Goal: Task Accomplishment & Management: Manage account settings

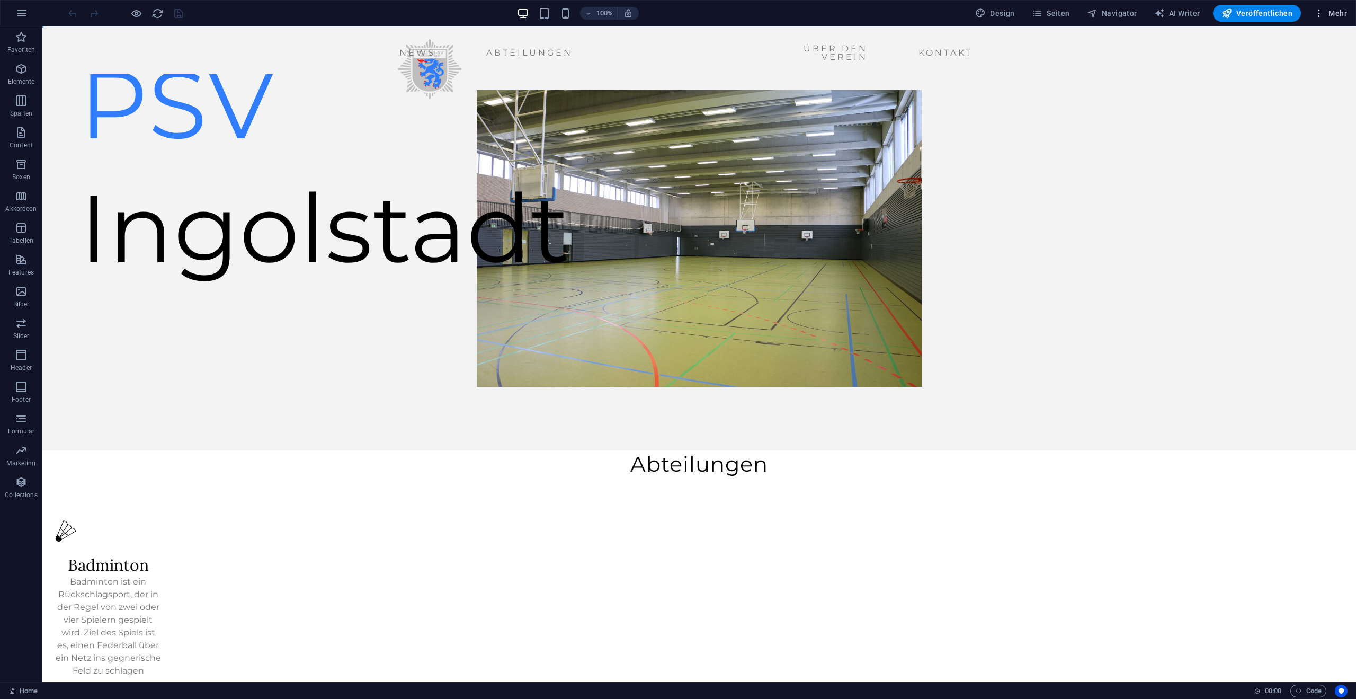
click at [1319, 11] on icon "button" at bounding box center [1319, 13] width 11 height 11
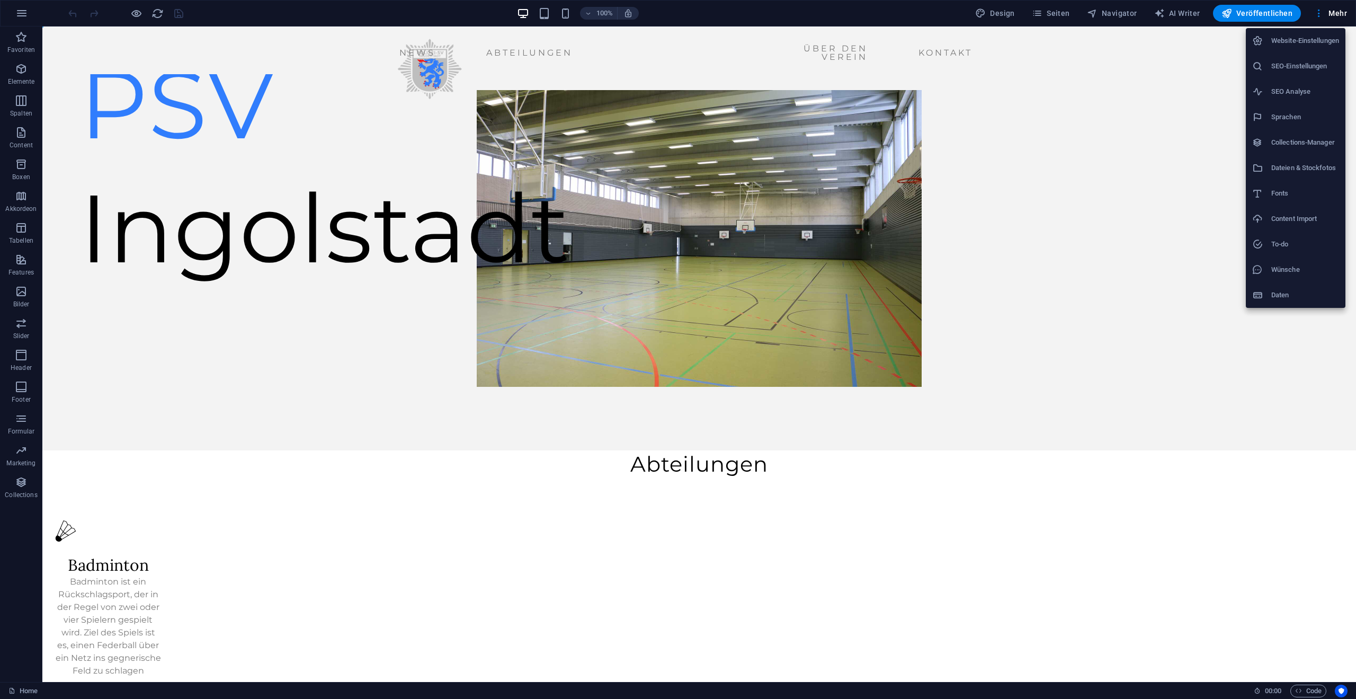
click at [1060, 13] on div at bounding box center [678, 349] width 1356 height 699
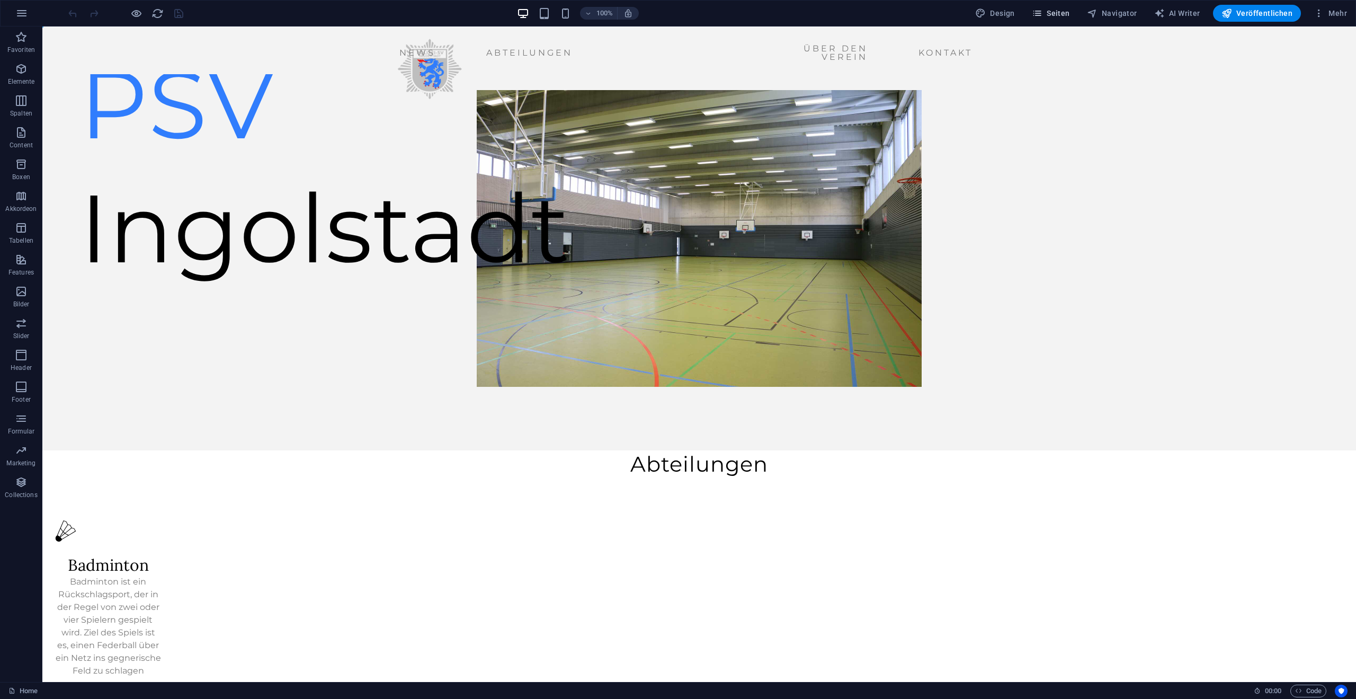
click at [1042, 14] on icon "button" at bounding box center [1037, 13] width 11 height 11
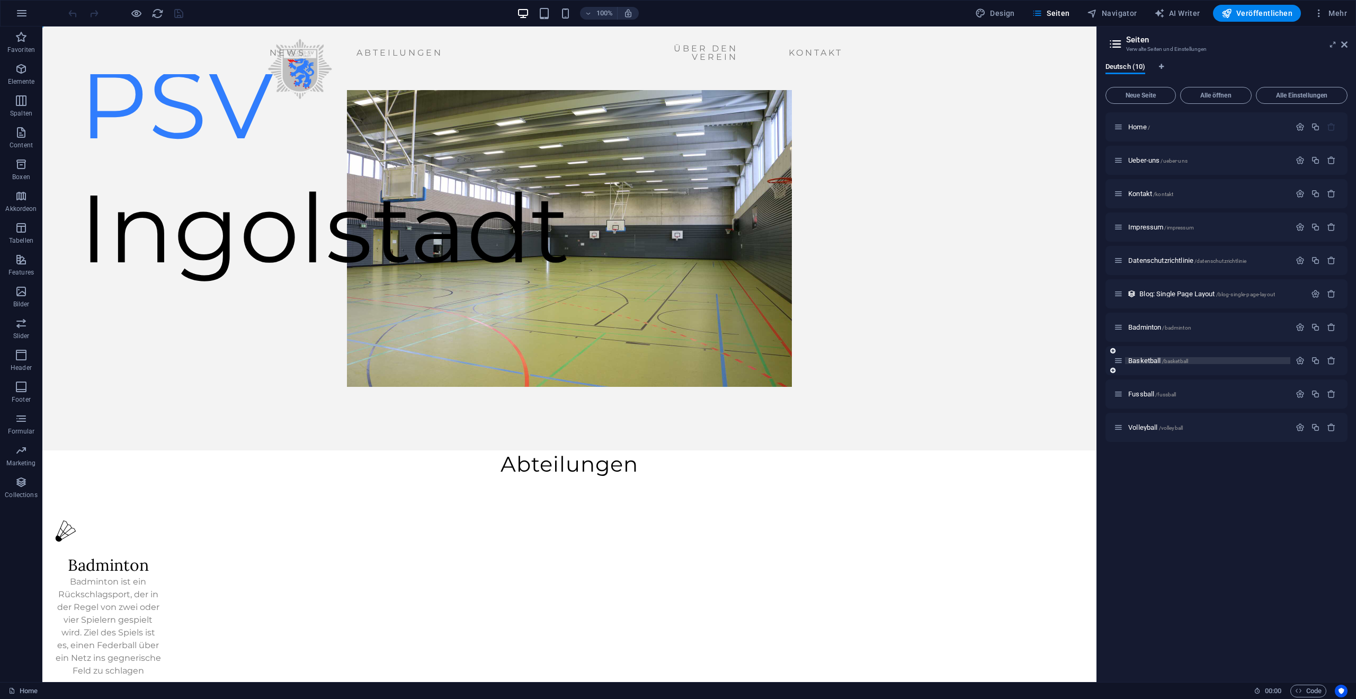
click at [1150, 357] on span "Basketball /basketball" at bounding box center [1158, 360] width 60 height 8
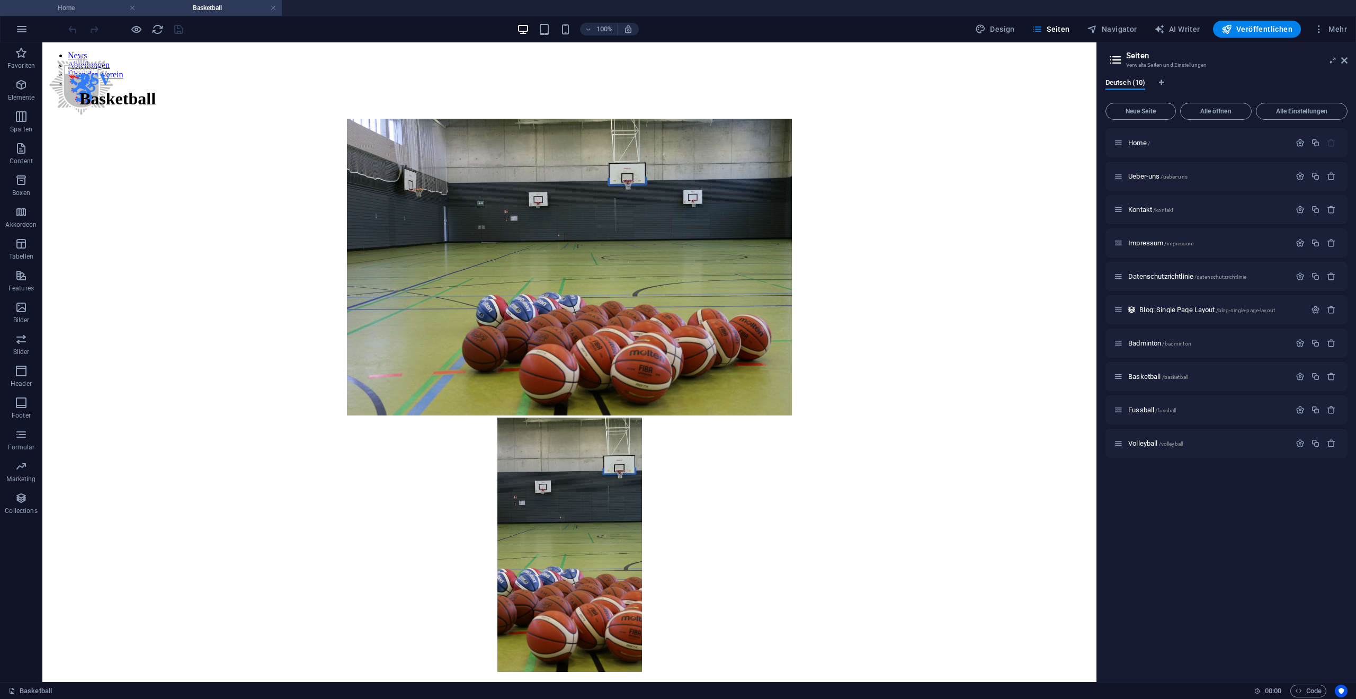
click at [99, 11] on h4 "Home" at bounding box center [70, 8] width 141 height 12
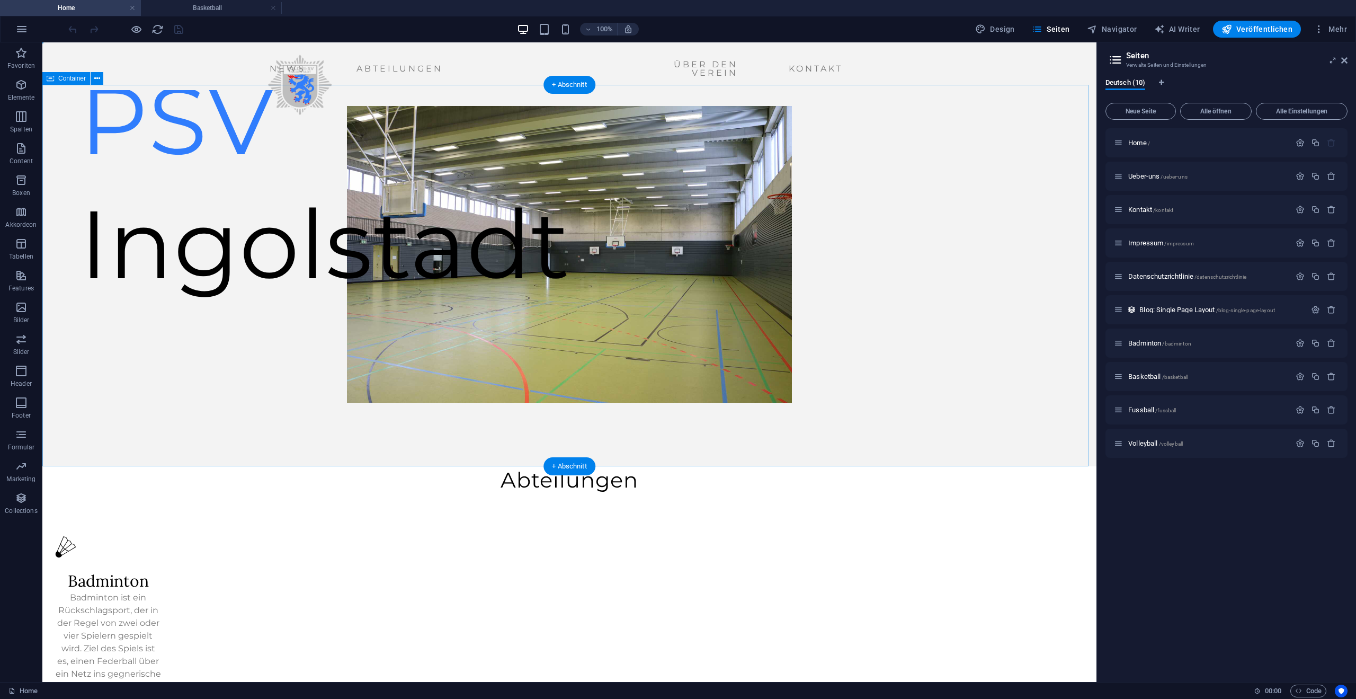
scroll to position [106, 0]
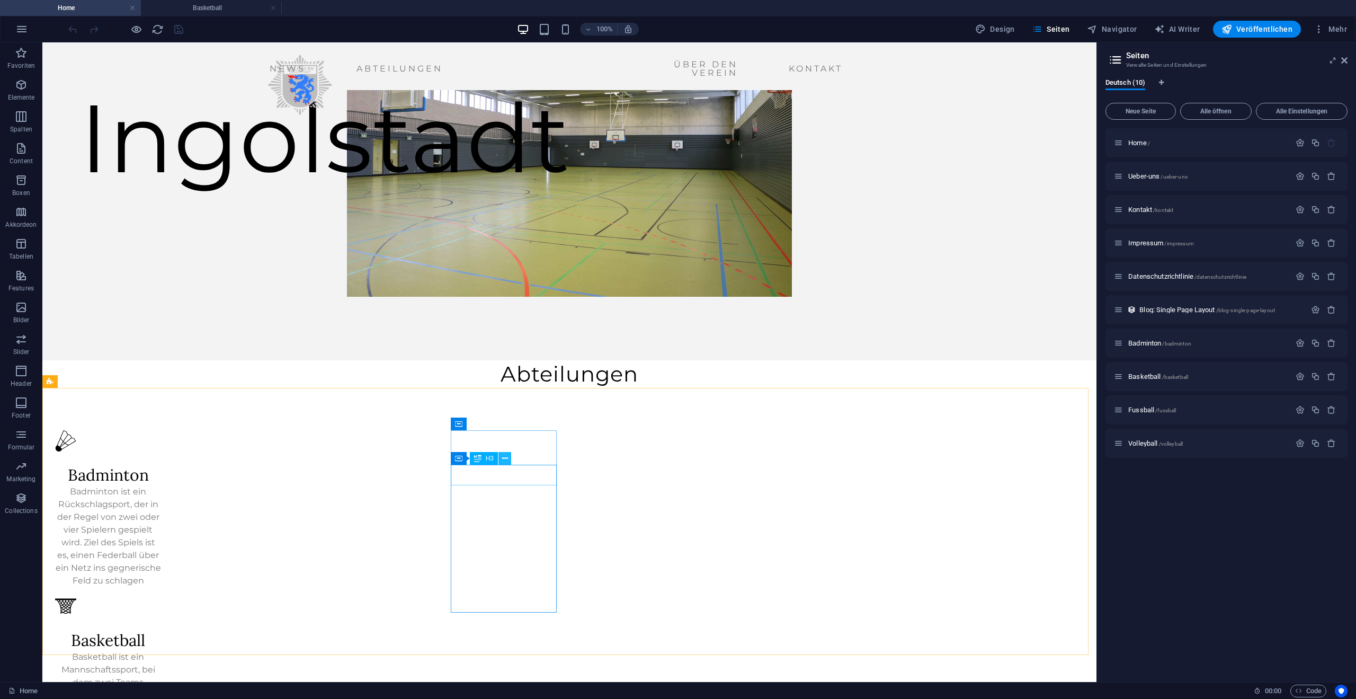
click at [502, 460] on icon at bounding box center [505, 458] width 6 height 11
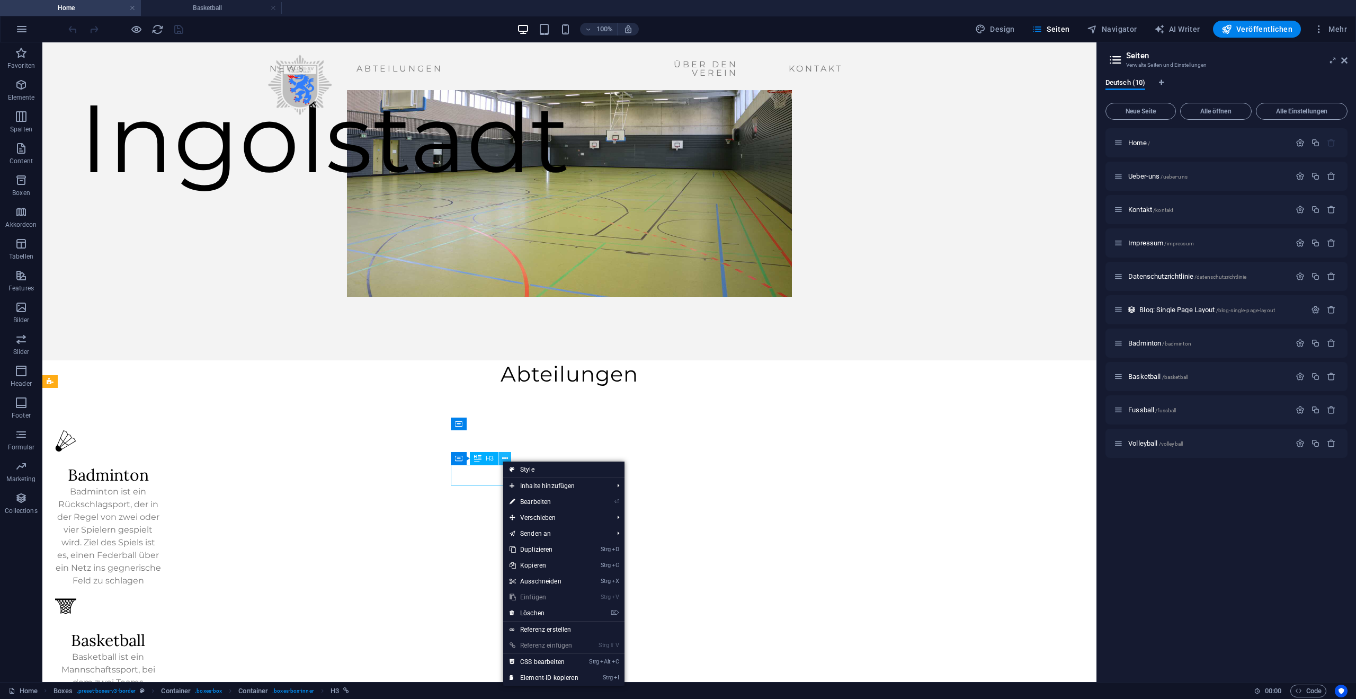
click at [502, 460] on icon at bounding box center [505, 458] width 6 height 11
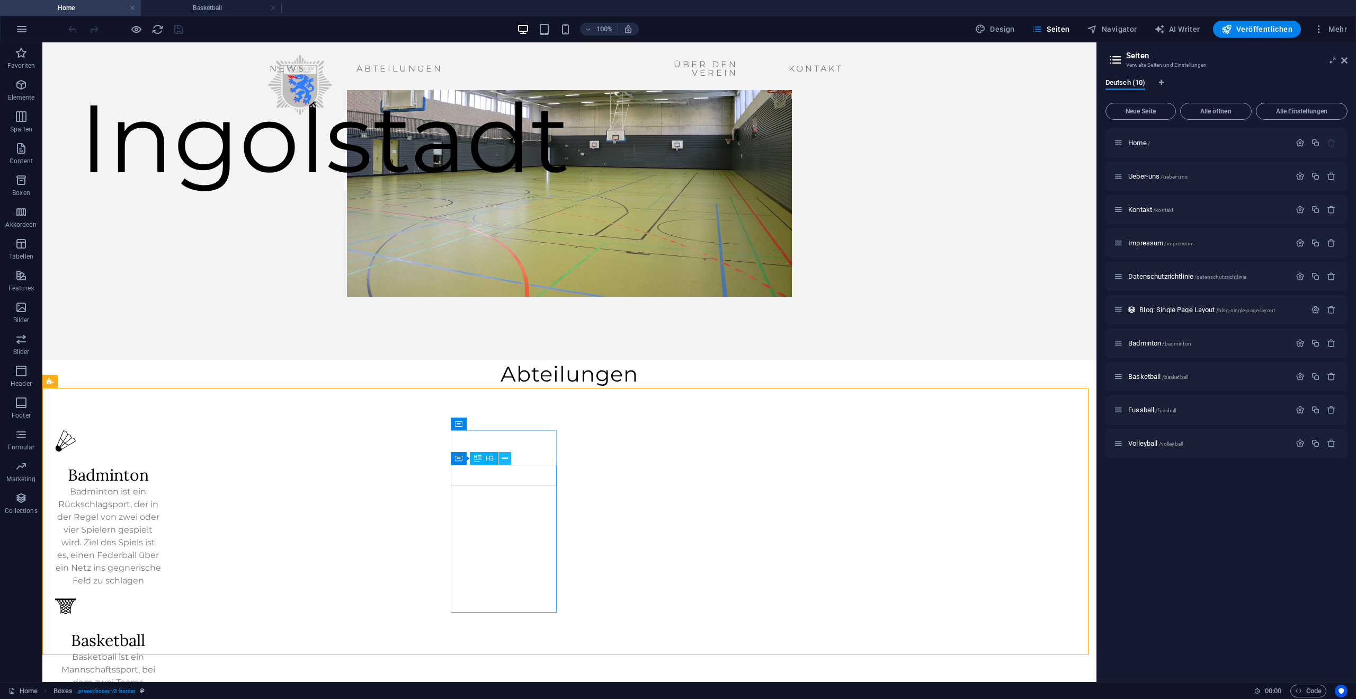
click at [506, 459] on icon at bounding box center [505, 458] width 6 height 11
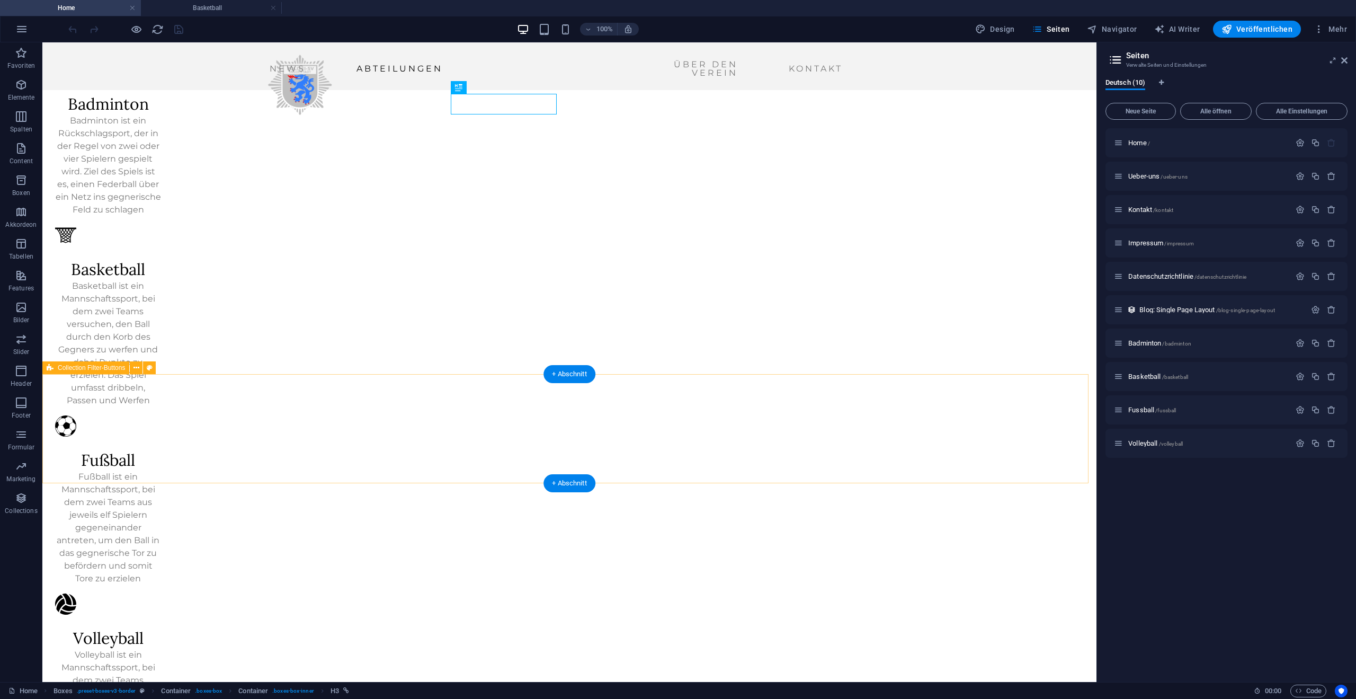
scroll to position [212, 0]
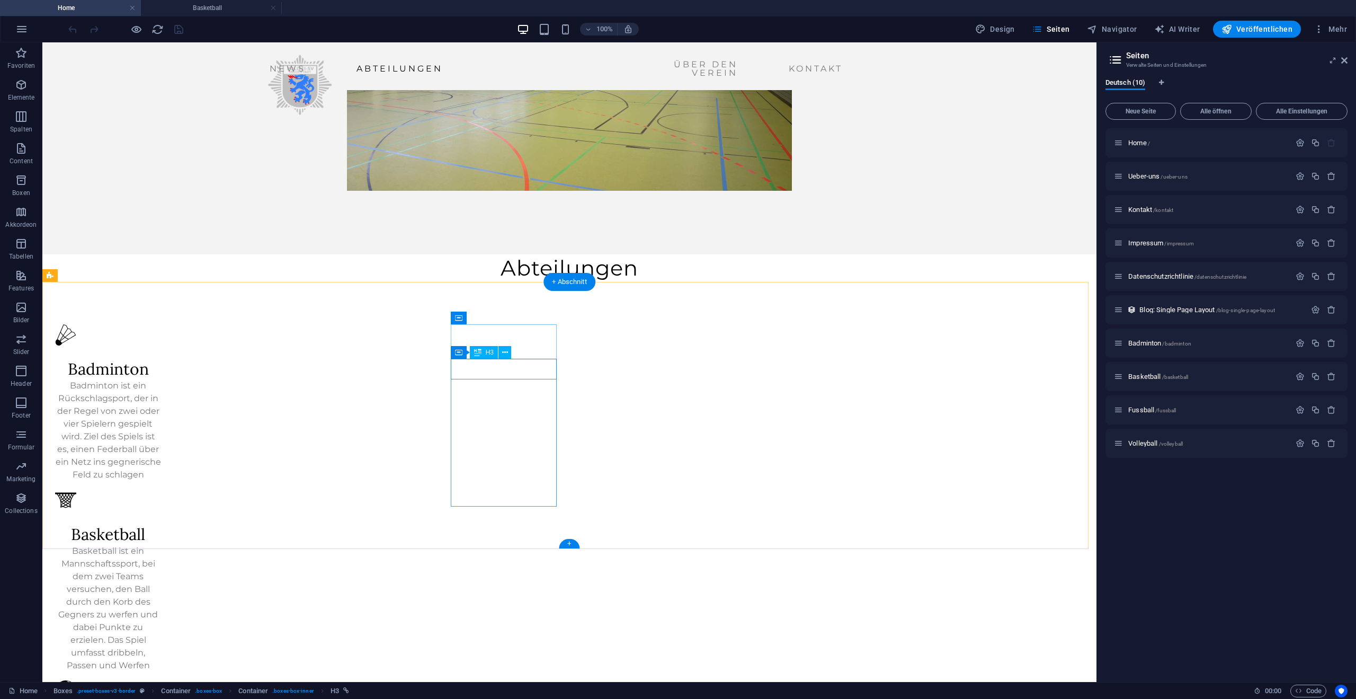
click at [162, 524] on div "Basketball" at bounding box center [108, 534] width 106 height 21
click at [484, 351] on div "H3" at bounding box center [484, 352] width 28 height 13
click at [509, 353] on button at bounding box center [504, 352] width 13 height 13
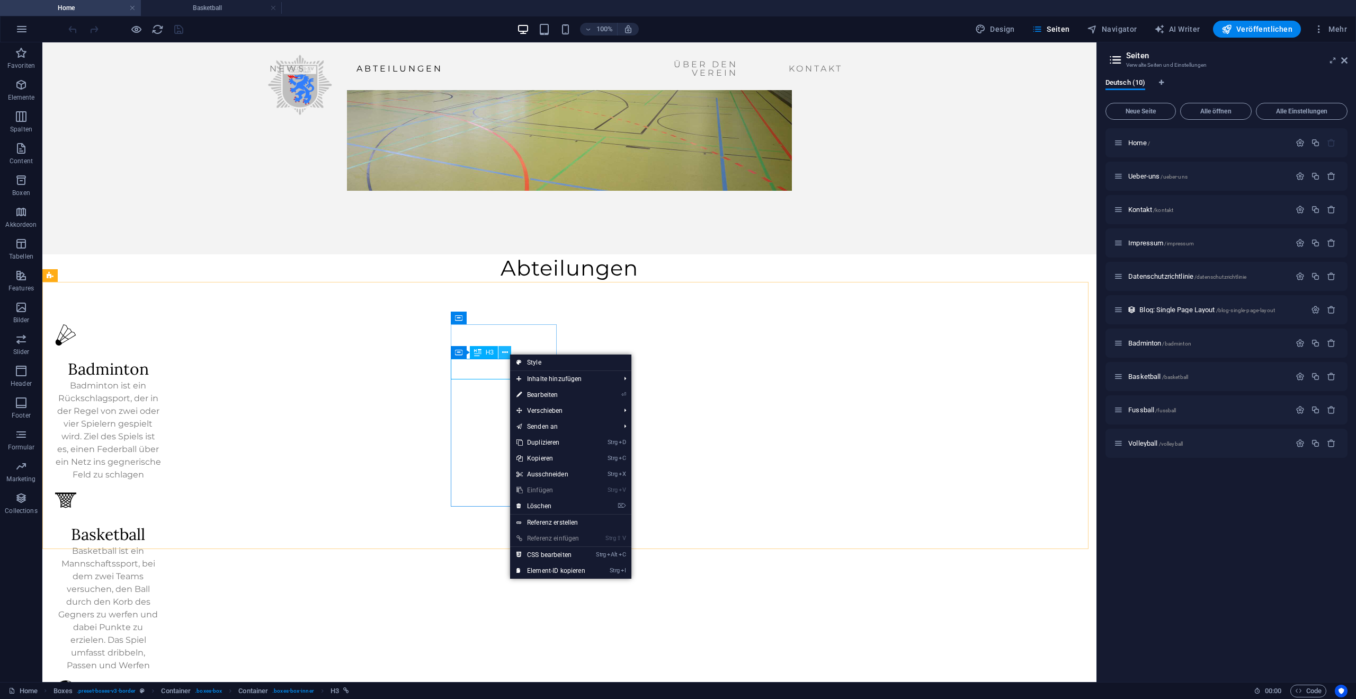
click at [509, 353] on button at bounding box center [504, 352] width 13 height 13
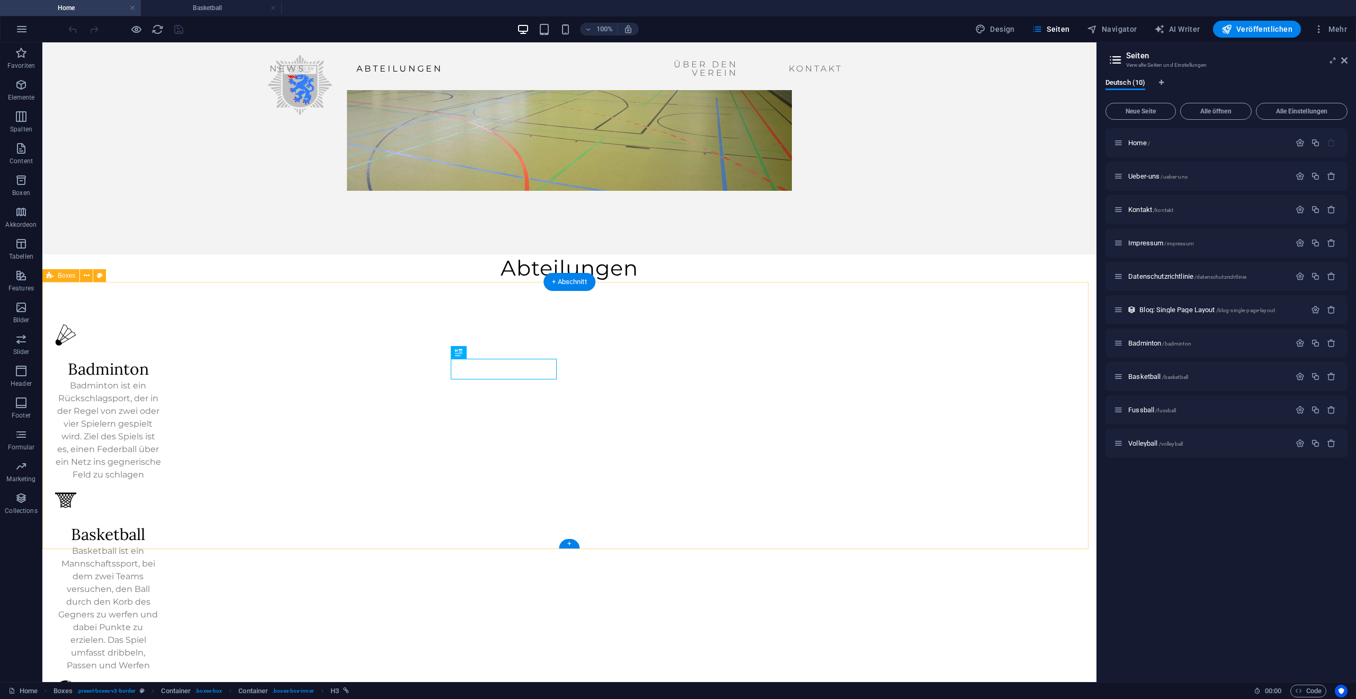
click at [937, 387] on div "Badminton Badminton ist ein Rückschlagsport, der in der Regel von zwei oder vie…" at bounding box center [569, 676] width 1054 height 788
click at [1302, 376] on icon "button" at bounding box center [1300, 376] width 9 height 9
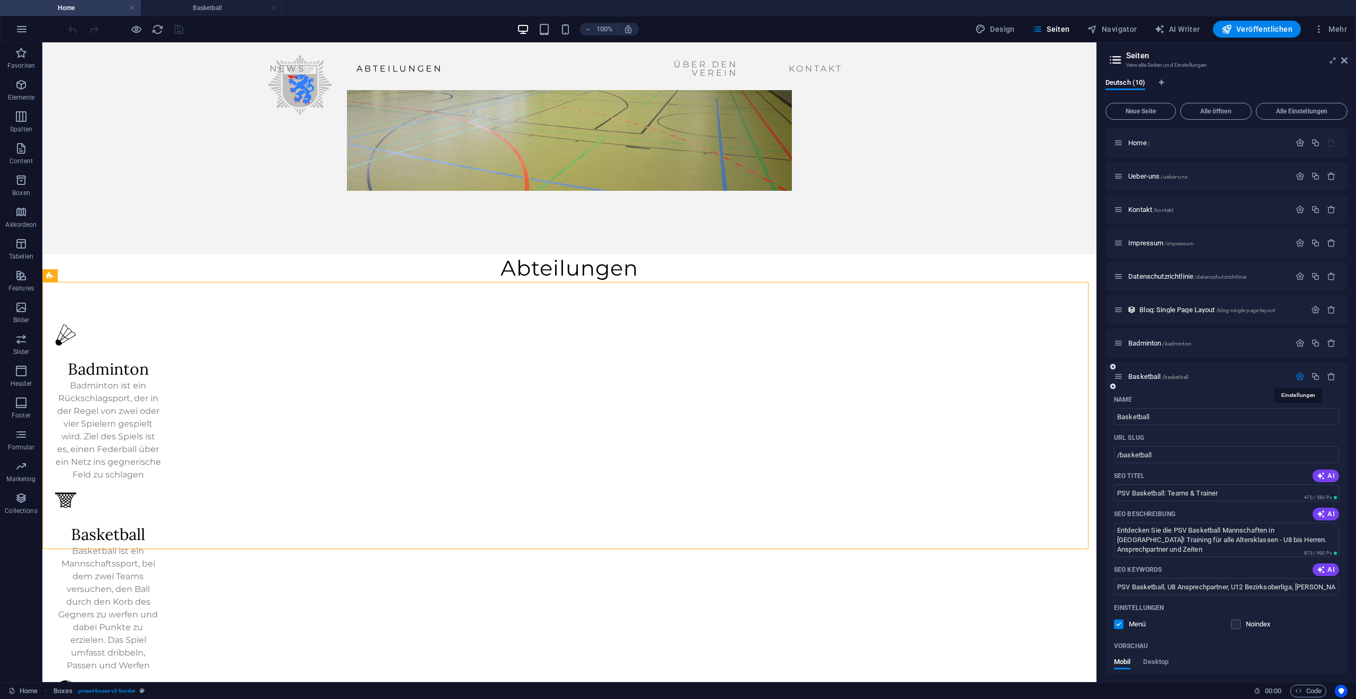
click at [1302, 376] on icon "button" at bounding box center [1300, 376] width 9 height 9
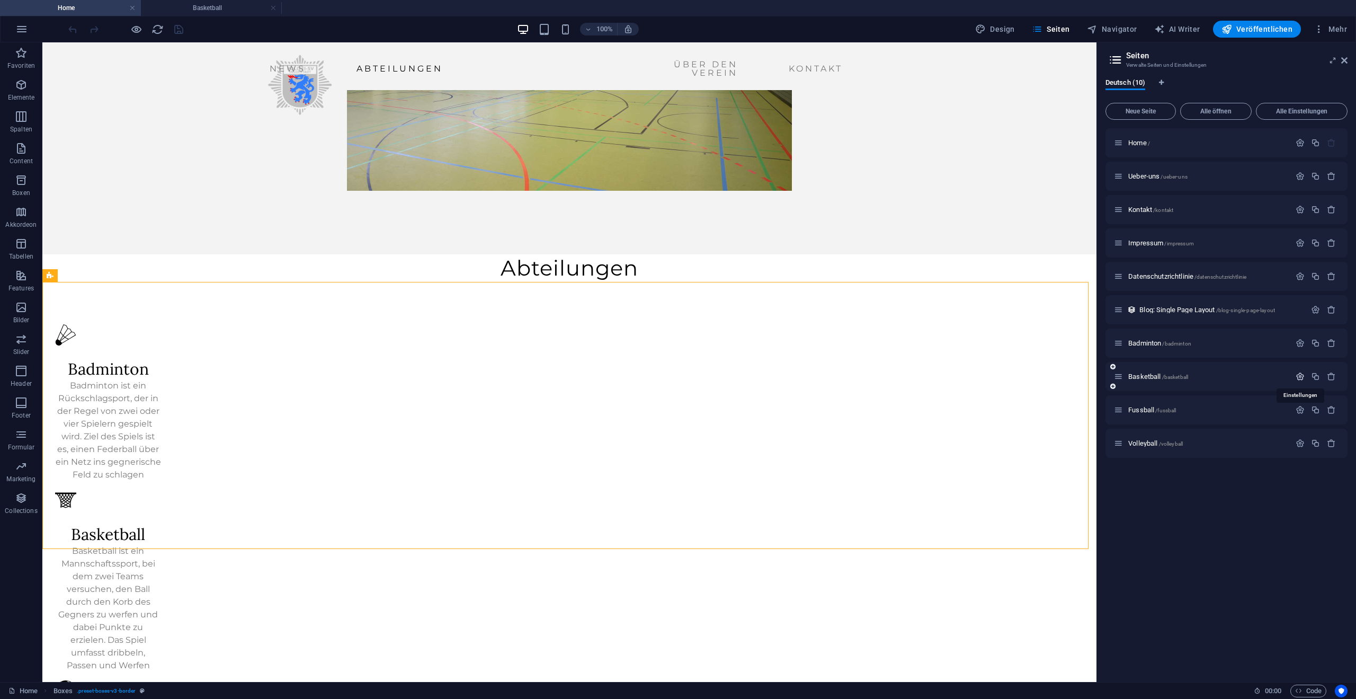
click at [1302, 376] on icon "button" at bounding box center [1300, 376] width 9 height 9
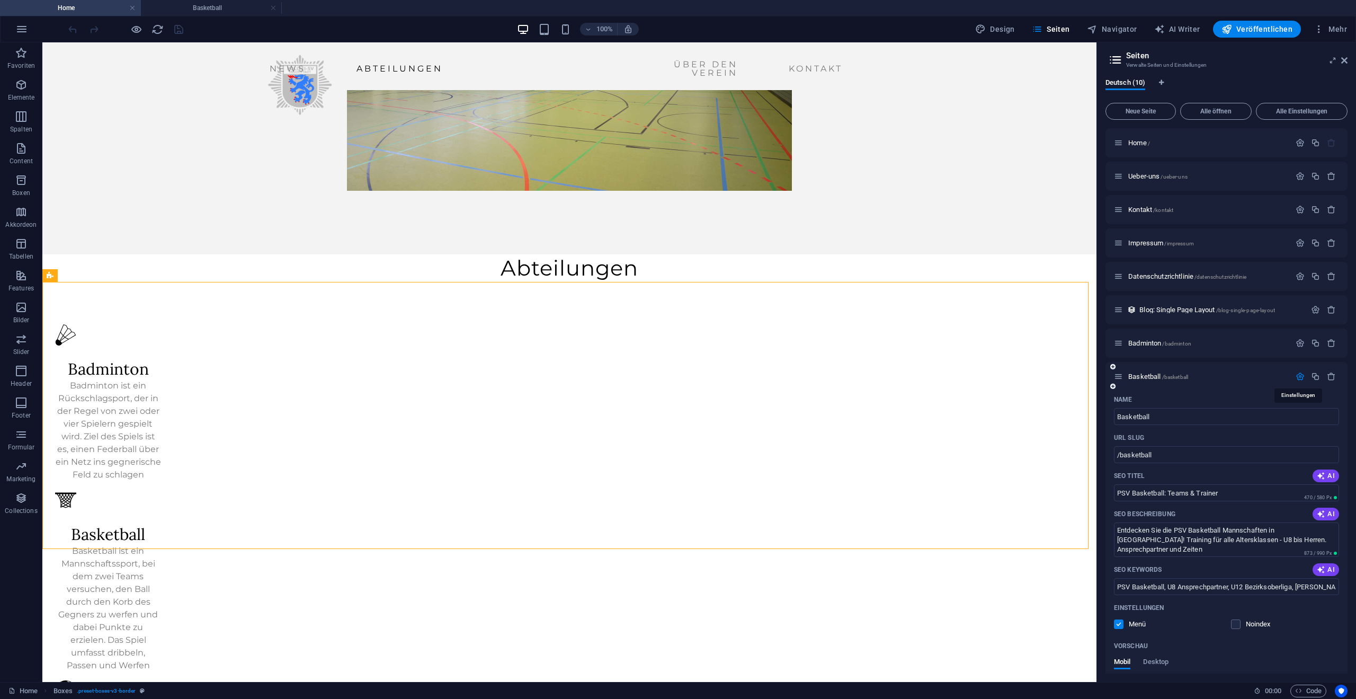
click at [1302, 376] on icon "button" at bounding box center [1300, 376] width 9 height 9
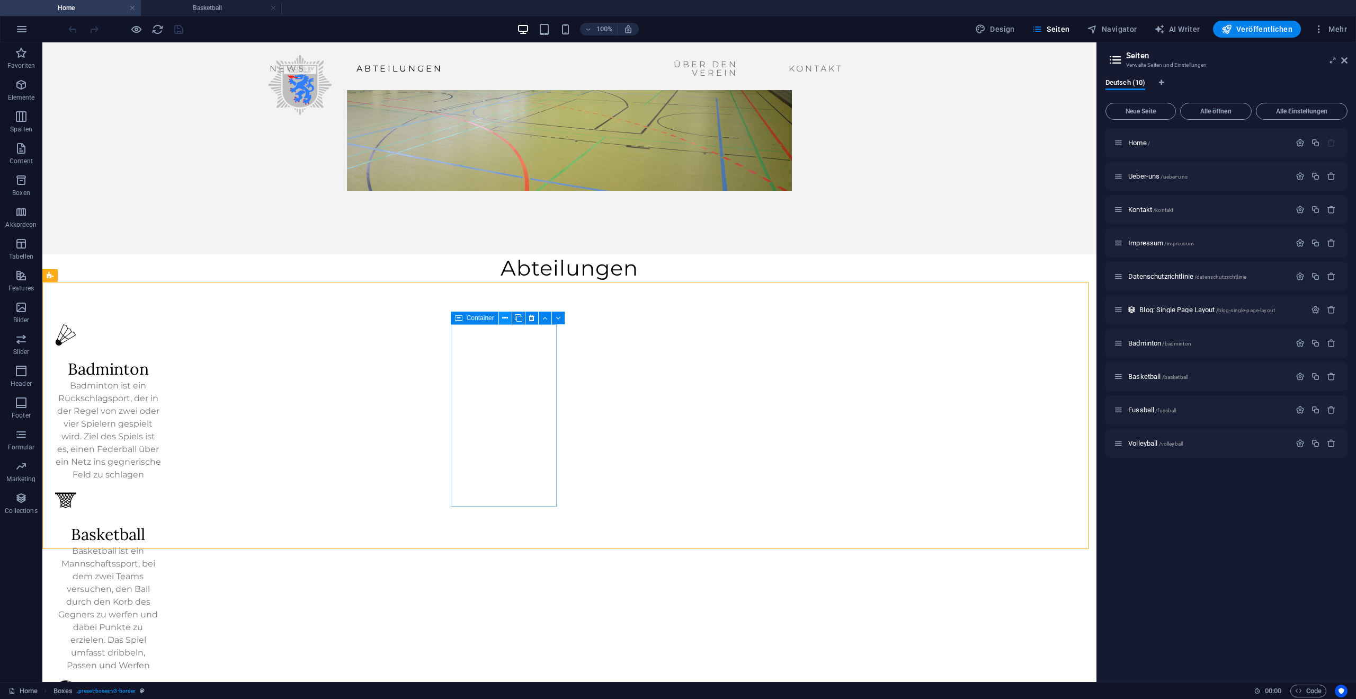
click at [506, 320] on icon at bounding box center [505, 318] width 6 height 11
click at [506, 354] on icon at bounding box center [505, 352] width 6 height 11
click at [511, 352] on button at bounding box center [505, 352] width 13 height 13
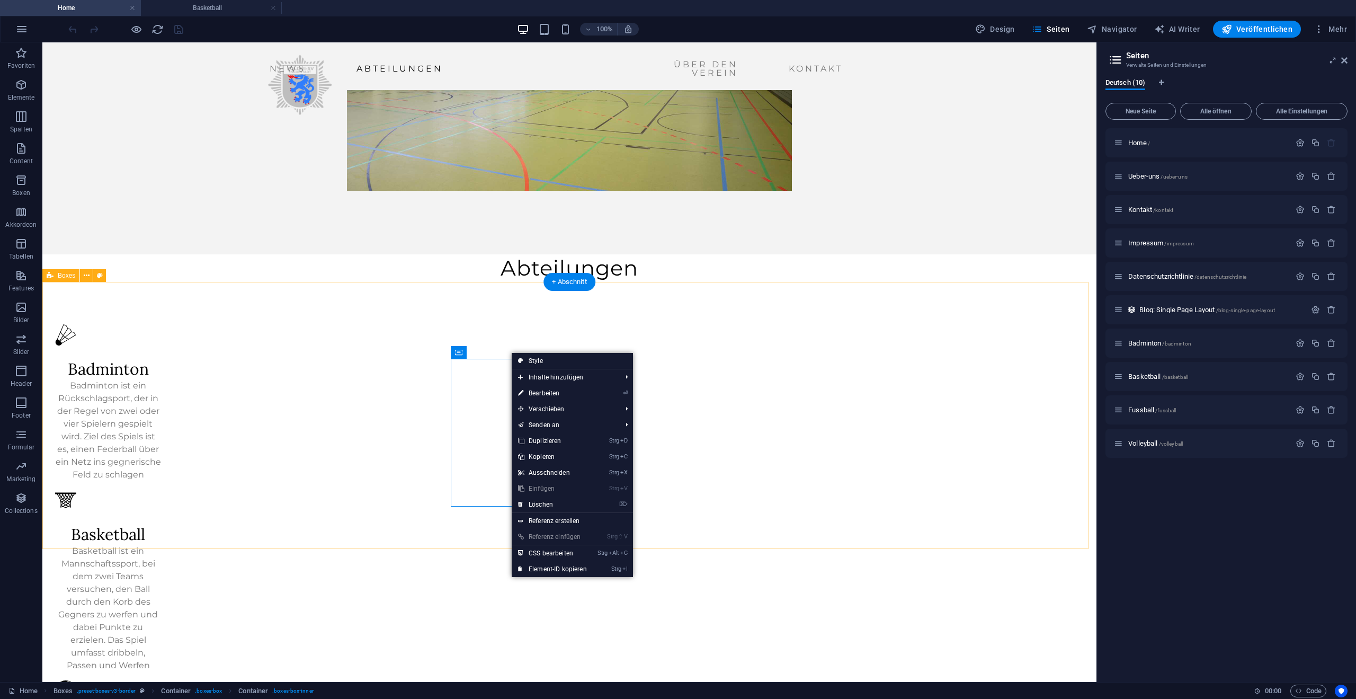
click at [921, 358] on div "Badminton Badminton ist ein Rückschlagsport, der in der Regel von zwei oder vie…" at bounding box center [569, 676] width 1054 height 788
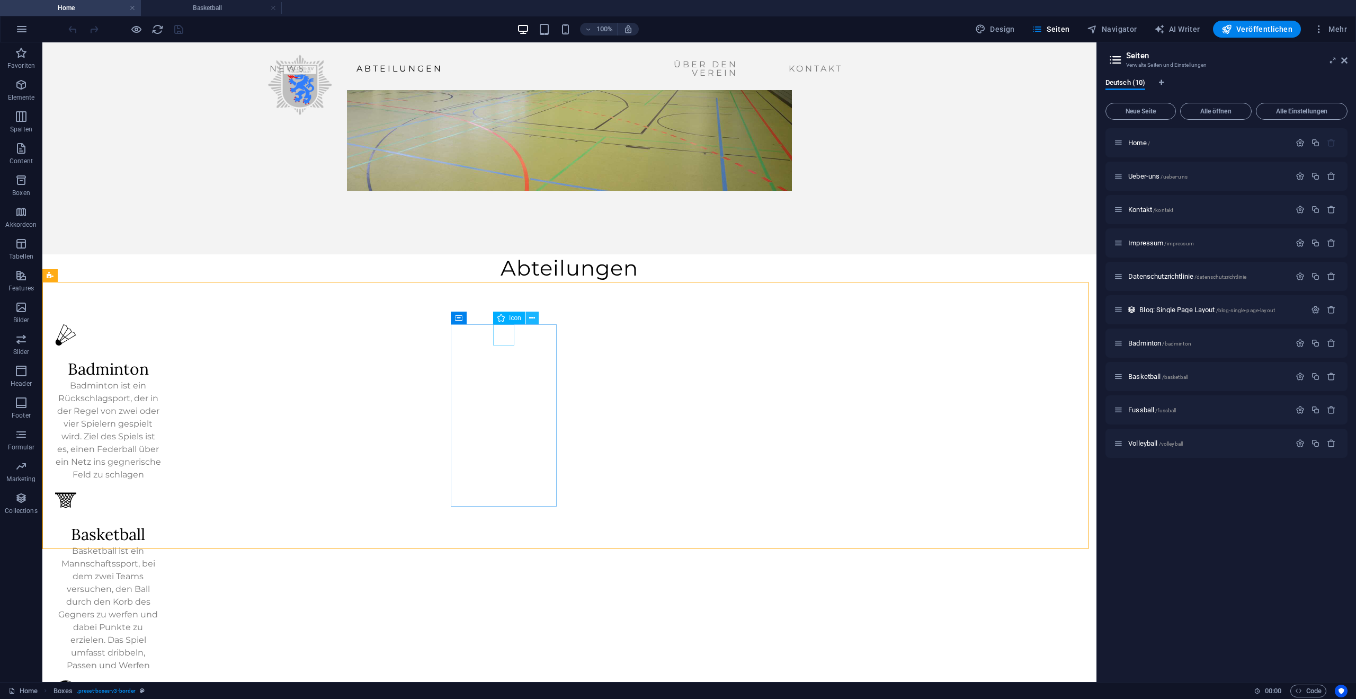
click at [535, 320] on icon at bounding box center [532, 318] width 6 height 11
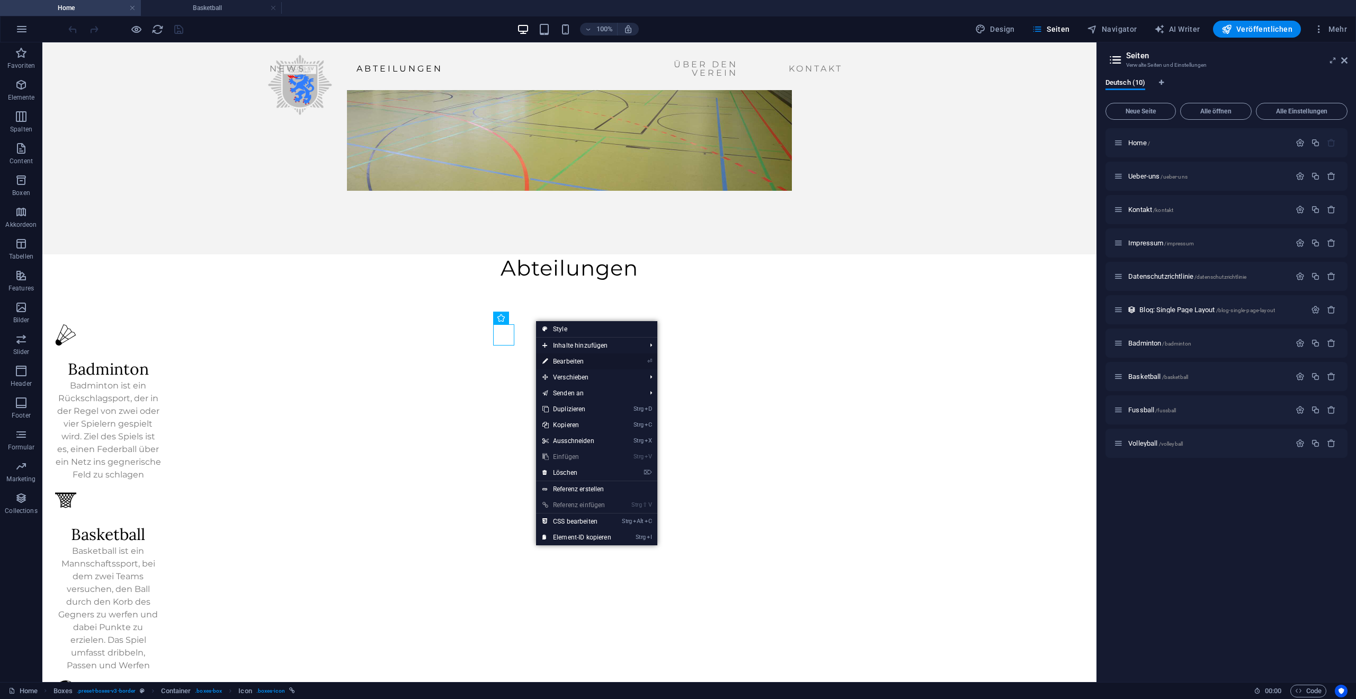
click at [578, 358] on link "⏎ Bearbeiten" at bounding box center [577, 361] width 82 height 16
select select "xMidYMid"
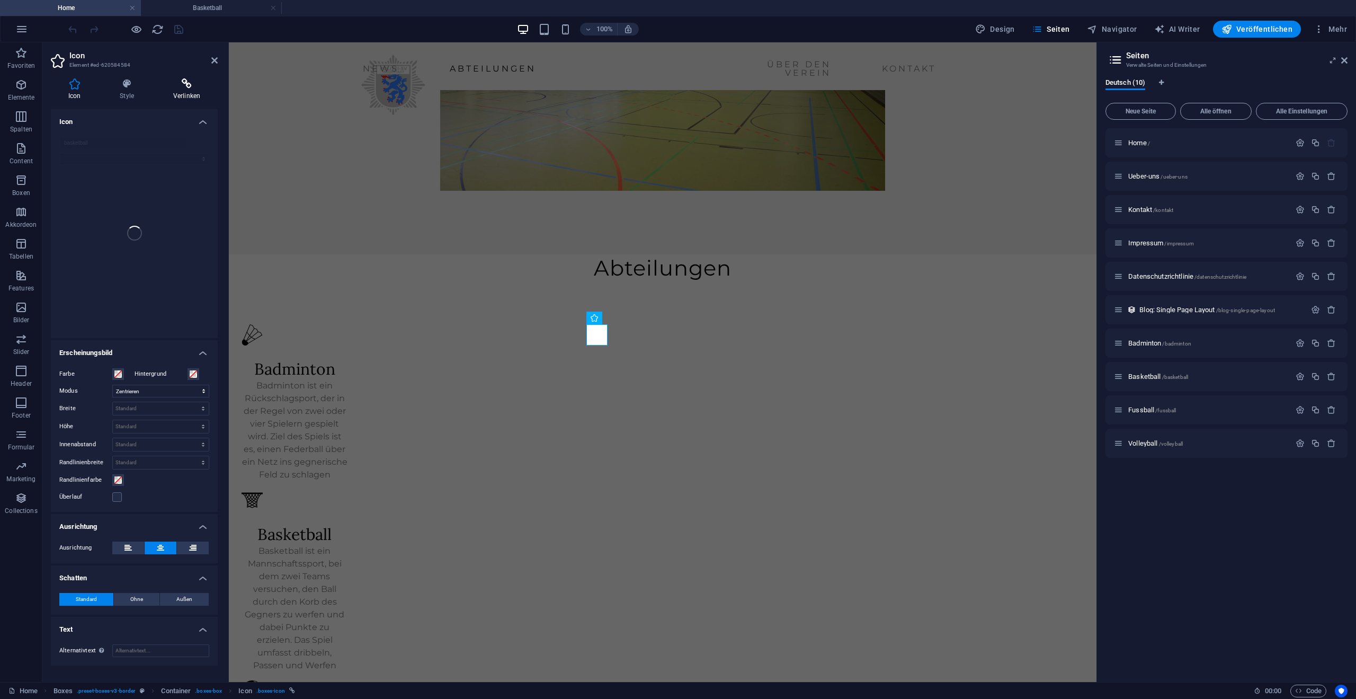
click at [187, 90] on h4 "Verlinken" at bounding box center [187, 89] width 62 height 22
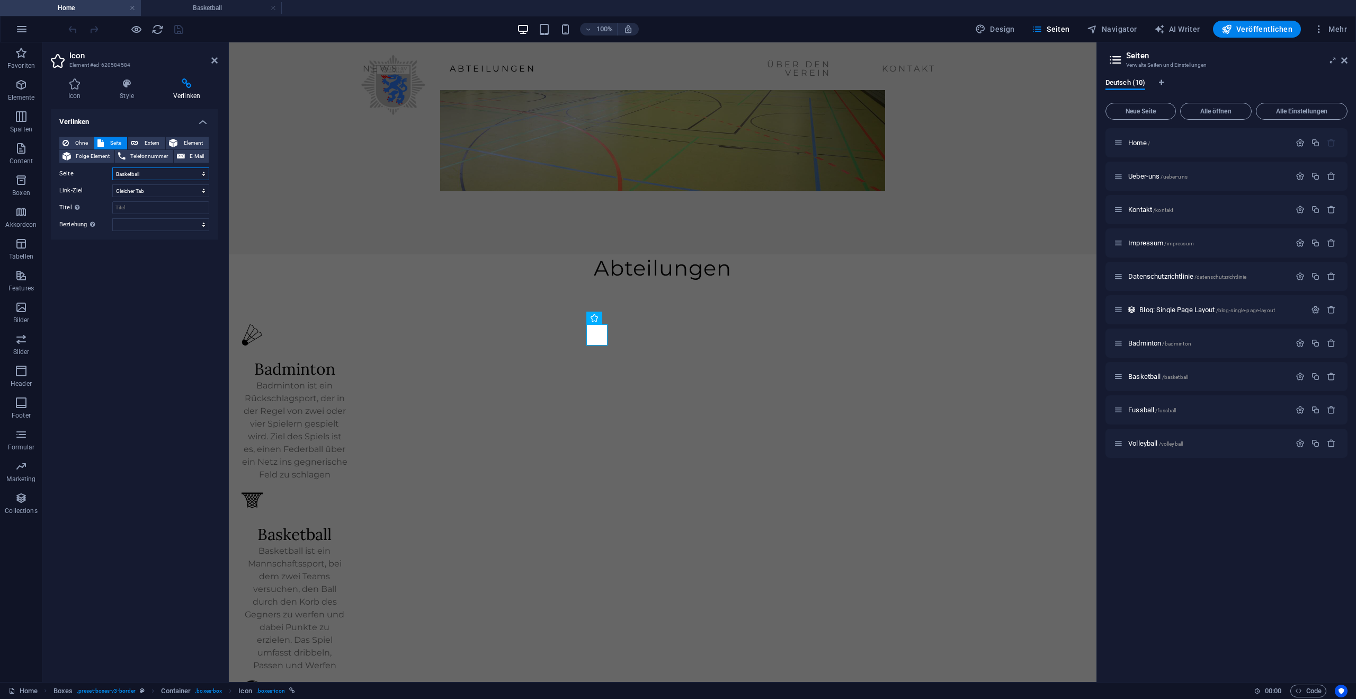
click at [203, 175] on select "Home Ueber-uns Kontakt Impressum Datenschutzrichtlinie Badminton Basketball Fus…" at bounding box center [160, 173] width 97 height 13
click at [199, 191] on select "Neuer Tab Gleicher Tab Overlay" at bounding box center [160, 190] width 97 height 13
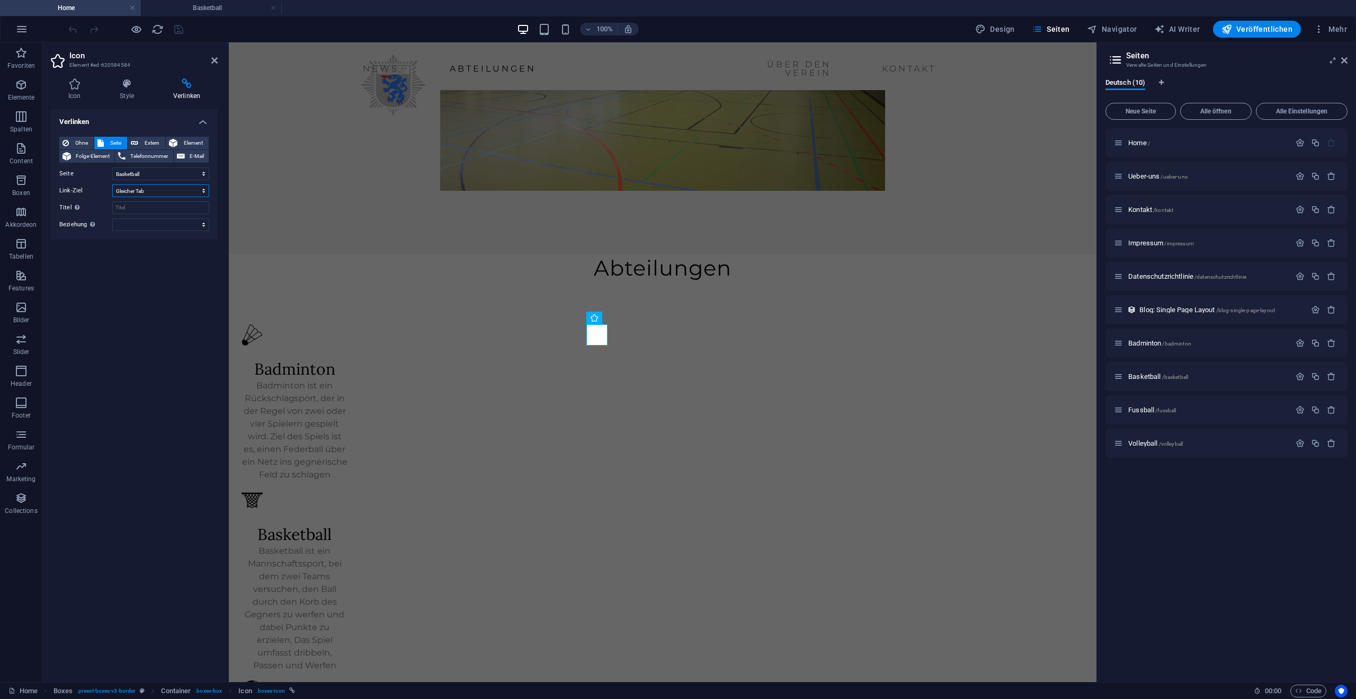
select select "blank"
click at [112, 184] on select "Neuer Tab Gleicher Tab Overlay" at bounding box center [160, 190] width 97 height 13
click at [207, 174] on select "Home Ueber-uns Kontakt Impressum Datenschutzrichtlinie Badminton Basketball Fus…" at bounding box center [160, 173] width 97 height 13
click at [202, 171] on select "Home Ueber-uns Kontakt Impressum Datenschutzrichtlinie Badminton Basketball Fus…" at bounding box center [160, 173] width 97 height 13
click at [205, 169] on select "Home Ueber-uns Kontakt Impressum Datenschutzrichtlinie Badminton Basketball Fus…" at bounding box center [160, 173] width 97 height 13
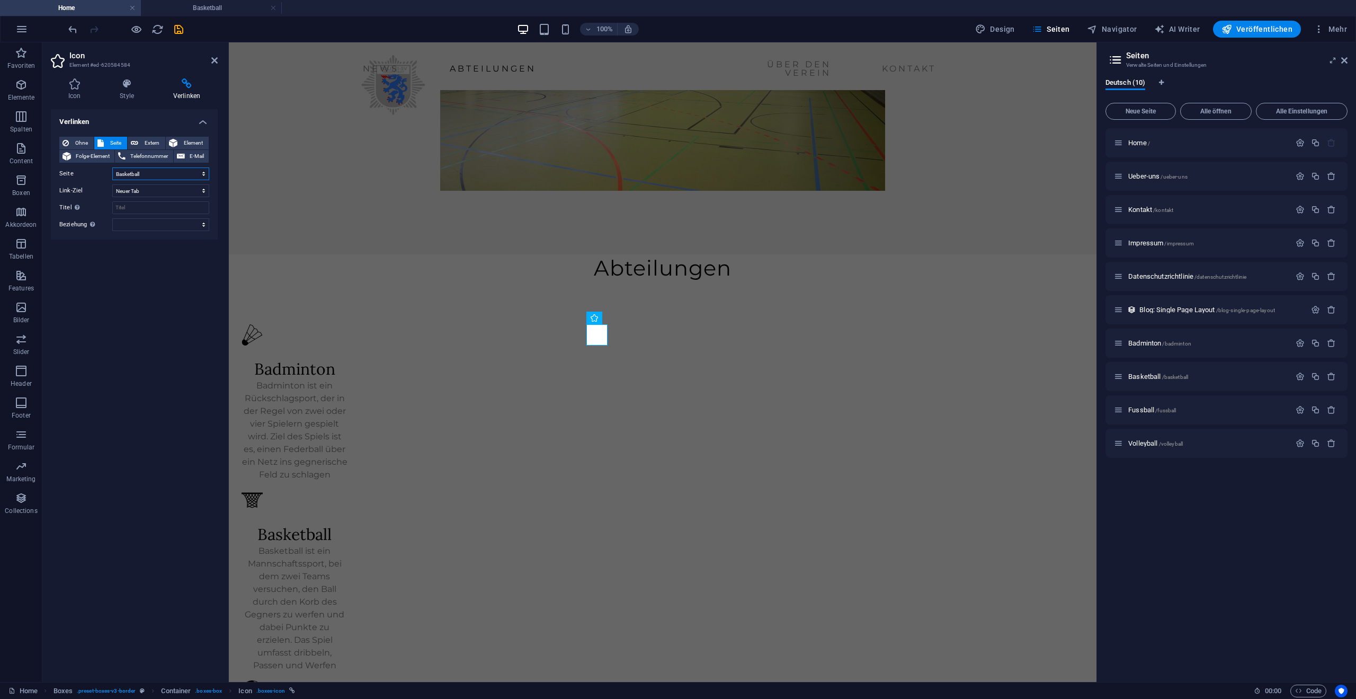
click at [206, 168] on select "Home Ueber-uns Kontakt Impressum Datenschutzrichtlinie Badminton Basketball Fus…" at bounding box center [160, 173] width 97 height 13
click at [156, 143] on span "Extern" at bounding box center [151, 143] width 21 height 13
drag, startPoint x: 161, startPoint y: 175, endPoint x: 44, endPoint y: 169, distance: 117.2
click at [44, 169] on div "Icon Style Verlinken Icon basketball Alle Icon-Sets ... IcoFont Ionicons FontAw…" at bounding box center [134, 376] width 184 height 612
type input "www.psv-baskets.de"
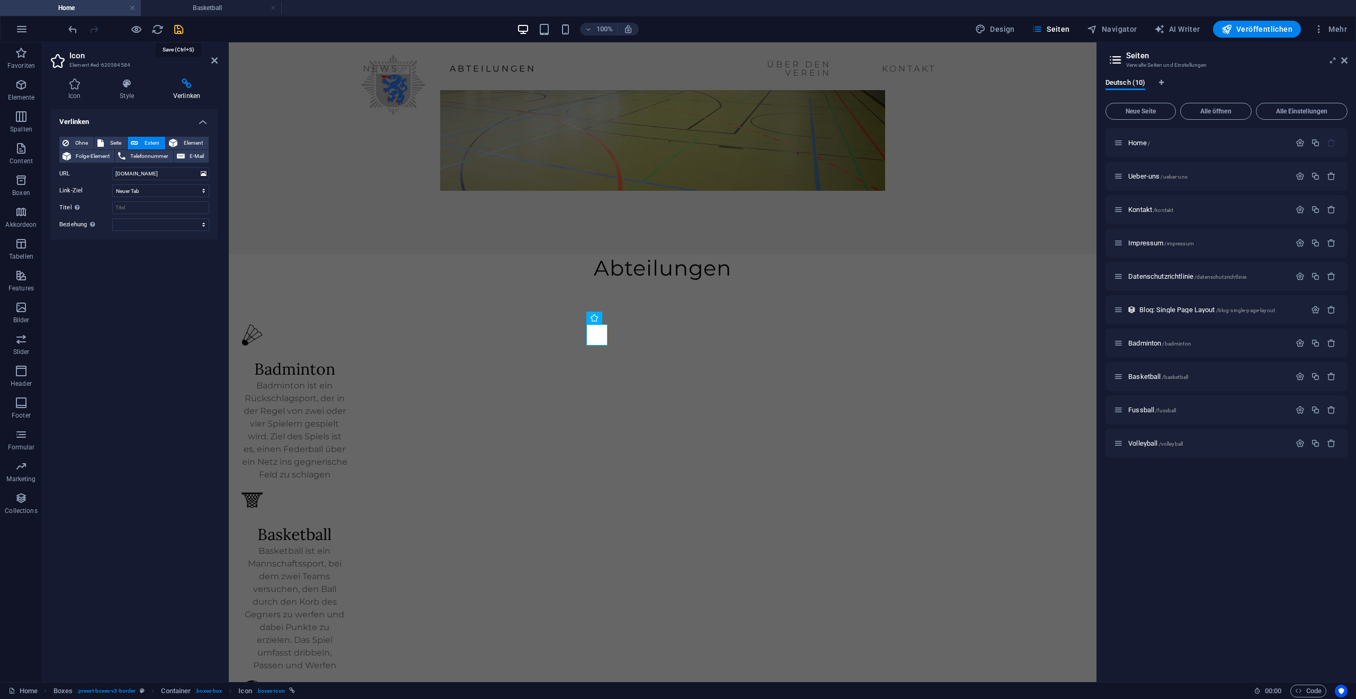
click at [179, 31] on icon "save" at bounding box center [179, 29] width 12 height 12
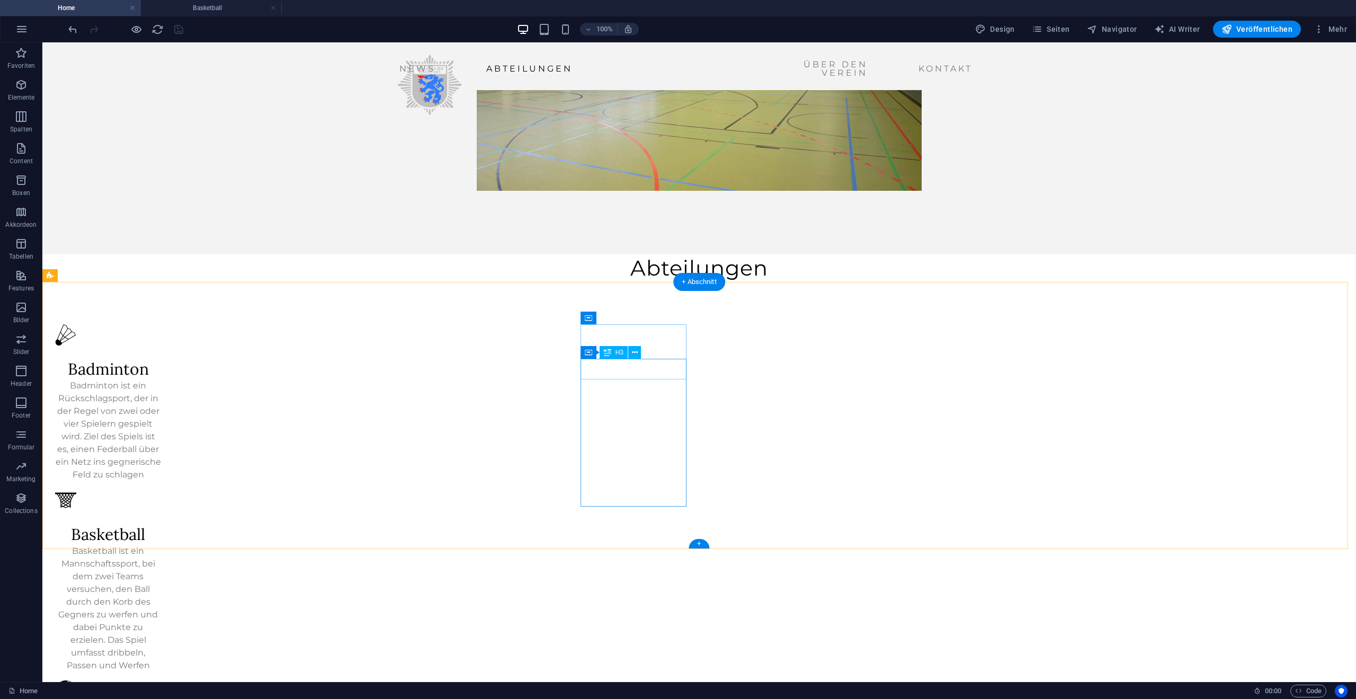
click at [162, 524] on div "Basketball" at bounding box center [108, 534] width 106 height 21
click at [637, 350] on icon at bounding box center [635, 352] width 6 height 11
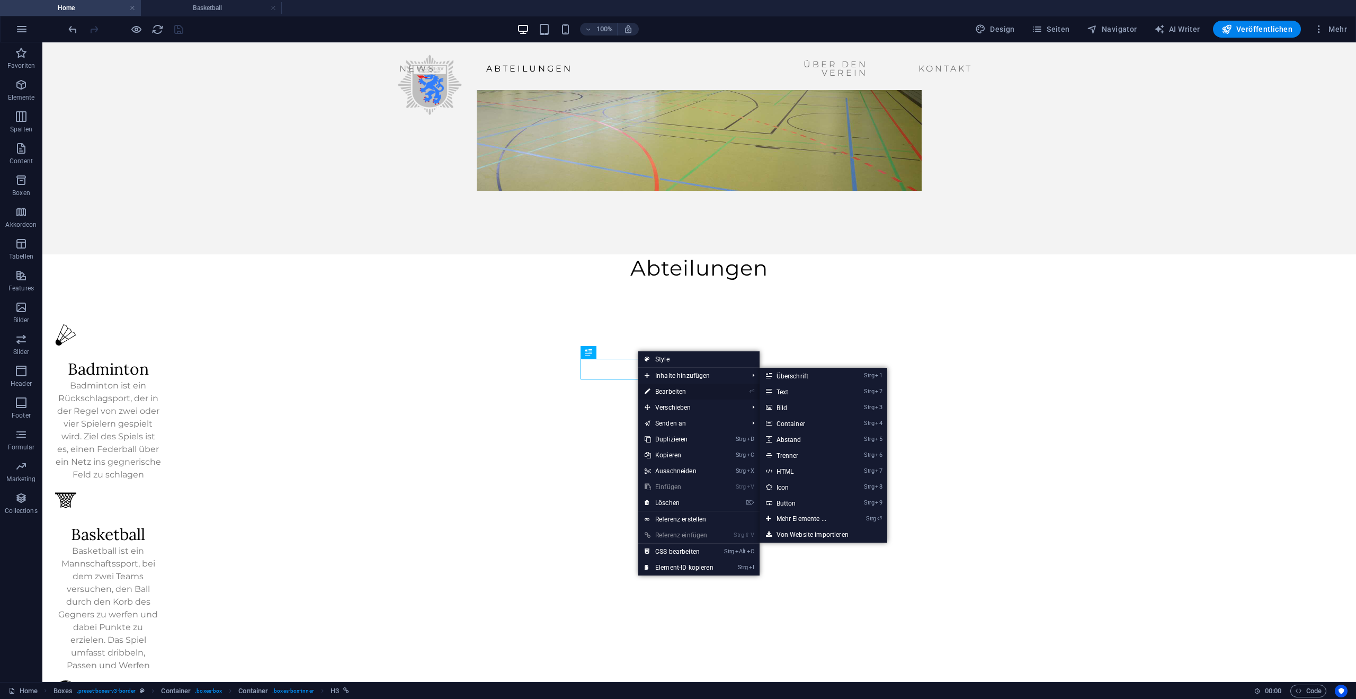
click at [670, 390] on link "⏎ Bearbeiten" at bounding box center [679, 391] width 82 height 16
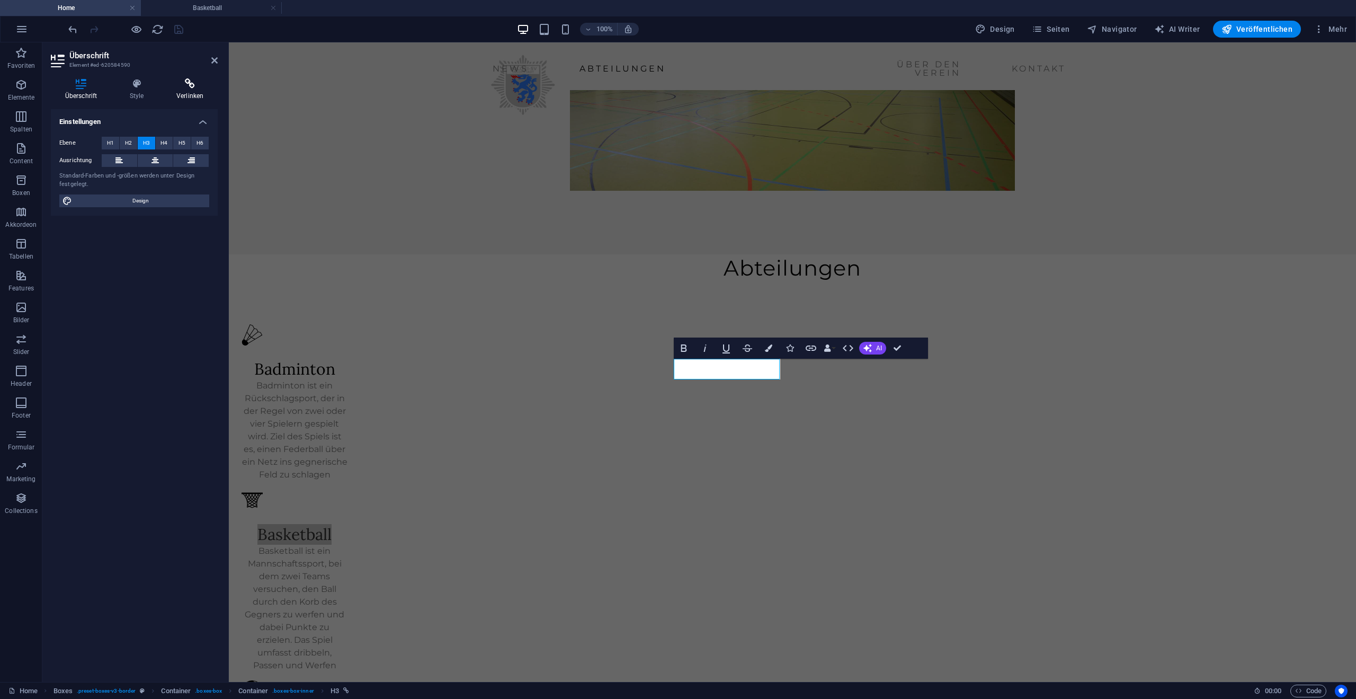
click at [195, 95] on h4 "Verlinken" at bounding box center [190, 89] width 56 height 22
click at [157, 144] on span "Extern" at bounding box center [151, 143] width 21 height 13
select select "blank"
drag, startPoint x: 161, startPoint y: 174, endPoint x: 46, endPoint y: 160, distance: 115.8
click at [53, 160] on div "Ohne Seite Extern Element Folge-Element Telefonnummer E-Mail Seite Home Ueber-u…" at bounding box center [134, 183] width 167 height 111
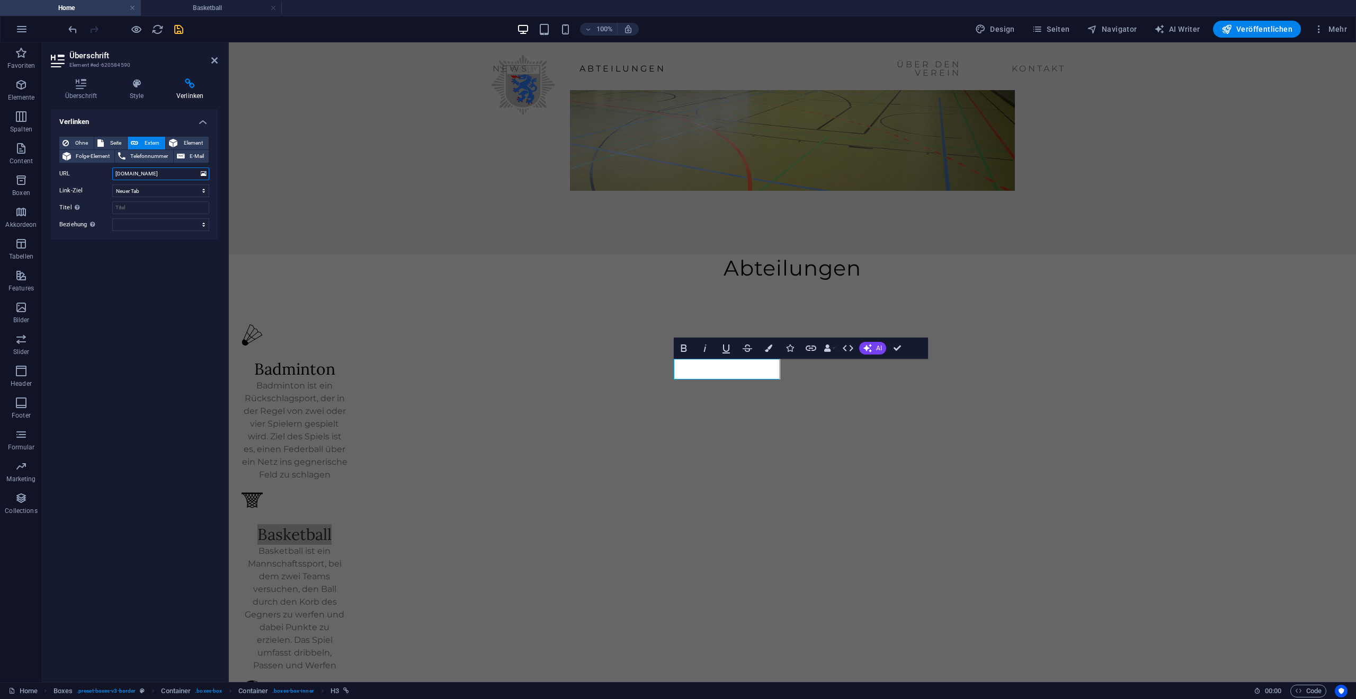
type input "www.psv-baskets.de"
click at [181, 31] on icon "save" at bounding box center [179, 29] width 12 height 12
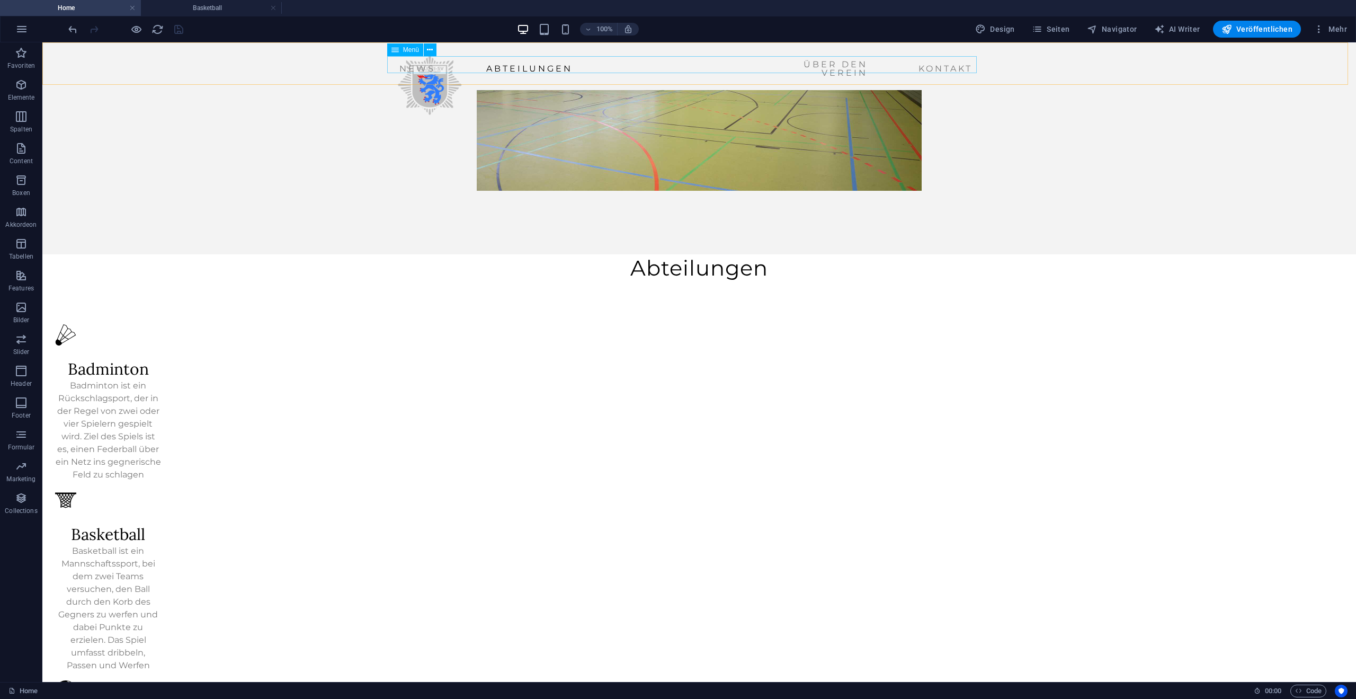
click at [533, 66] on nav "News Abteilungen Über den Verein Kontakt" at bounding box center [686, 68] width 582 height 25
click at [186, 10] on h4 "Basketball" at bounding box center [211, 8] width 141 height 12
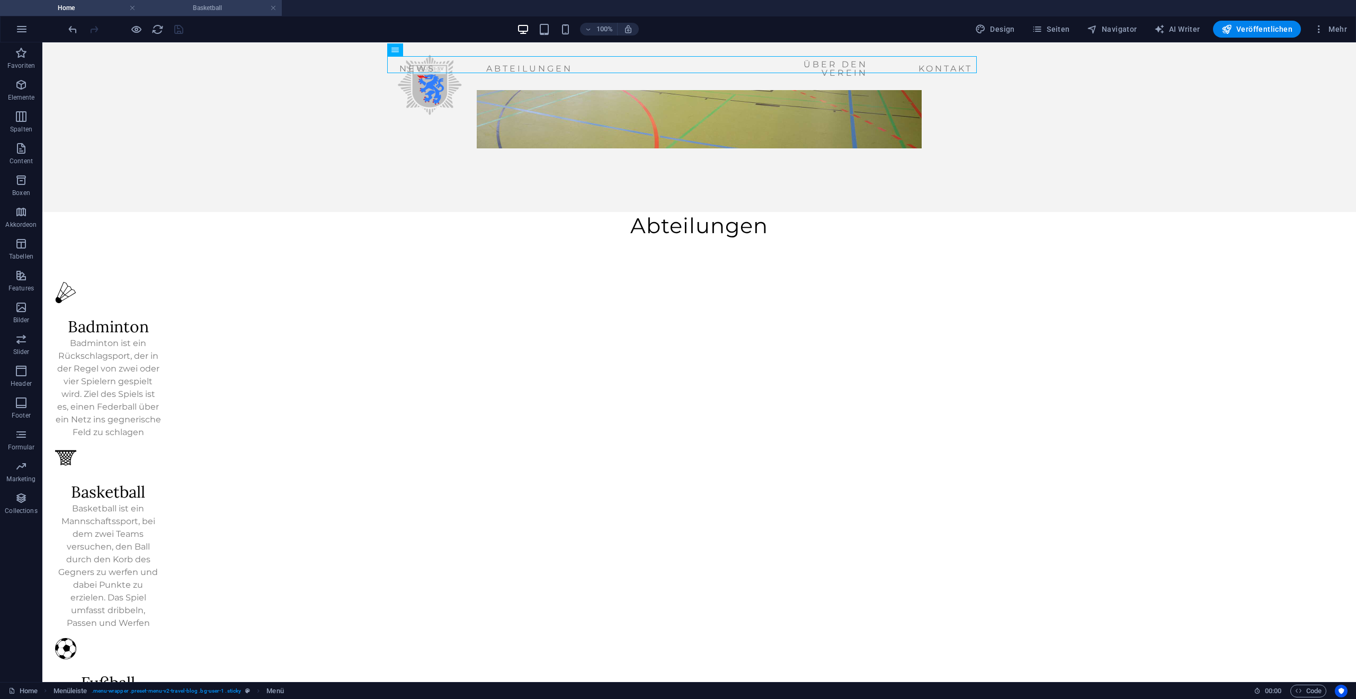
scroll to position [0, 0]
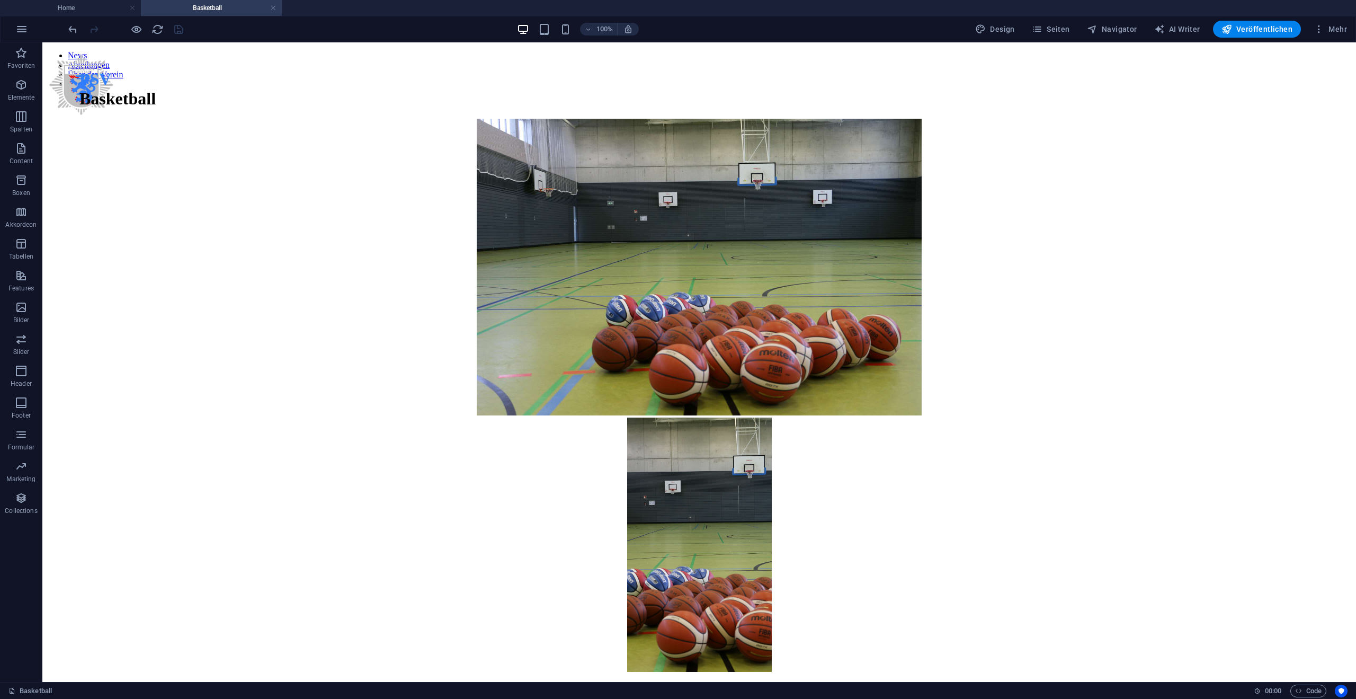
click at [275, 8] on link at bounding box center [273, 8] width 6 height 10
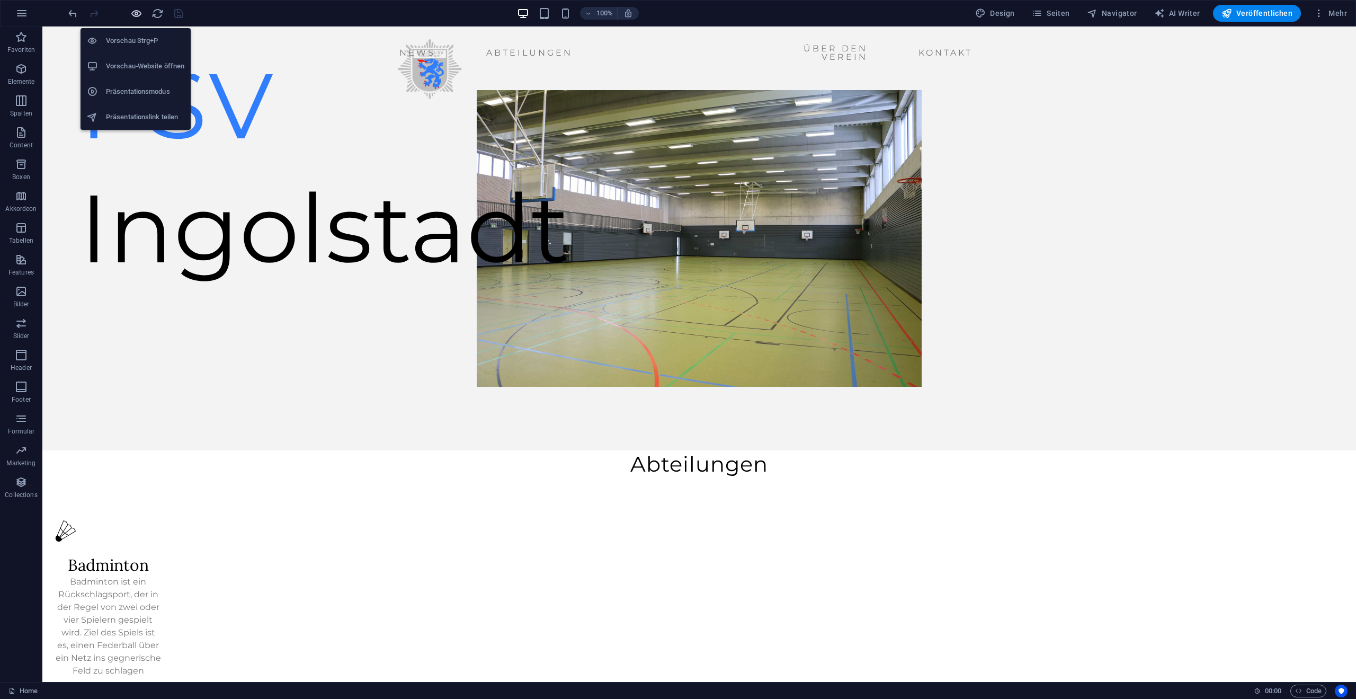
click at [141, 13] on icon "button" at bounding box center [136, 13] width 12 height 12
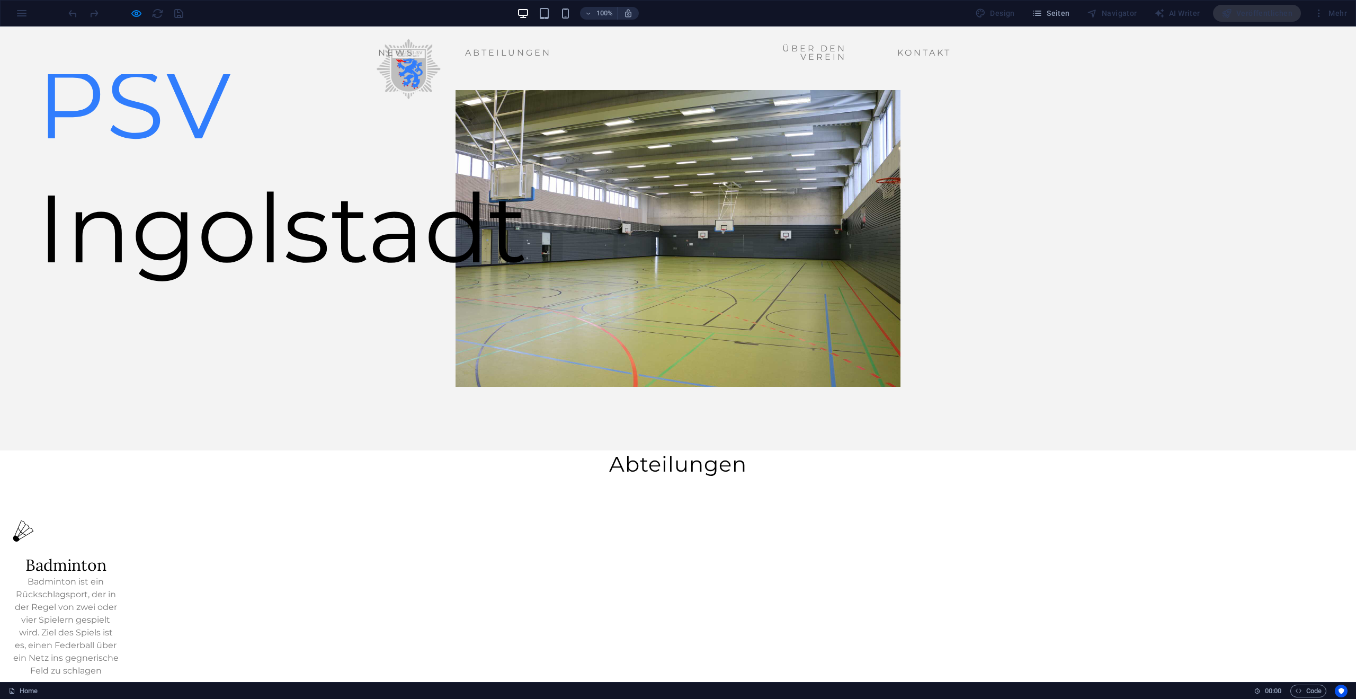
click at [34, 688] on icon at bounding box center [23, 695] width 21 height 15
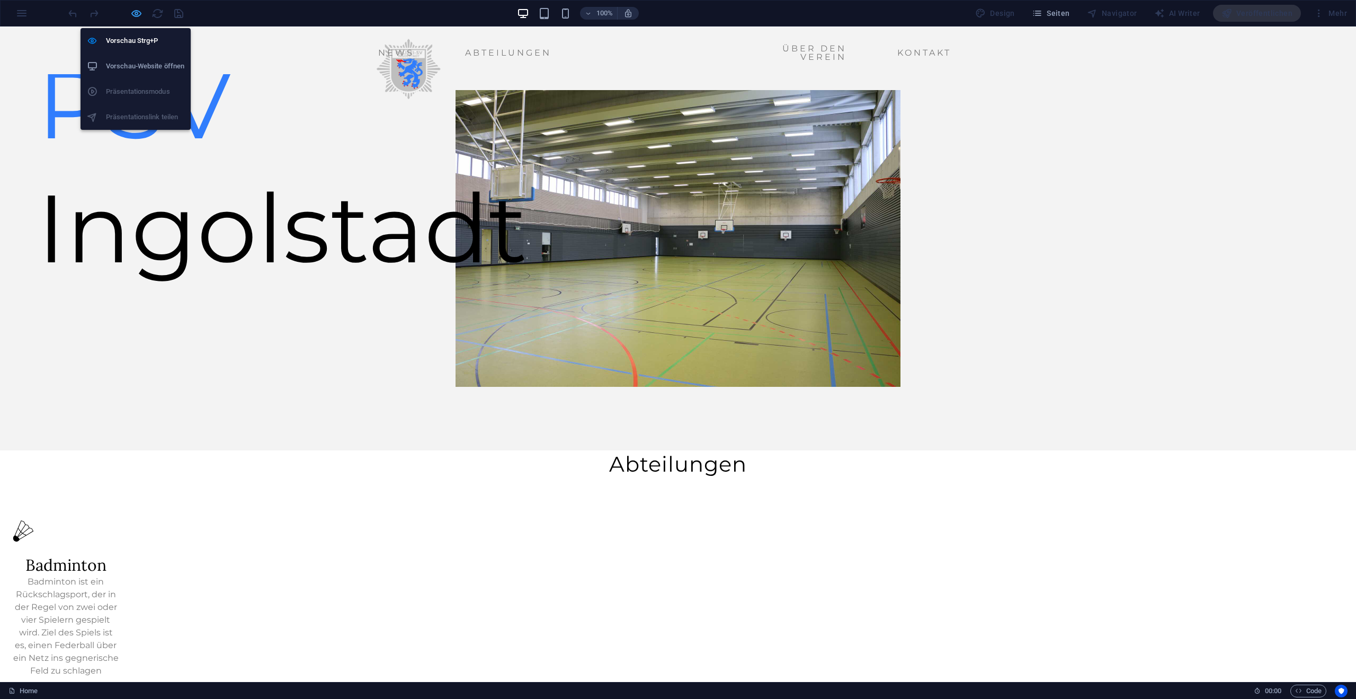
click at [135, 16] on icon "button" at bounding box center [136, 13] width 12 height 12
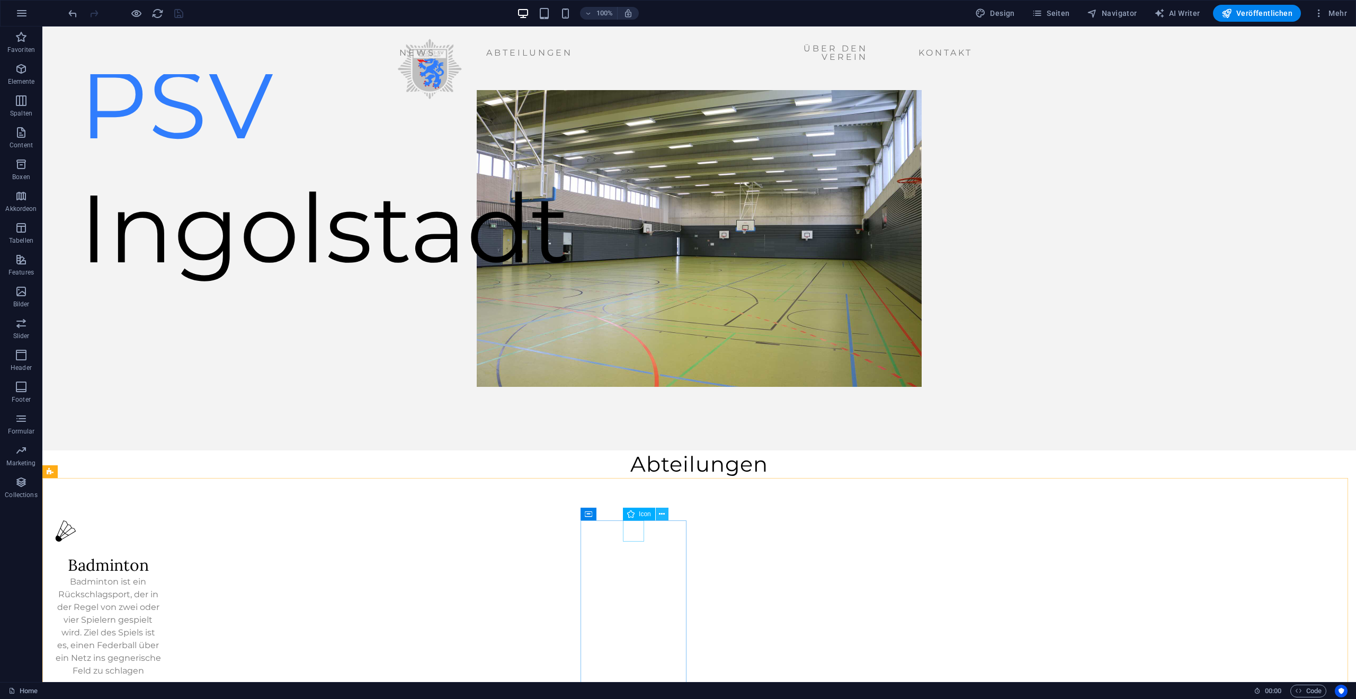
click at [665, 512] on icon at bounding box center [662, 513] width 6 height 11
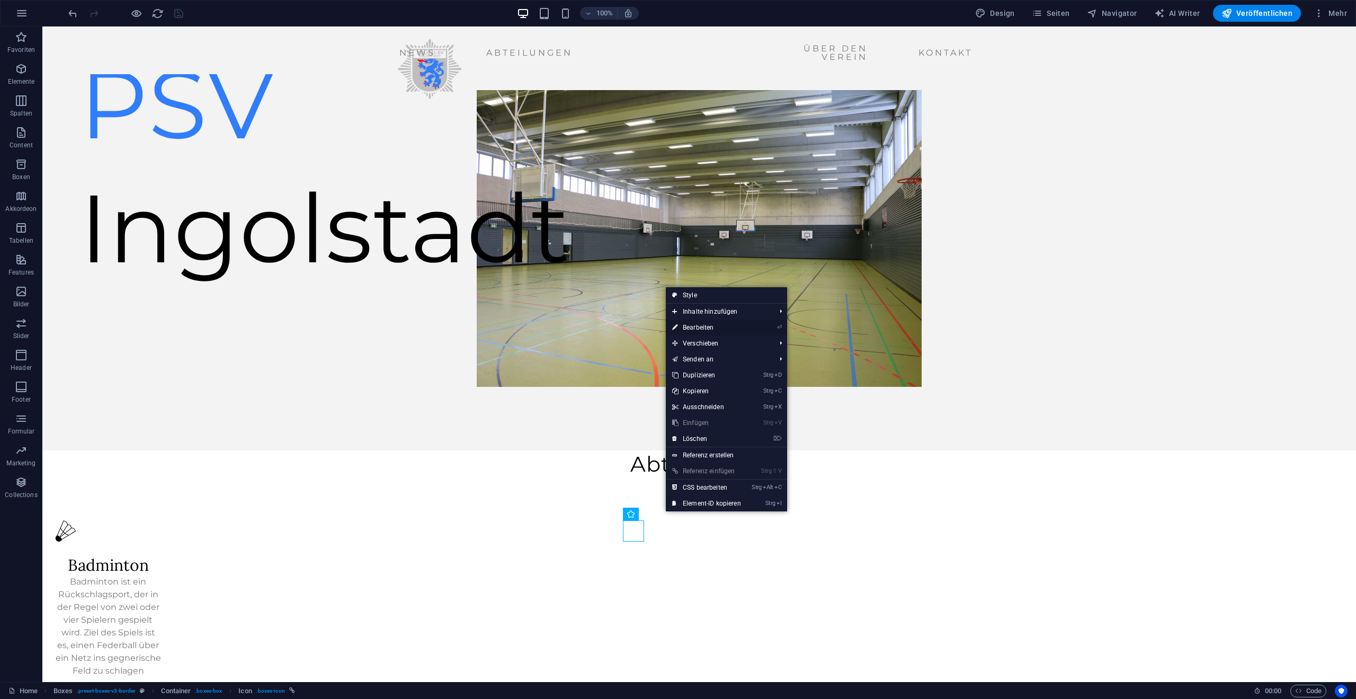
click at [700, 328] on link "⏎ Bearbeiten" at bounding box center [707, 327] width 82 height 16
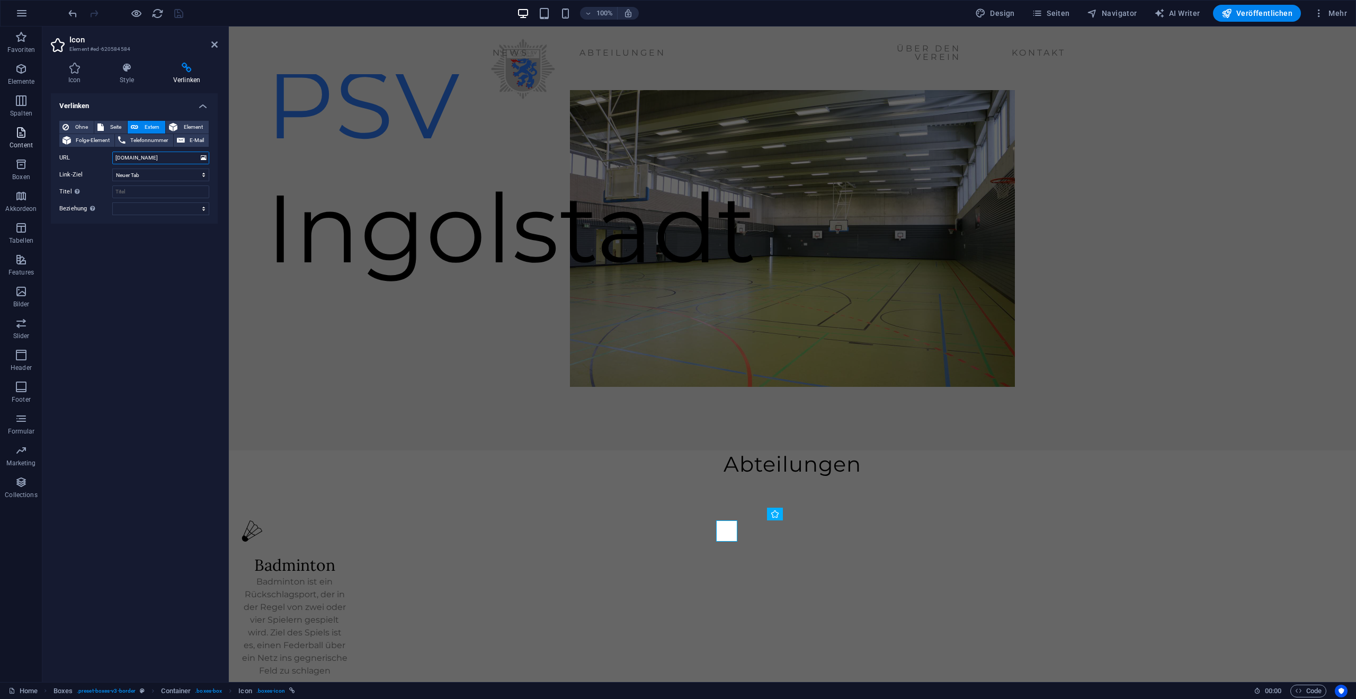
drag, startPoint x: 180, startPoint y: 156, endPoint x: 0, endPoint y: 139, distance: 180.4
click at [0, 138] on section "Favoriten Elemente Spalten Content Boxen Akkordeon Tabellen Features Bilder Sli…" at bounding box center [678, 353] width 1356 height 655
paste input "https://psv-baskets.de/"
type input "https://psv-baskets.de/"
click at [180, 13] on icon "save" at bounding box center [179, 13] width 12 height 12
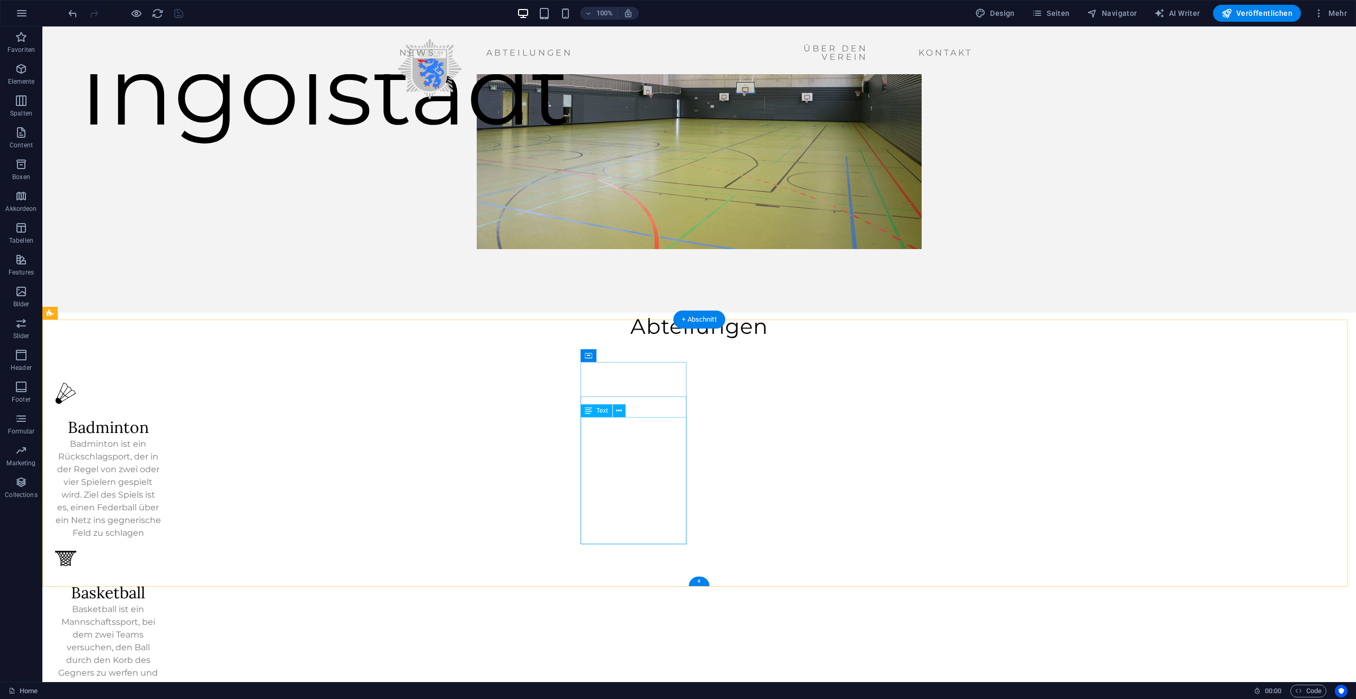
scroll to position [159, 0]
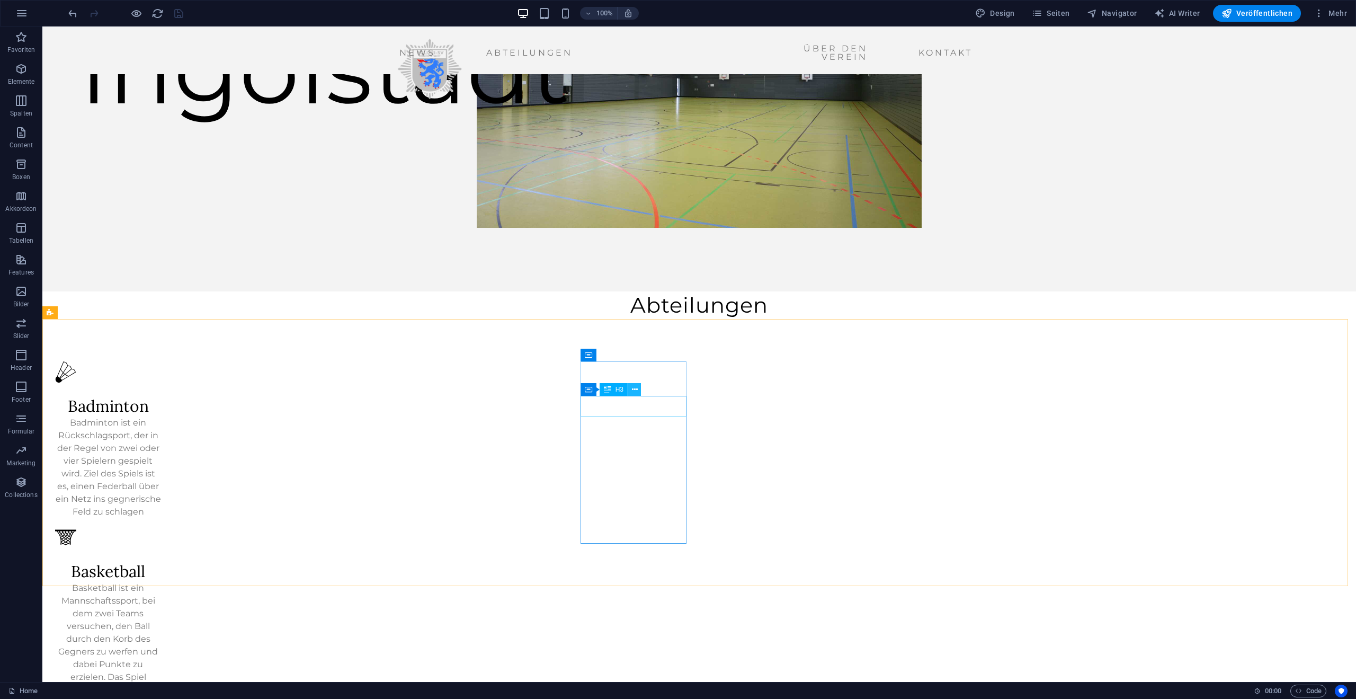
click at [636, 389] on icon at bounding box center [635, 389] width 6 height 11
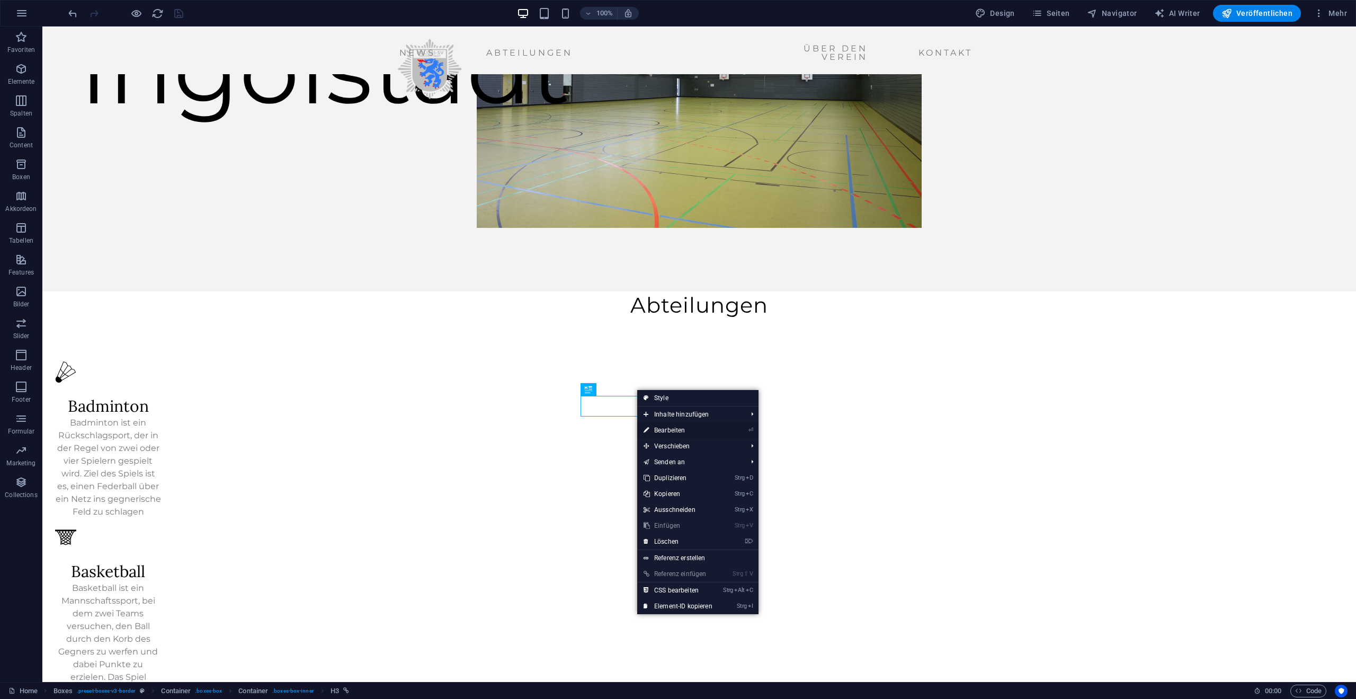
click at [688, 429] on link "⏎ Bearbeiten" at bounding box center [678, 430] width 82 height 16
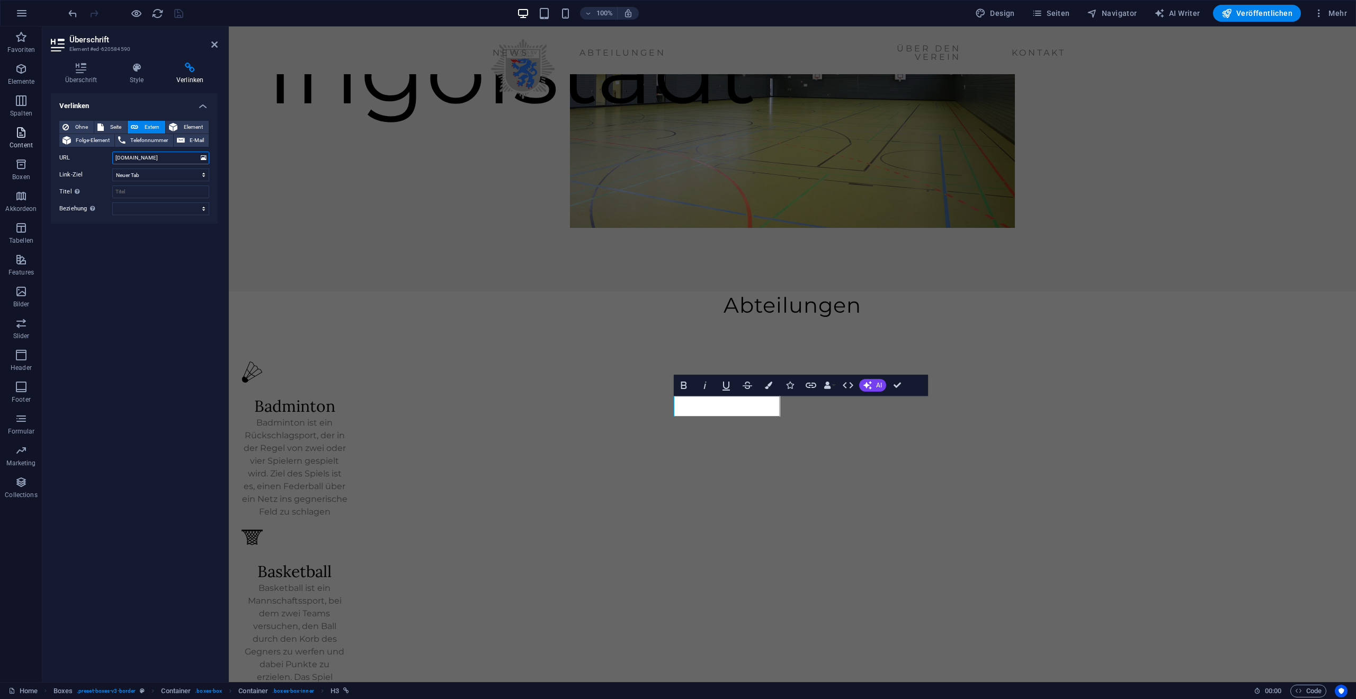
drag, startPoint x: 172, startPoint y: 157, endPoint x: 8, endPoint y: 147, distance: 164.0
click at [14, 148] on section "Favoriten Elemente Spalten Content Boxen Akkordeon Tabellen Features Bilder Sli…" at bounding box center [678, 353] width 1356 height 655
type input "https://psv-baskets.de/"
click at [180, 9] on icon "save" at bounding box center [179, 13] width 12 height 12
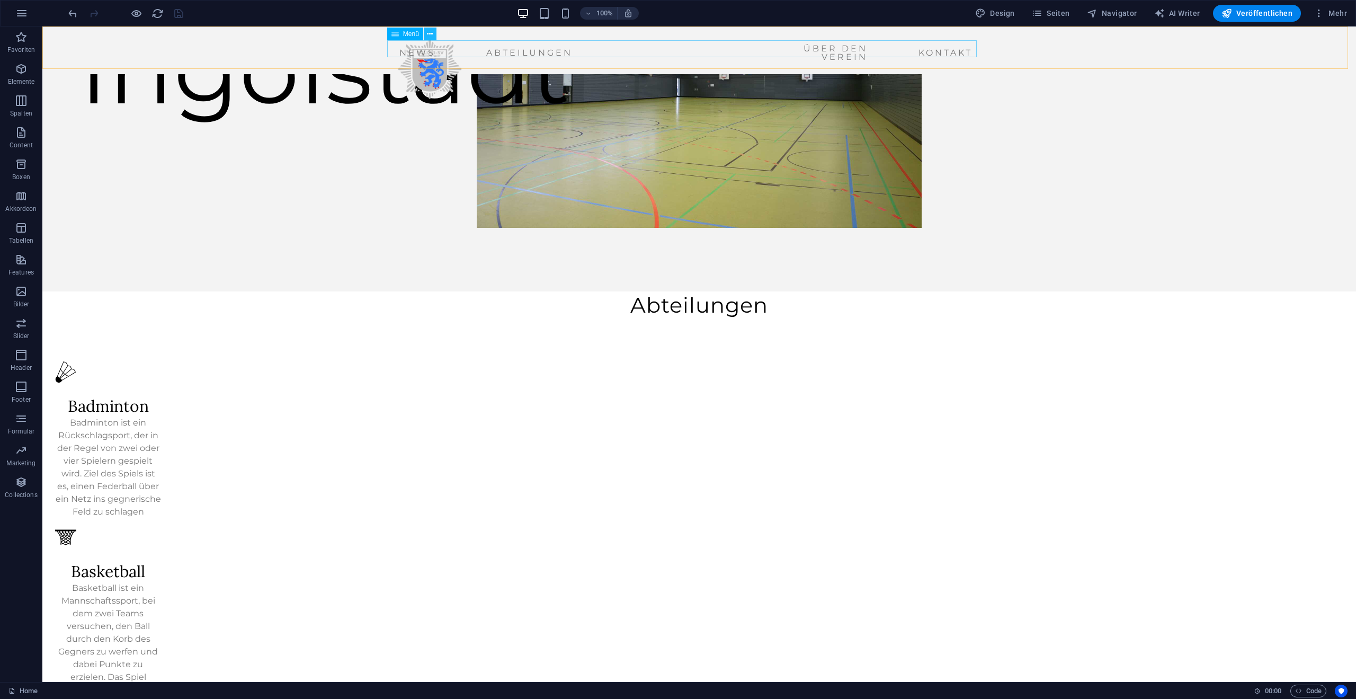
click at [432, 32] on icon at bounding box center [430, 34] width 6 height 11
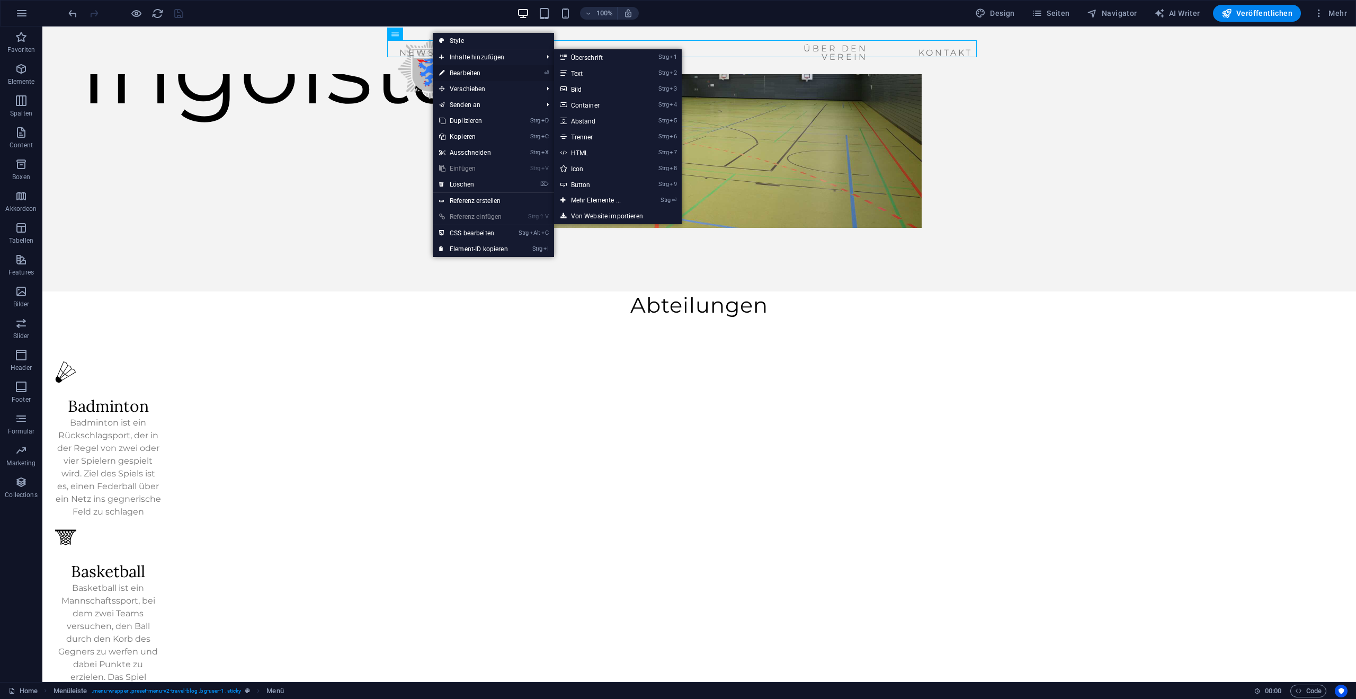
click at [479, 71] on link "⏎ Bearbeiten" at bounding box center [474, 73] width 82 height 16
select select "1"
select select
select select "2"
select select
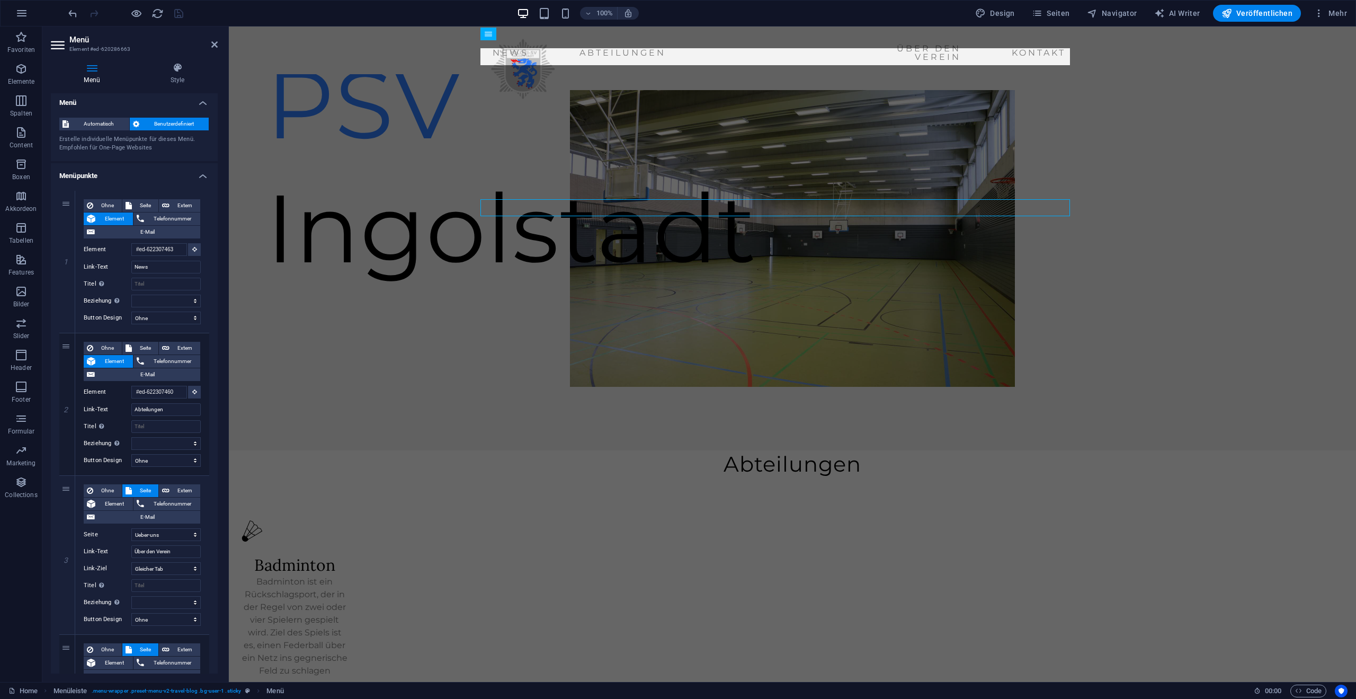
scroll to position [0, 0]
click at [219, 40] on aside "Menü Element #ed-620286663 Menü Style Menü Automatisch Benutzerdefiniert Erstel…" at bounding box center [135, 353] width 186 height 655
click at [217, 45] on icon at bounding box center [214, 44] width 6 height 8
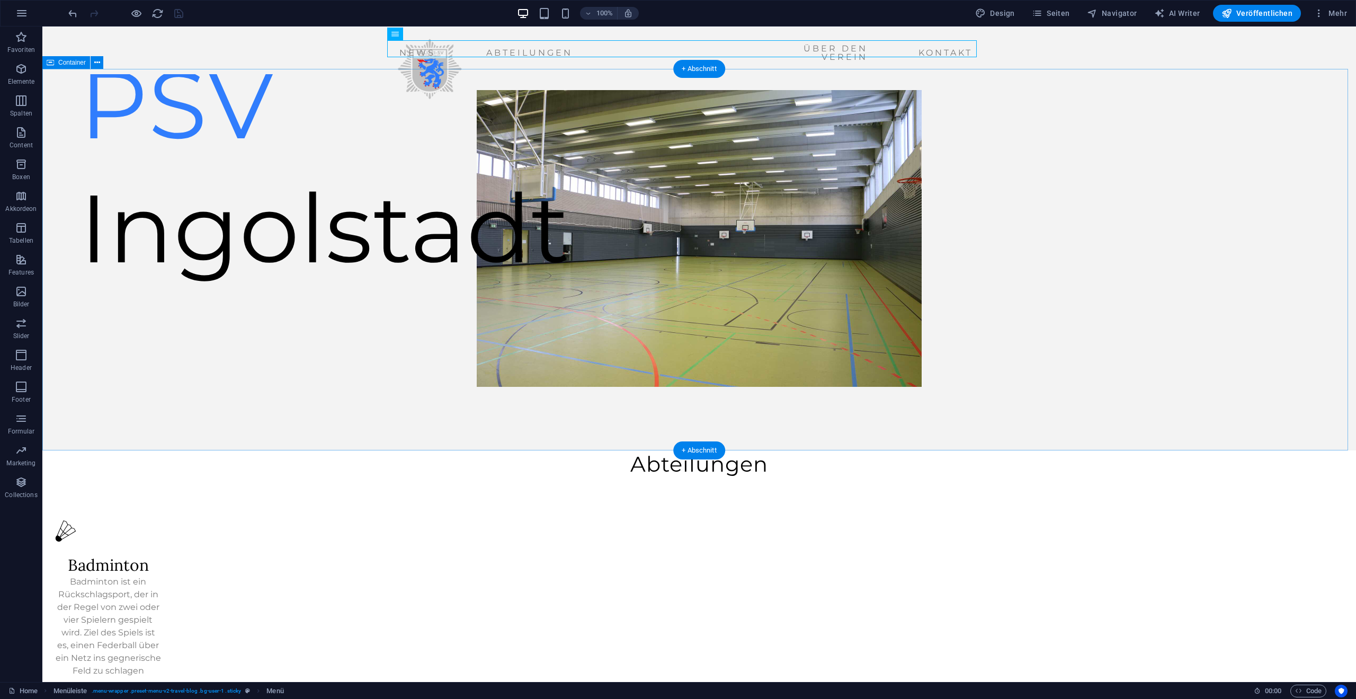
click at [257, 212] on div "PSV Ingolstadt" at bounding box center [699, 259] width 1314 height 381
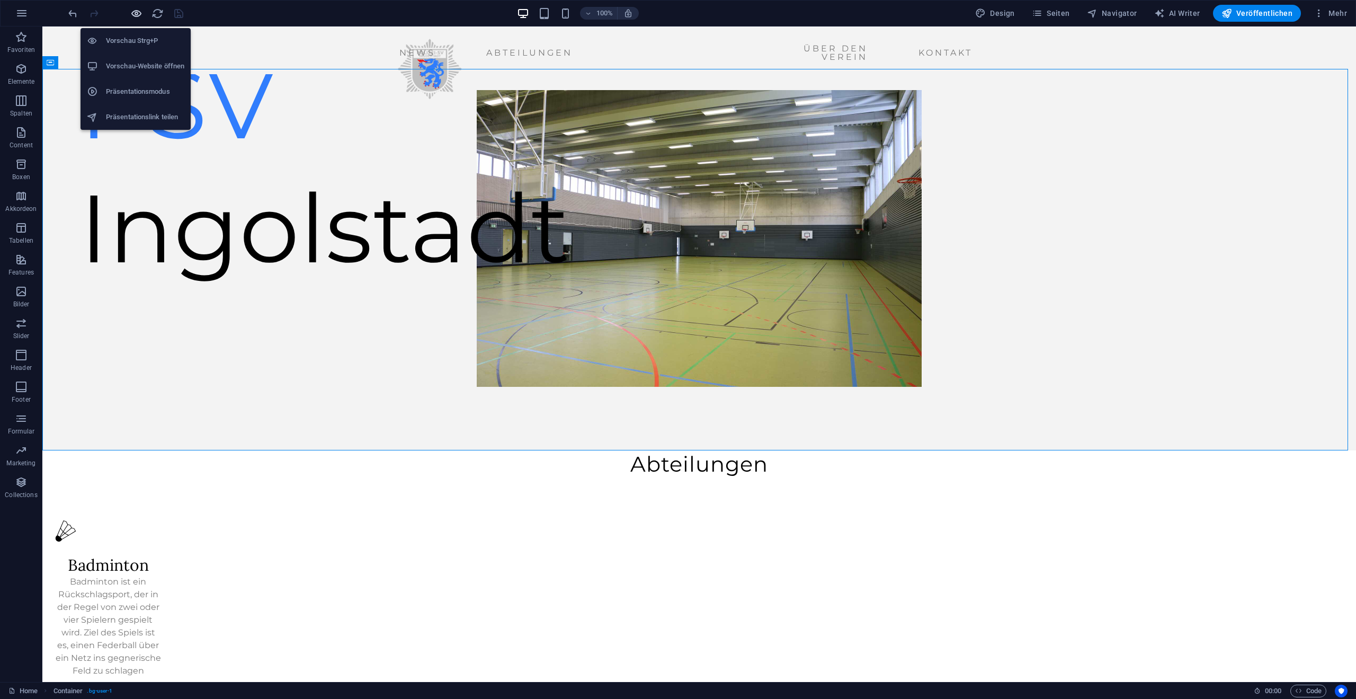
click at [137, 15] on icon "button" at bounding box center [136, 13] width 12 height 12
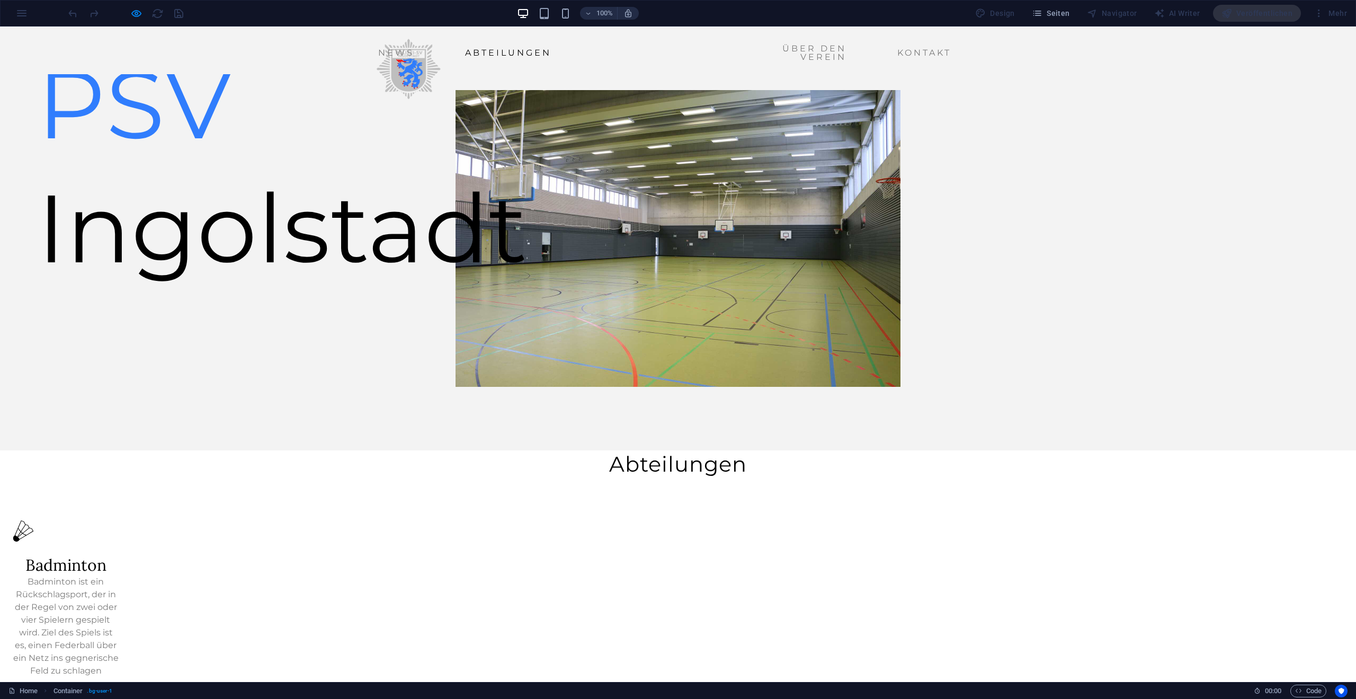
click at [485, 49] on link "Abteilungen" at bounding box center [508, 52] width 95 height 17
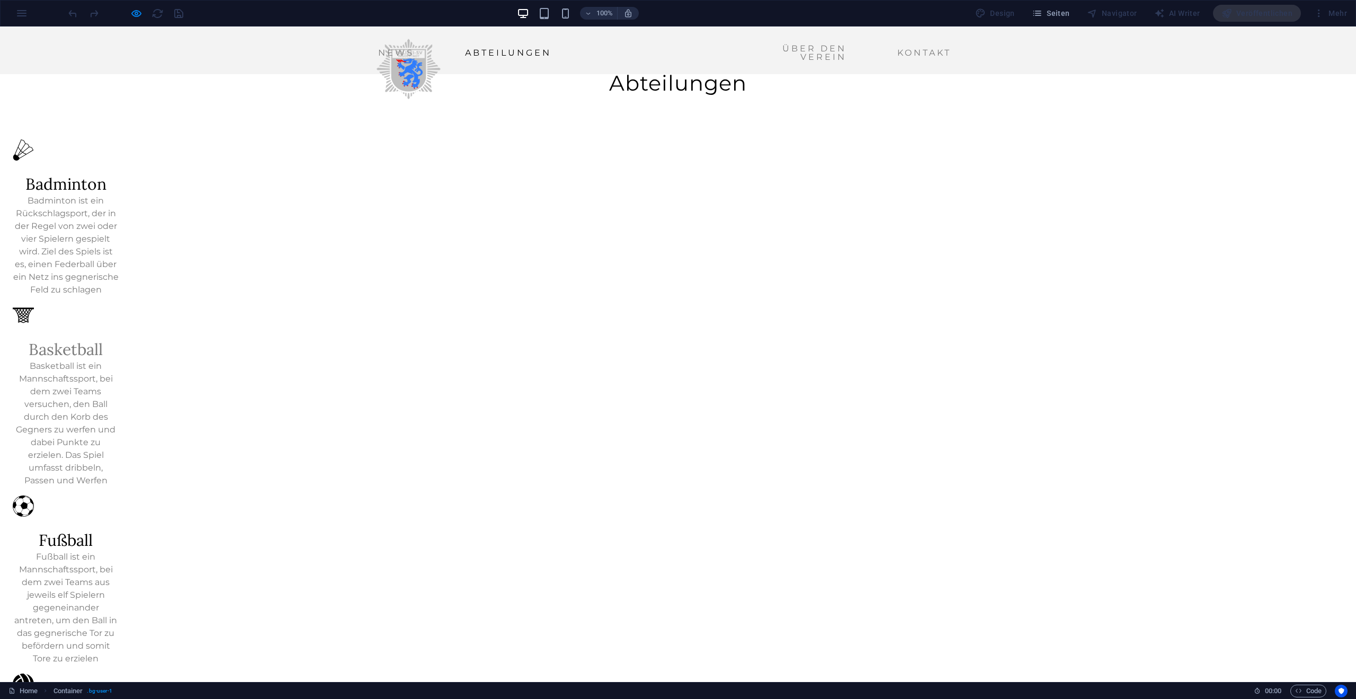
scroll to position [381, 0]
click at [103, 338] on link "Basketball" at bounding box center [66, 348] width 74 height 20
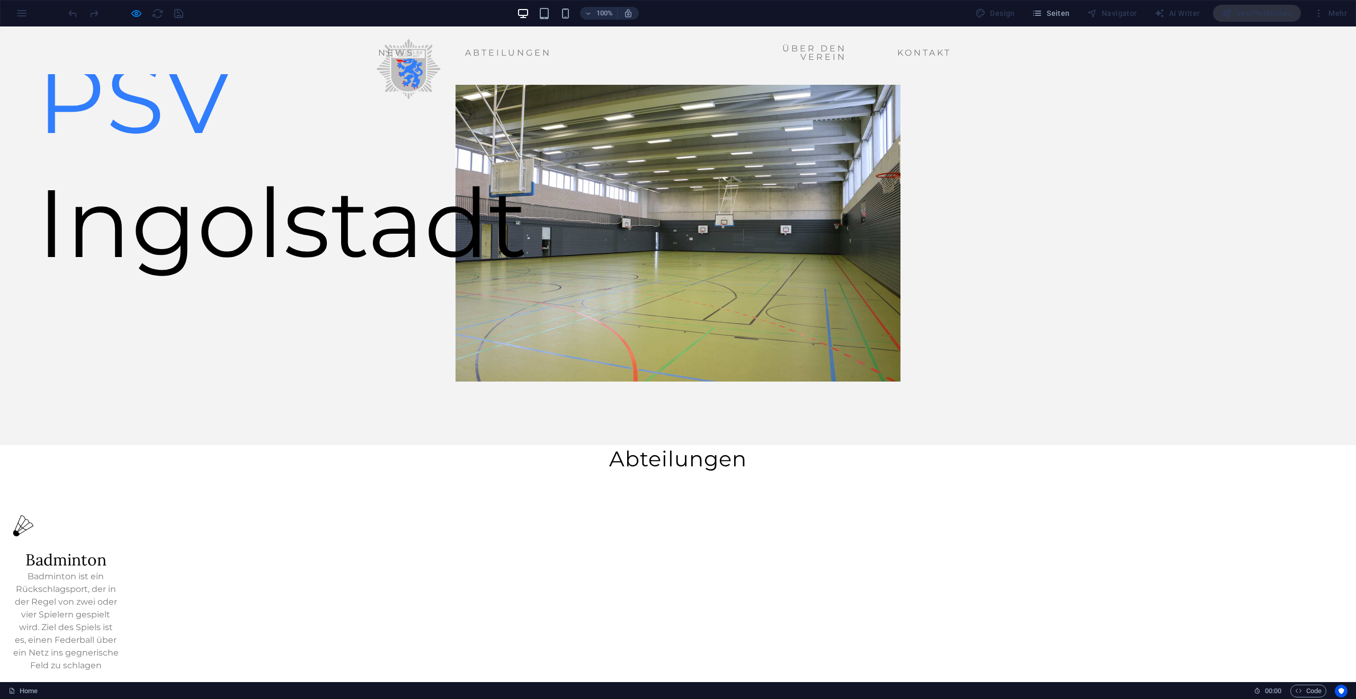
scroll to position [0, 0]
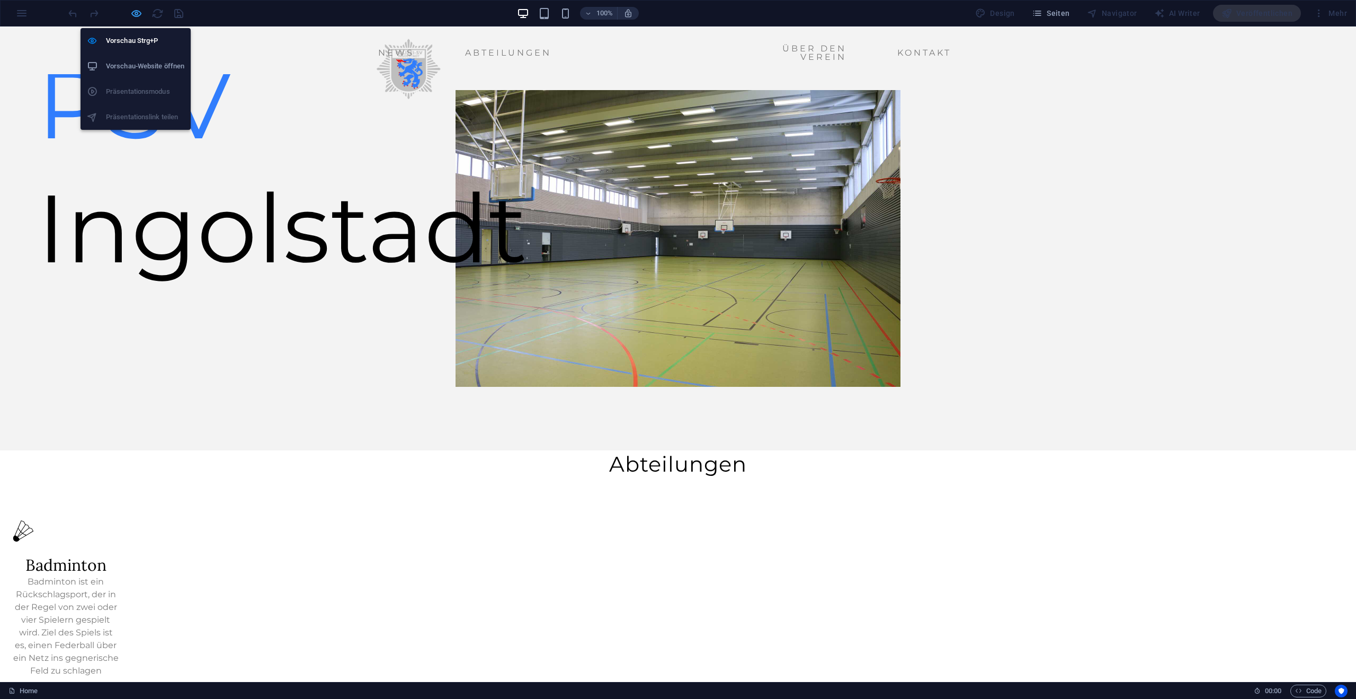
click at [139, 16] on icon "button" at bounding box center [136, 13] width 12 height 12
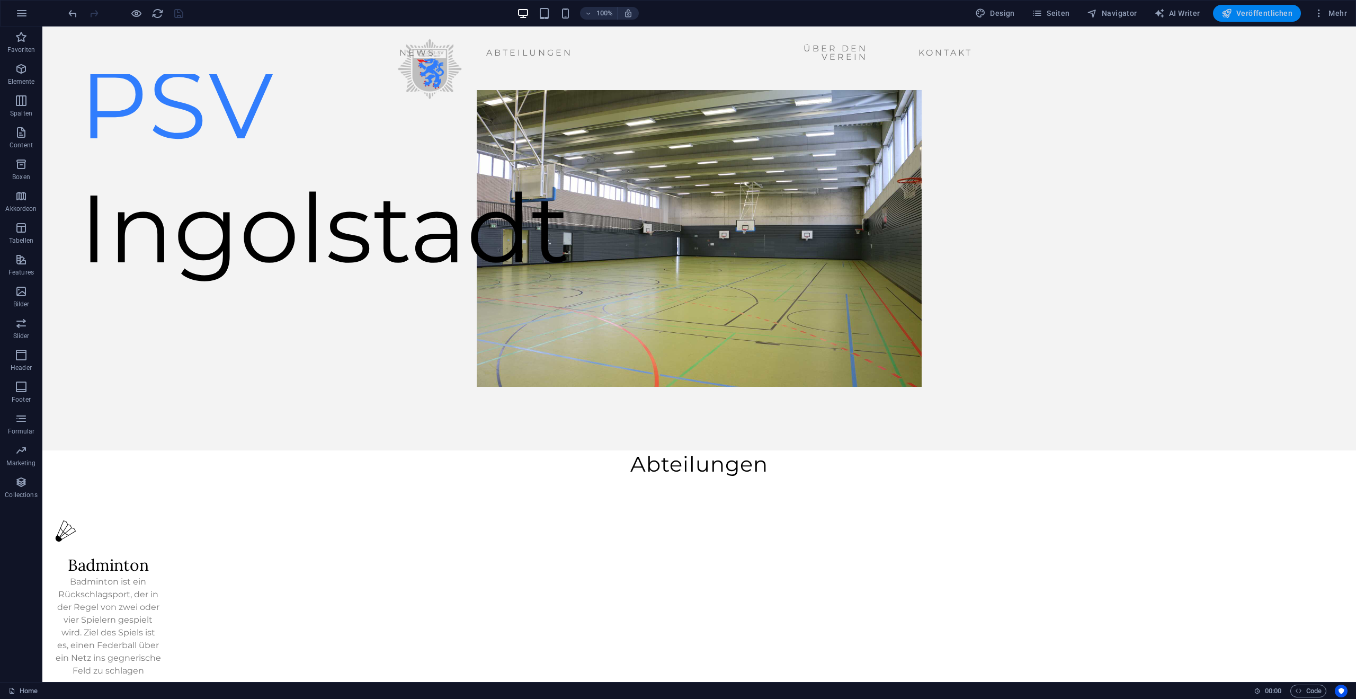
click at [1272, 17] on span "Veröffentlichen" at bounding box center [1256, 13] width 71 height 11
click at [1260, 17] on span "Veröffentlichen" at bounding box center [1256, 13] width 71 height 11
click at [1274, 13] on span "Veröffentlichen" at bounding box center [1256, 13] width 71 height 11
click at [1325, 16] on span "Mehr" at bounding box center [1330, 13] width 33 height 11
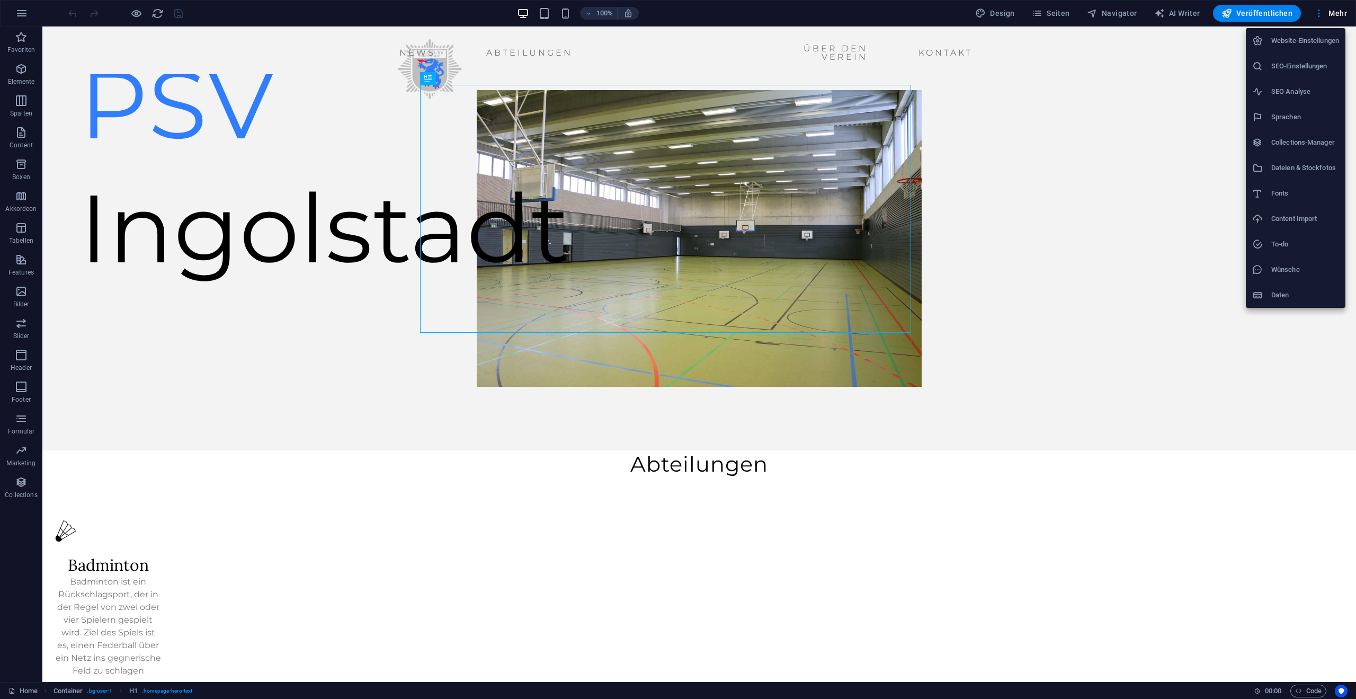
click at [1069, 10] on div at bounding box center [678, 349] width 1356 height 699
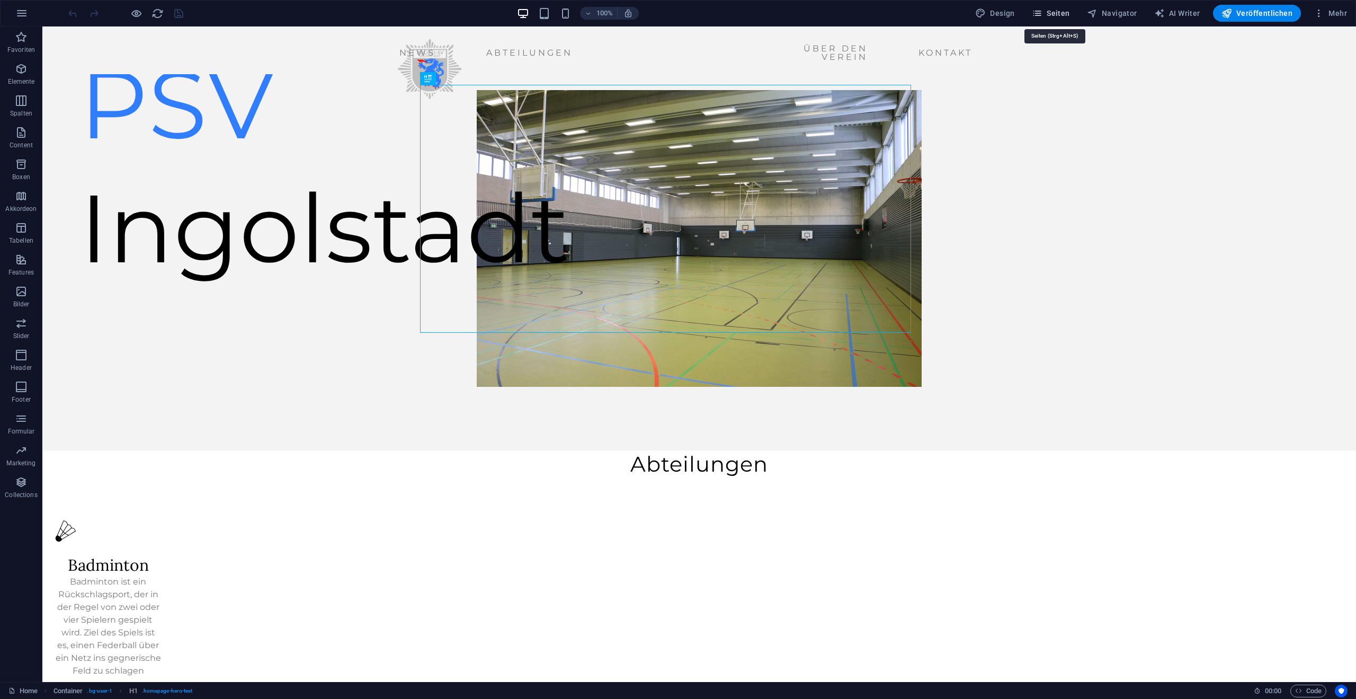
click at [1042, 16] on icon "button" at bounding box center [1037, 13] width 11 height 11
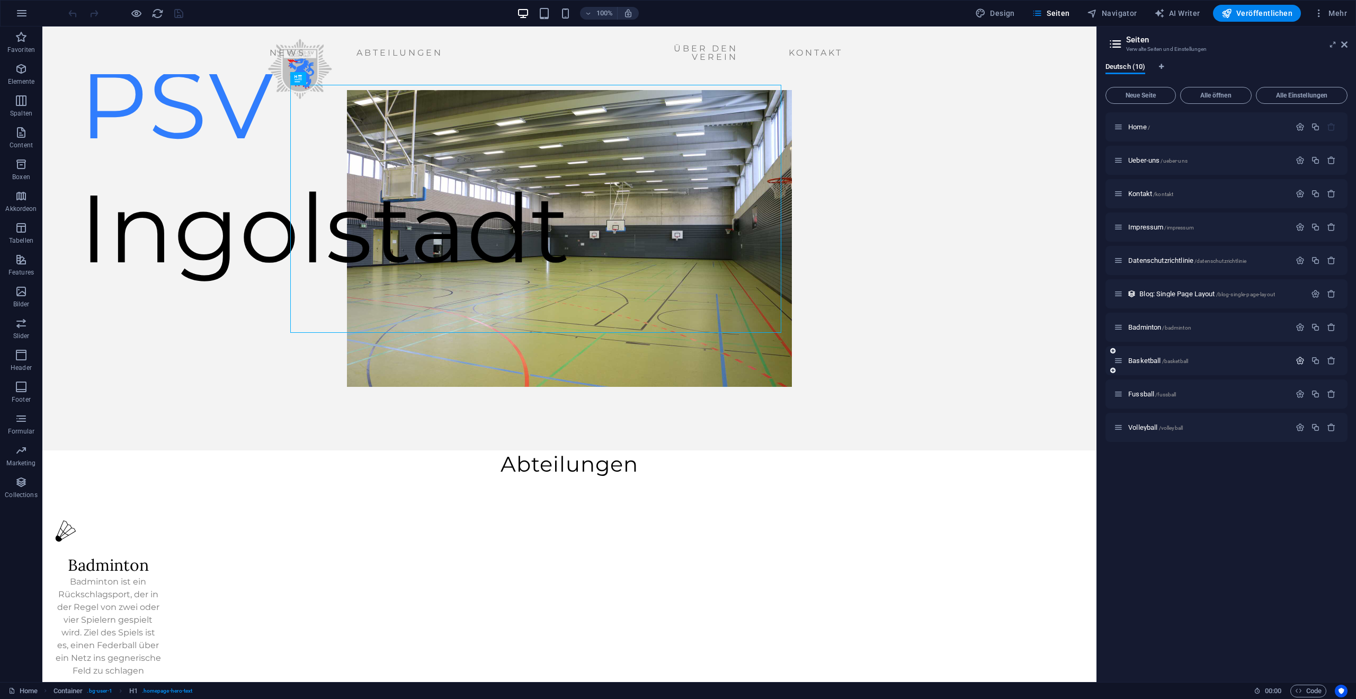
click at [1300, 361] on icon "button" at bounding box center [1300, 360] width 9 height 9
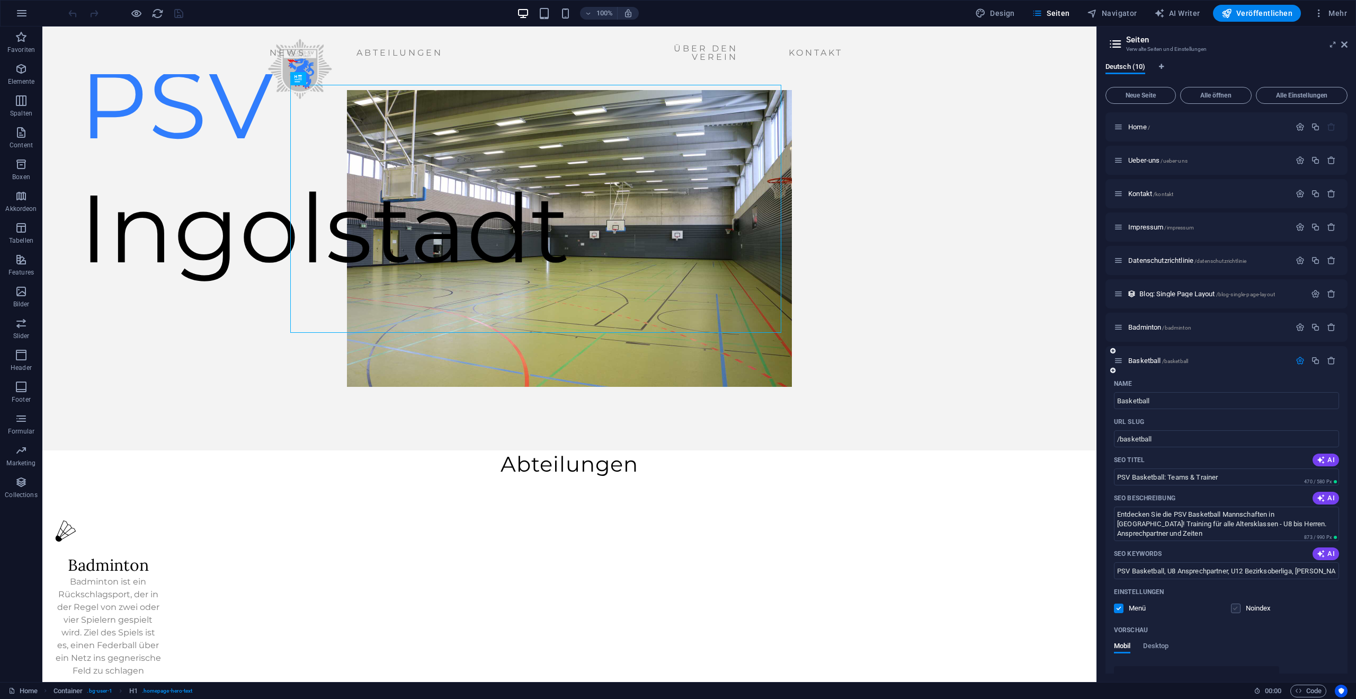
click at [1236, 608] on label at bounding box center [1236, 608] width 10 height 10
click at [0, 0] on input "checkbox" at bounding box center [0, 0] width 0 height 0
click at [181, 13] on icon "save" at bounding box center [179, 13] width 12 height 12
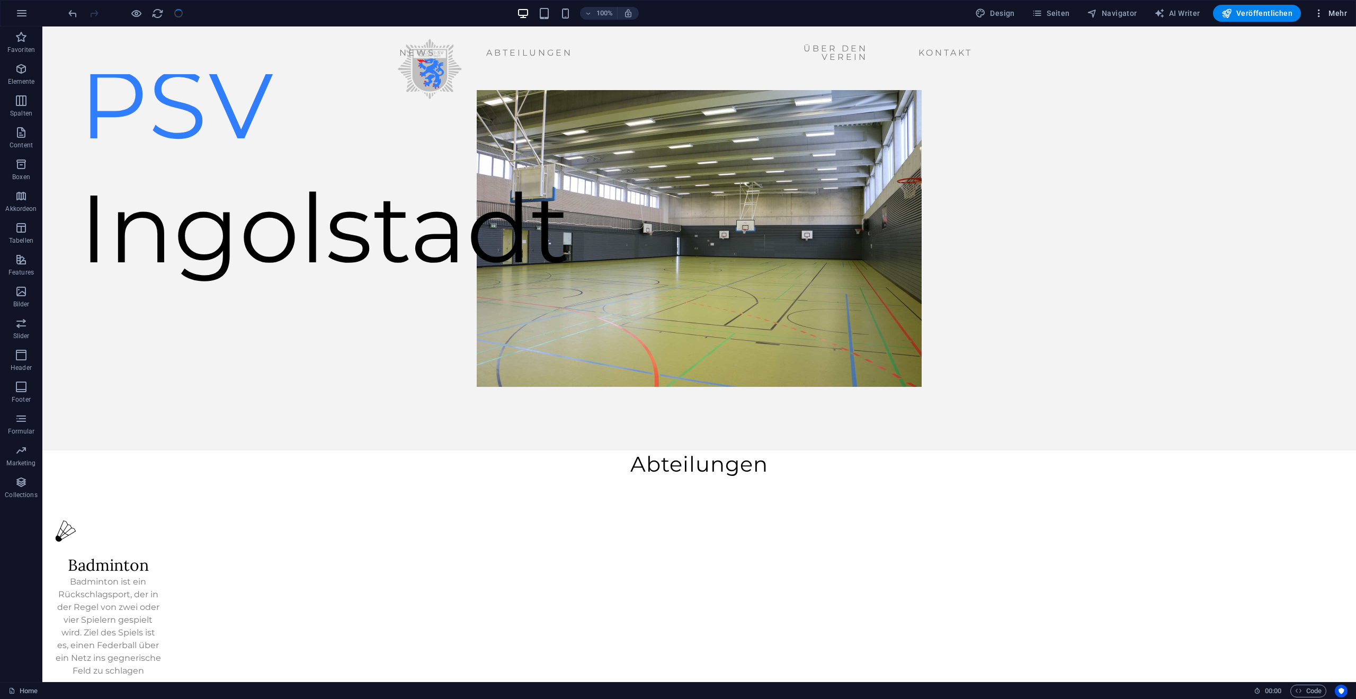
click at [1322, 14] on icon "button" at bounding box center [1319, 13] width 11 height 11
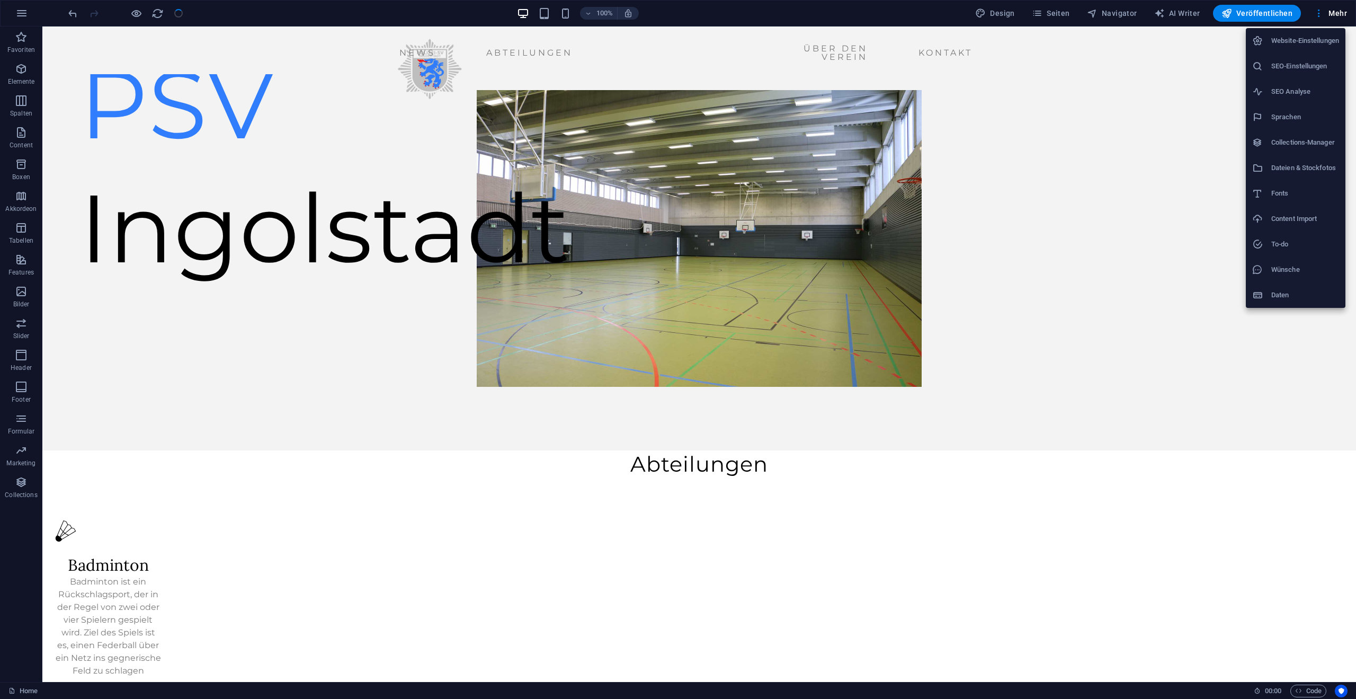
click at [1048, 16] on div at bounding box center [678, 349] width 1356 height 699
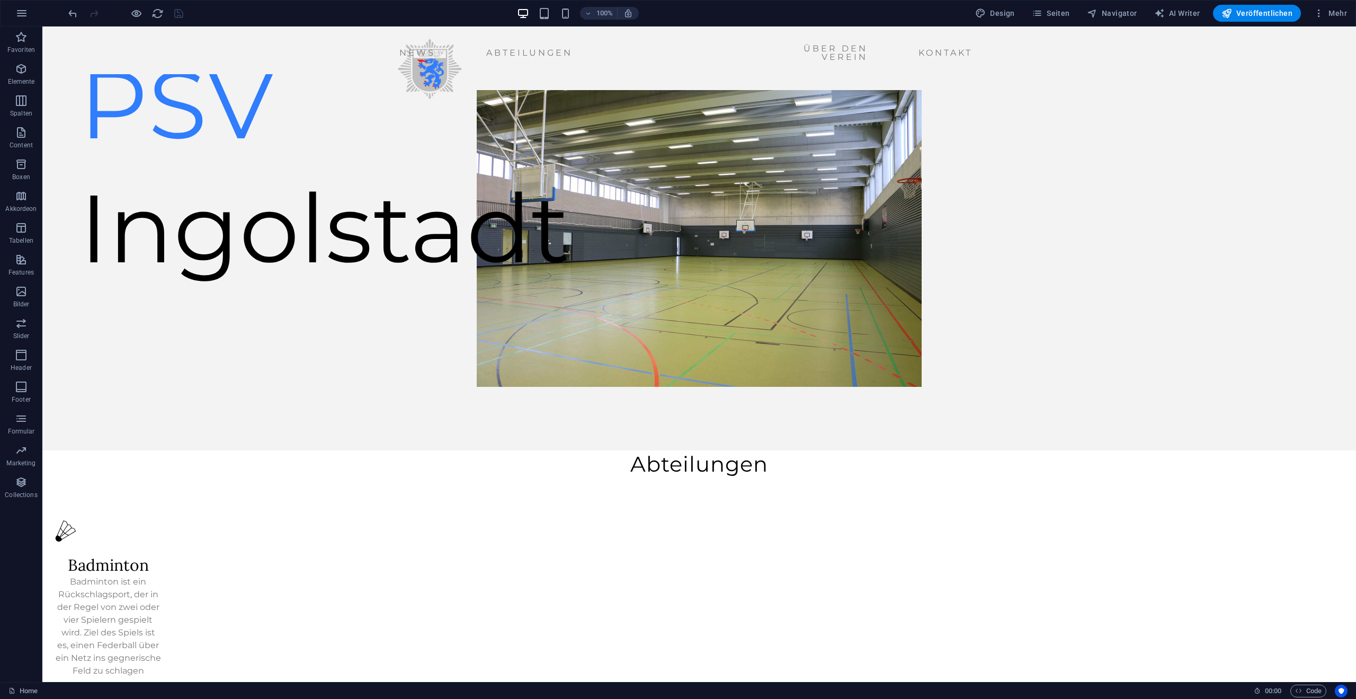
click at [1058, 12] on div "Website-Einstellungen SEO-Einstellungen SEO Analyse Sprachen Collections-Manage…" at bounding box center [678, 352] width 1356 height 692
click at [1036, 18] on icon "button" at bounding box center [1037, 13] width 11 height 11
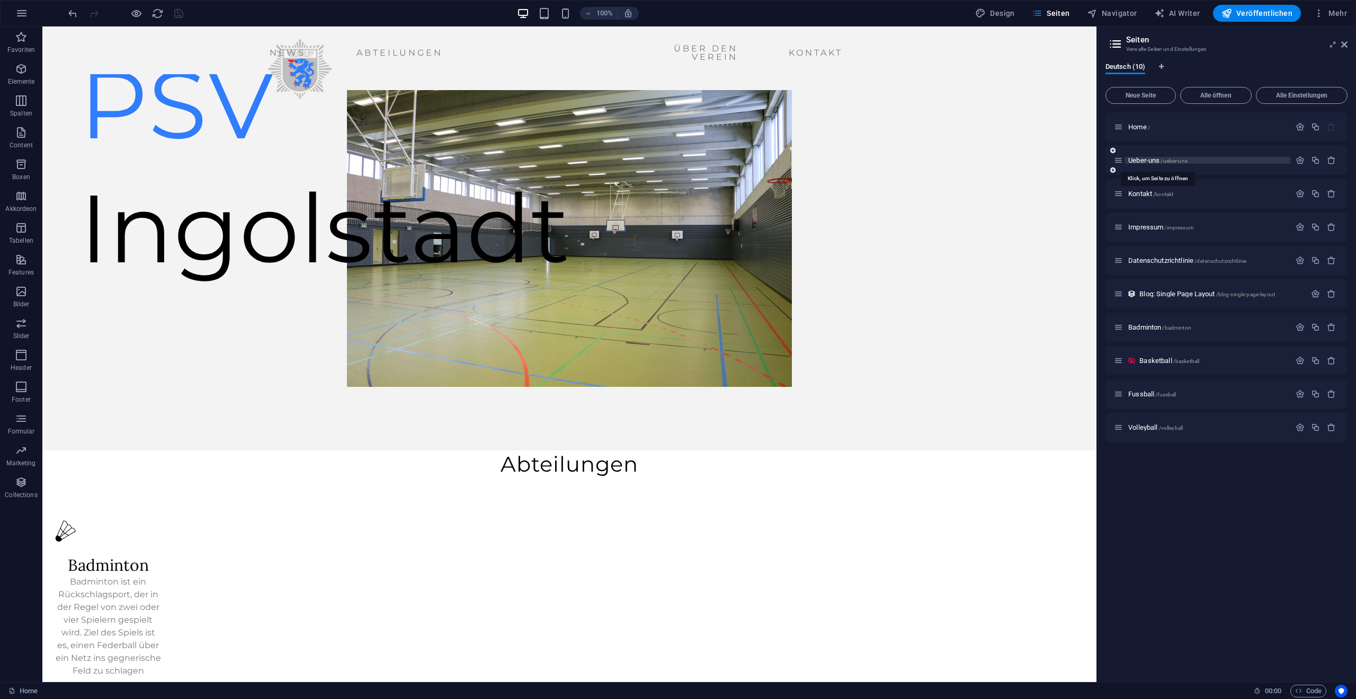
click at [1153, 162] on span "Ueber-uns /ueber-uns" at bounding box center [1157, 160] width 59 height 8
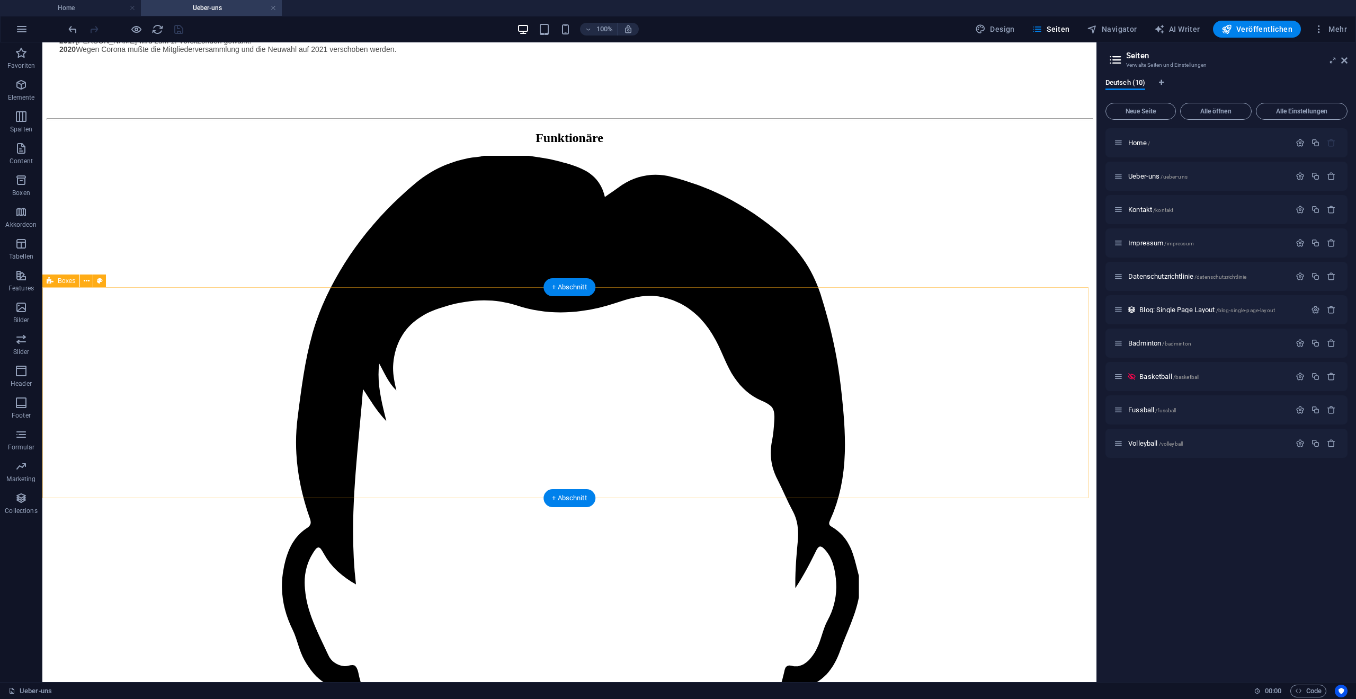
scroll to position [847, 0]
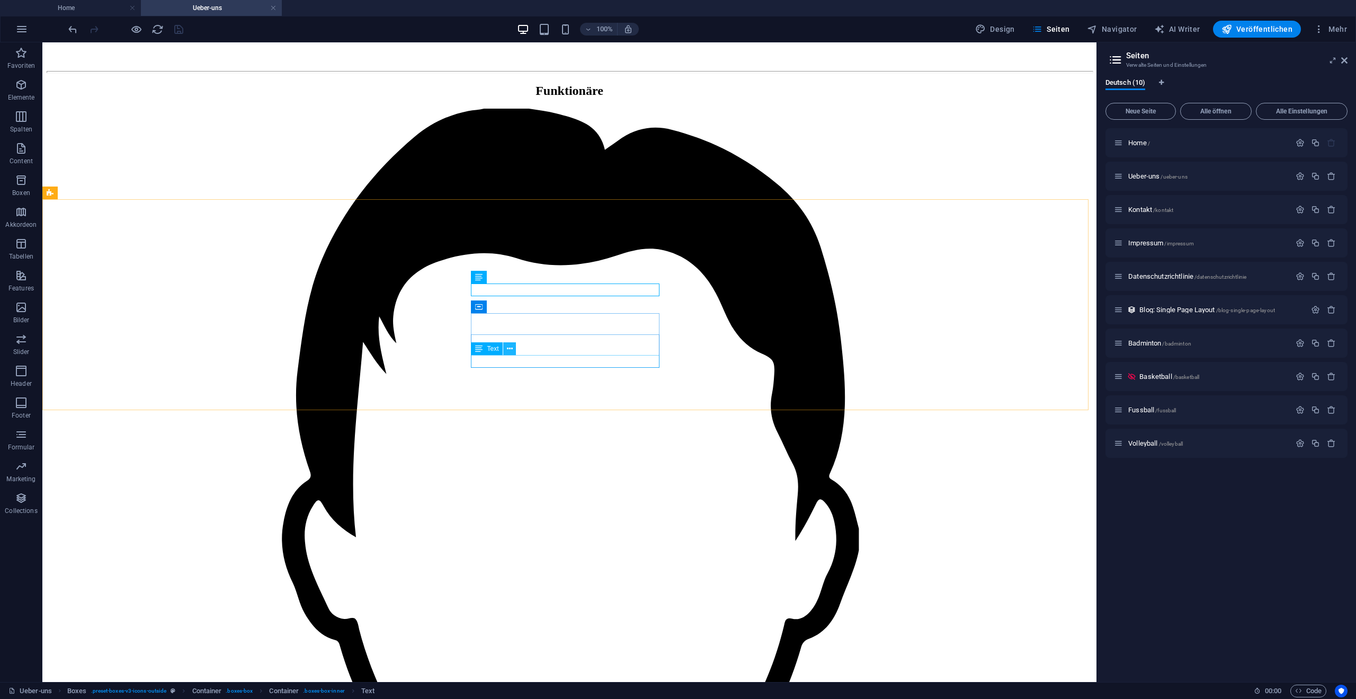
click at [510, 351] on icon at bounding box center [510, 348] width 6 height 11
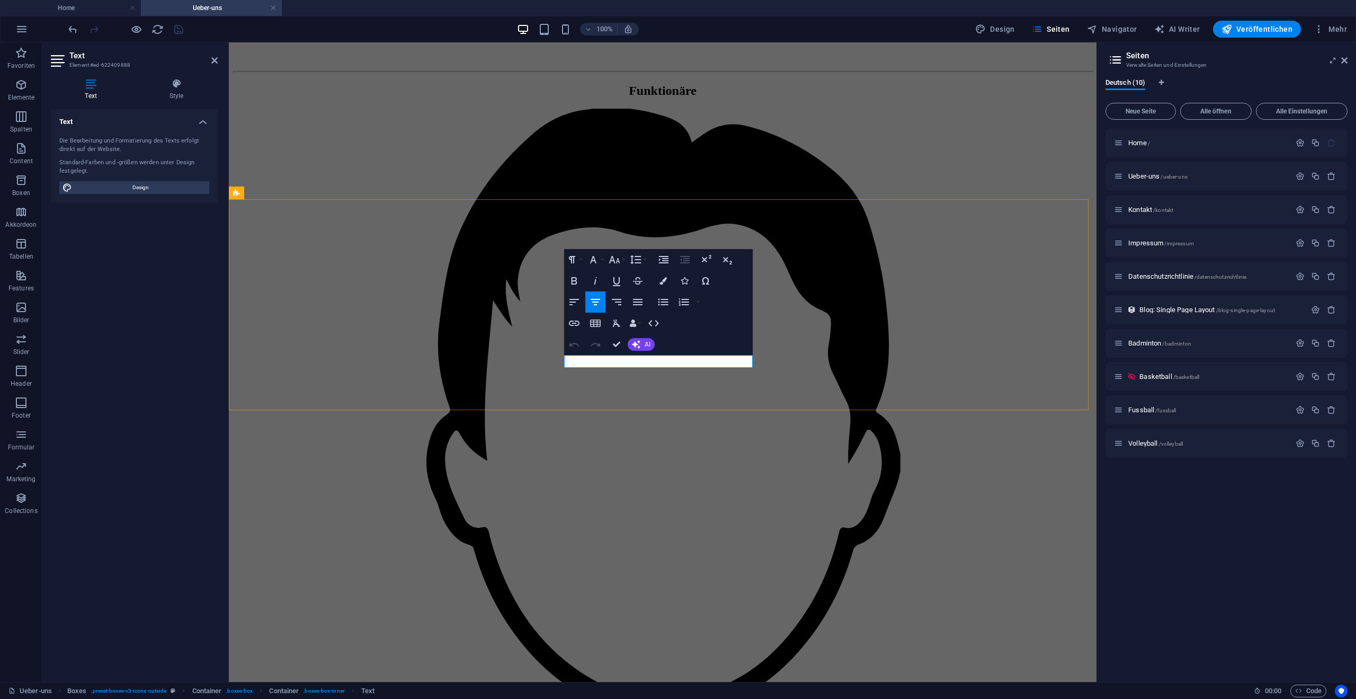
drag, startPoint x: 700, startPoint y: 364, endPoint x: 610, endPoint y: 361, distance: 89.6
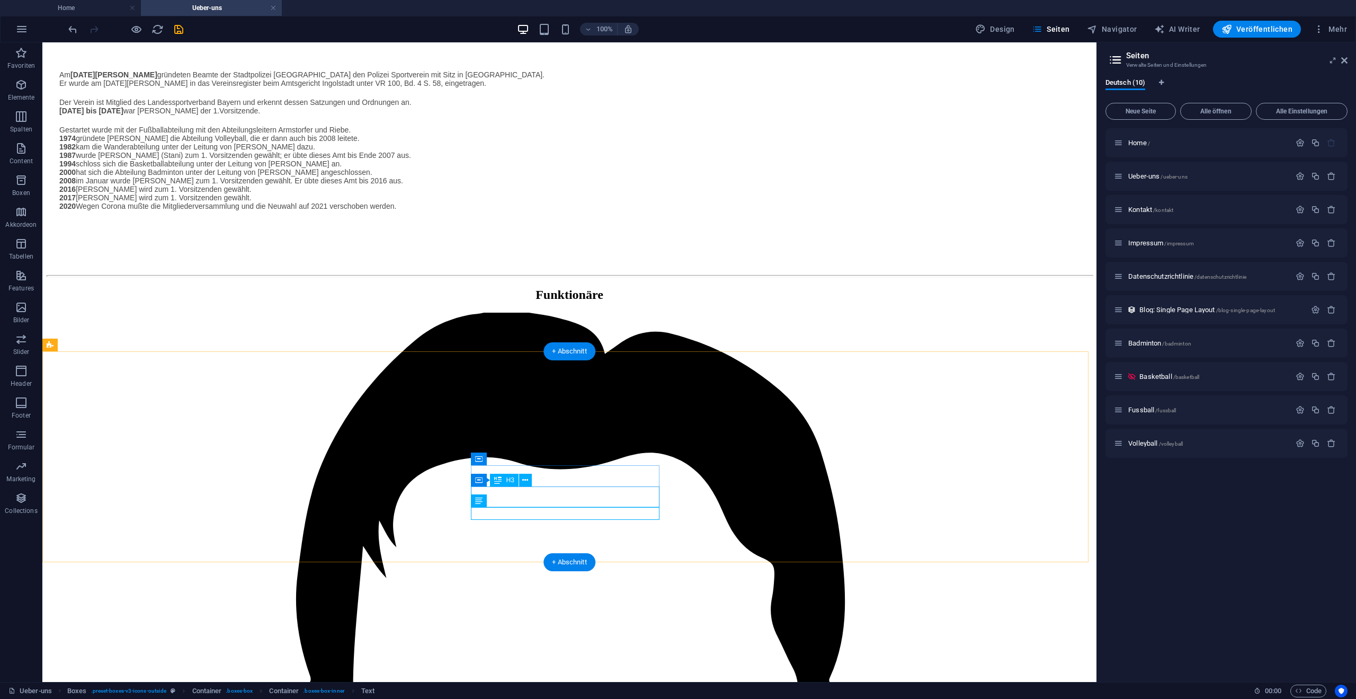
scroll to position [636, 0]
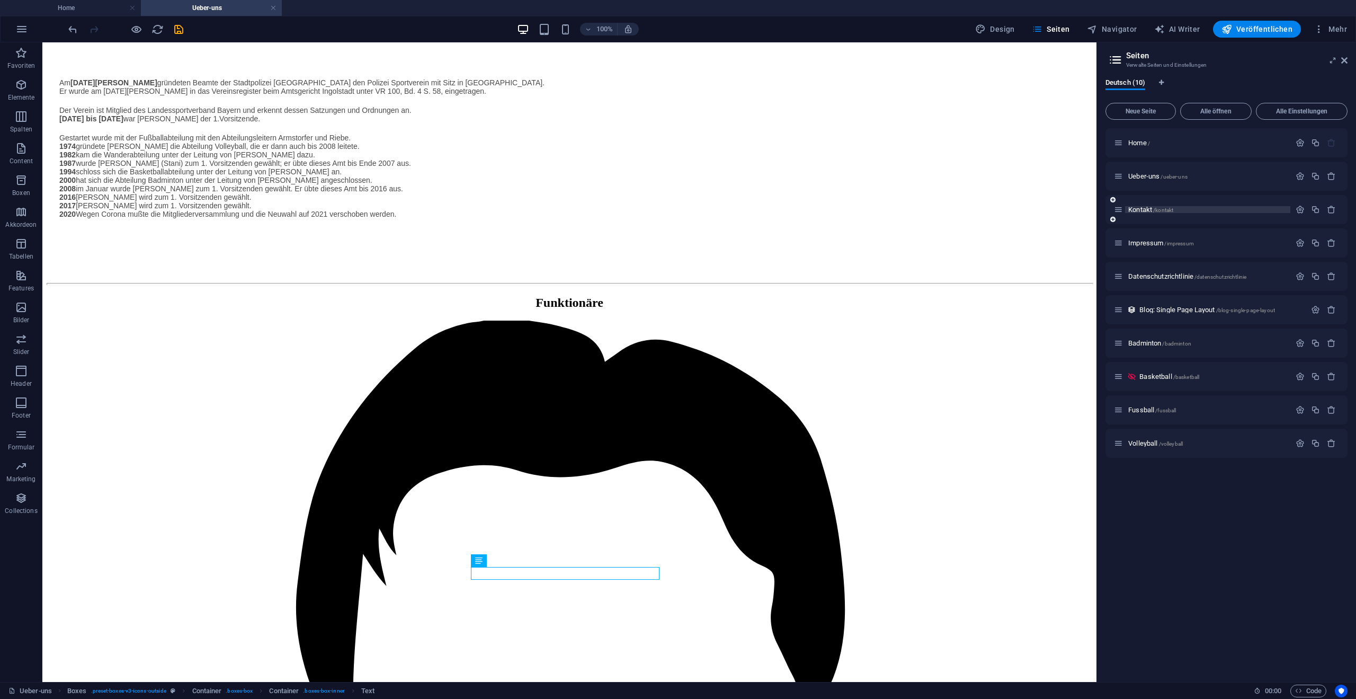
click at [1144, 210] on span "Kontakt /kontakt" at bounding box center [1150, 210] width 45 height 8
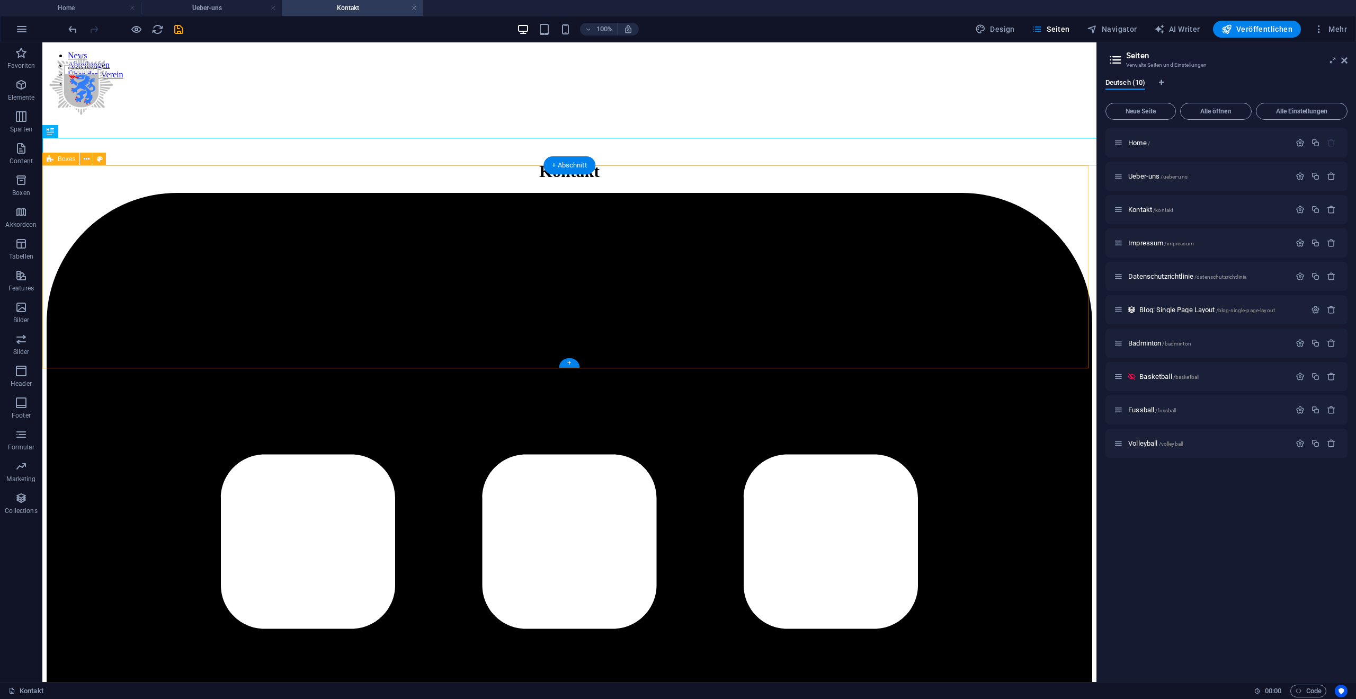
scroll to position [0, 0]
click at [549, 246] on icon at bounding box center [551, 243] width 6 height 11
click at [555, 245] on button at bounding box center [551, 243] width 13 height 13
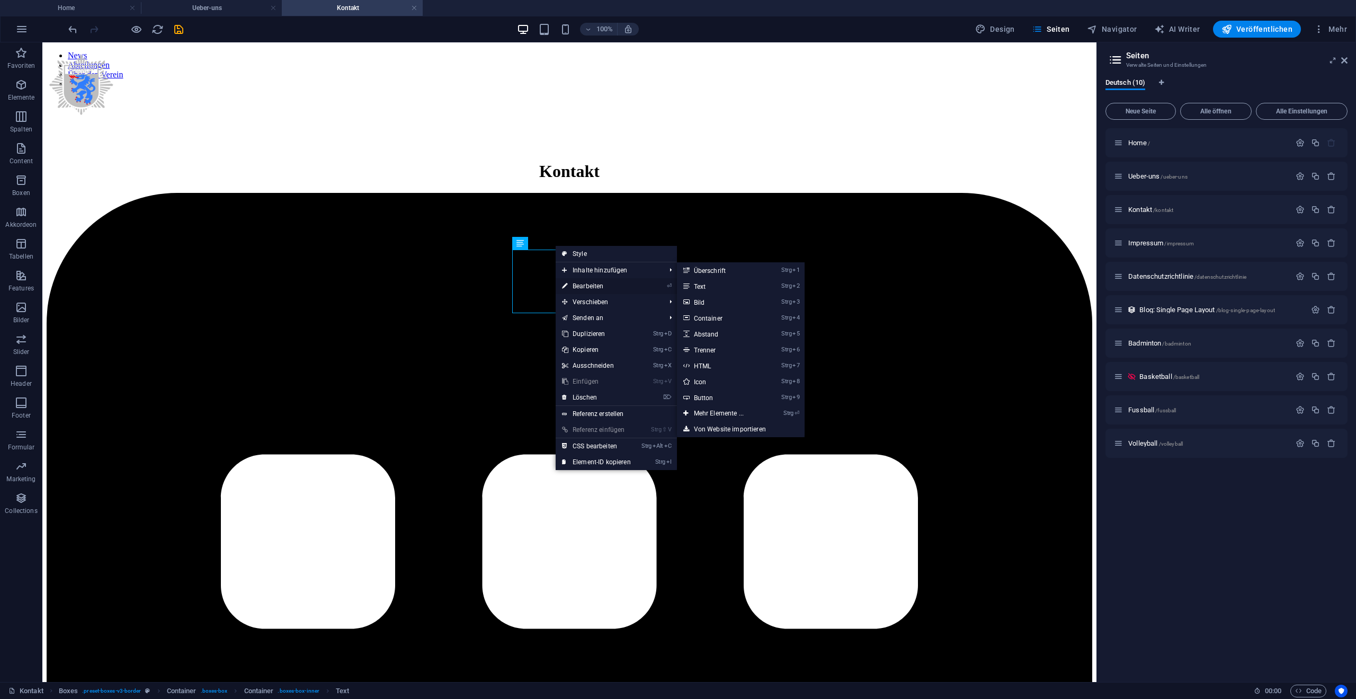
click at [579, 289] on link "⏎ Bearbeiten" at bounding box center [597, 286] width 82 height 16
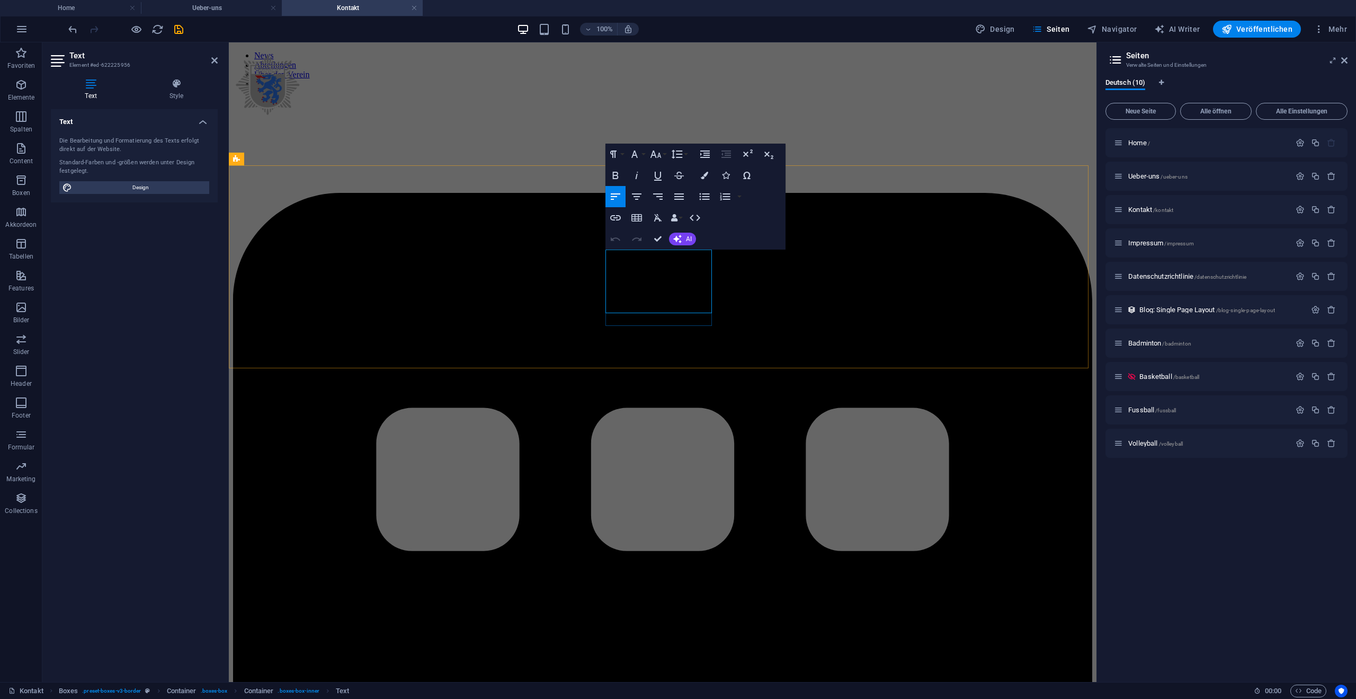
drag, startPoint x: 658, startPoint y: 271, endPoint x: 598, endPoint y: 266, distance: 60.0
drag, startPoint x: 666, startPoint y: 267, endPoint x: 597, endPoint y: 269, distance: 68.9
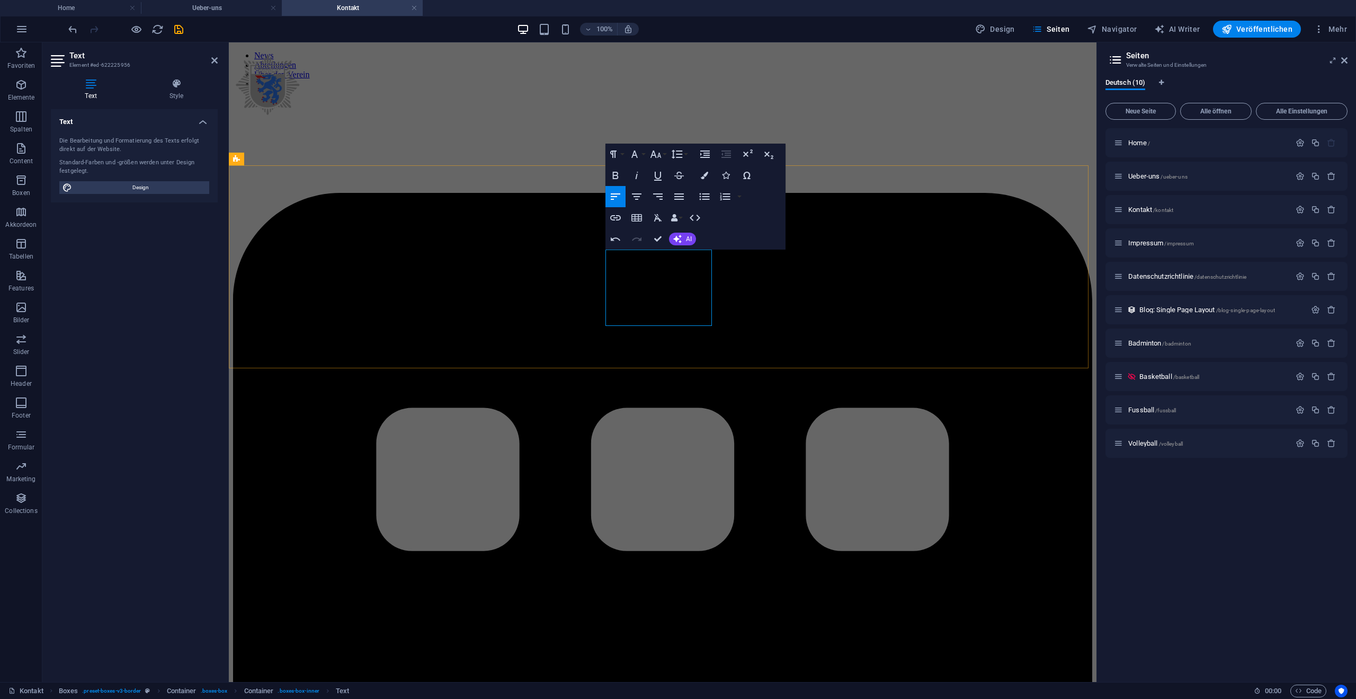
drag, startPoint x: 695, startPoint y: 318, endPoint x: 607, endPoint y: 298, distance: 90.1
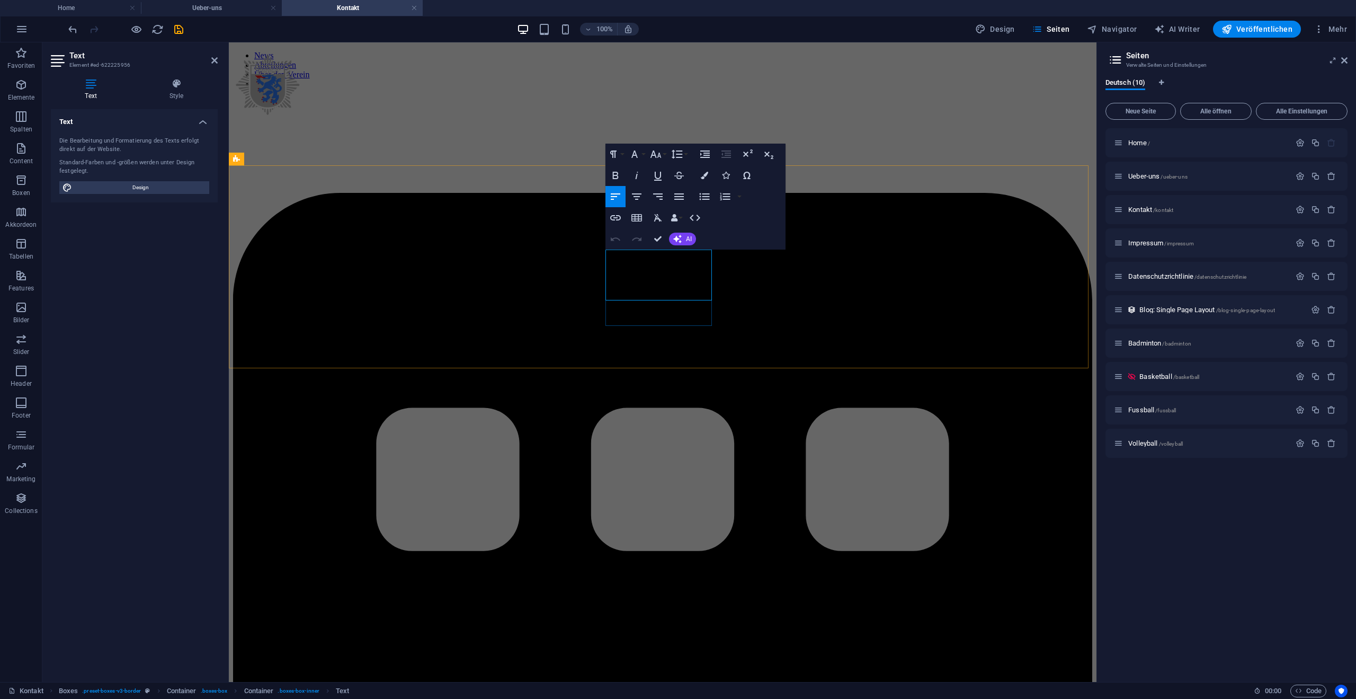
drag, startPoint x: 643, startPoint y: 271, endPoint x: 659, endPoint y: 270, distance: 16.5
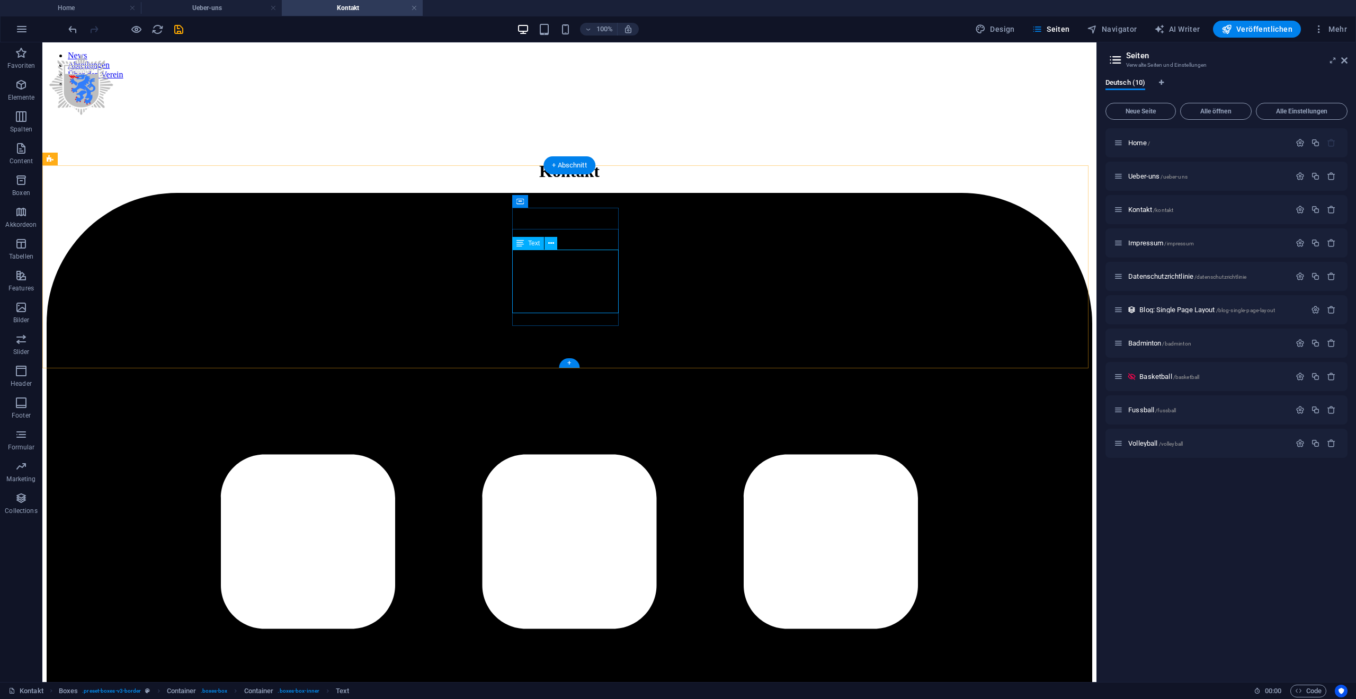
drag, startPoint x: 583, startPoint y: 295, endPoint x: 389, endPoint y: 292, distance: 194.4
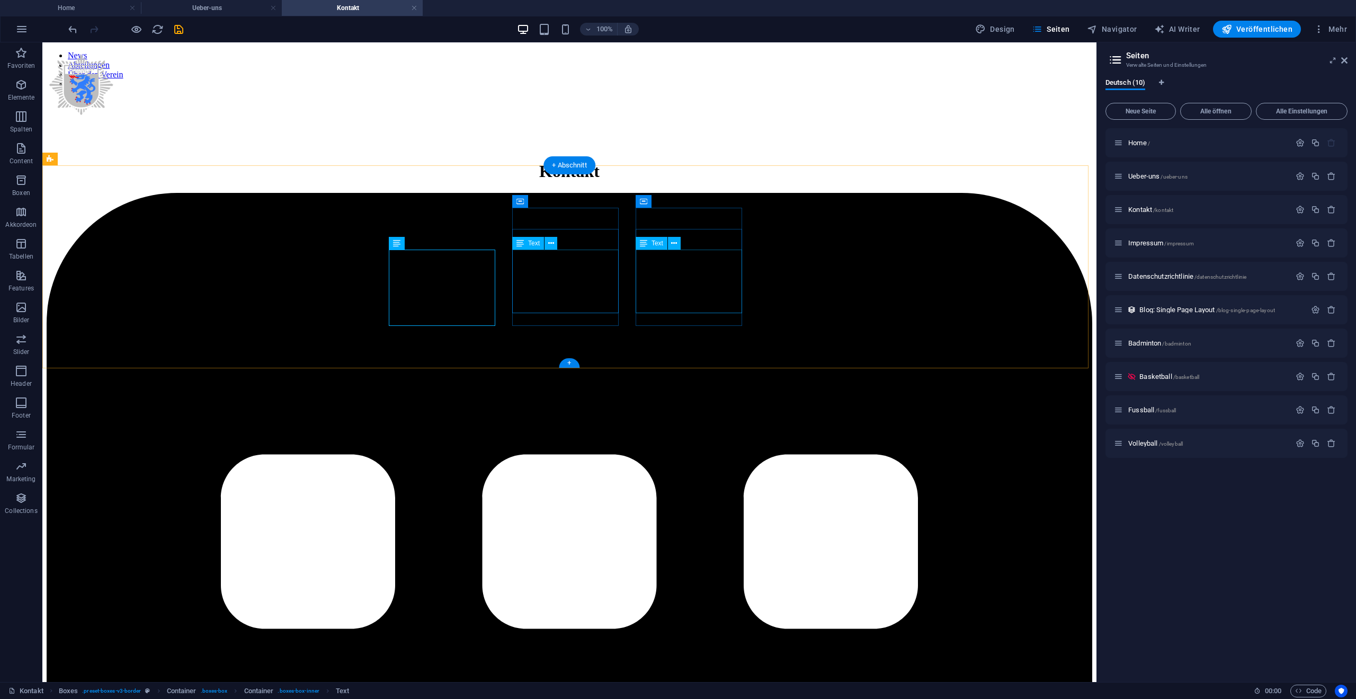
drag, startPoint x: 674, startPoint y: 291, endPoint x: 711, endPoint y: 295, distance: 36.7
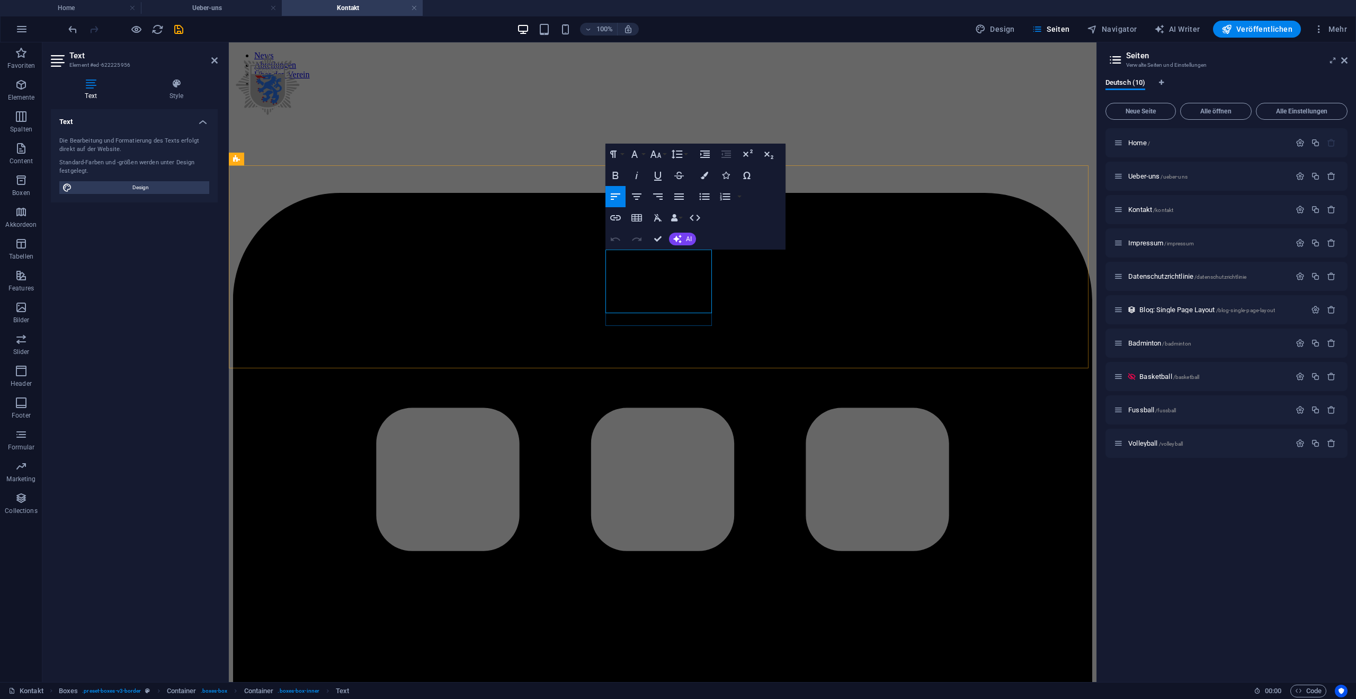
click at [705, 175] on icon "button" at bounding box center [704, 175] width 7 height 7
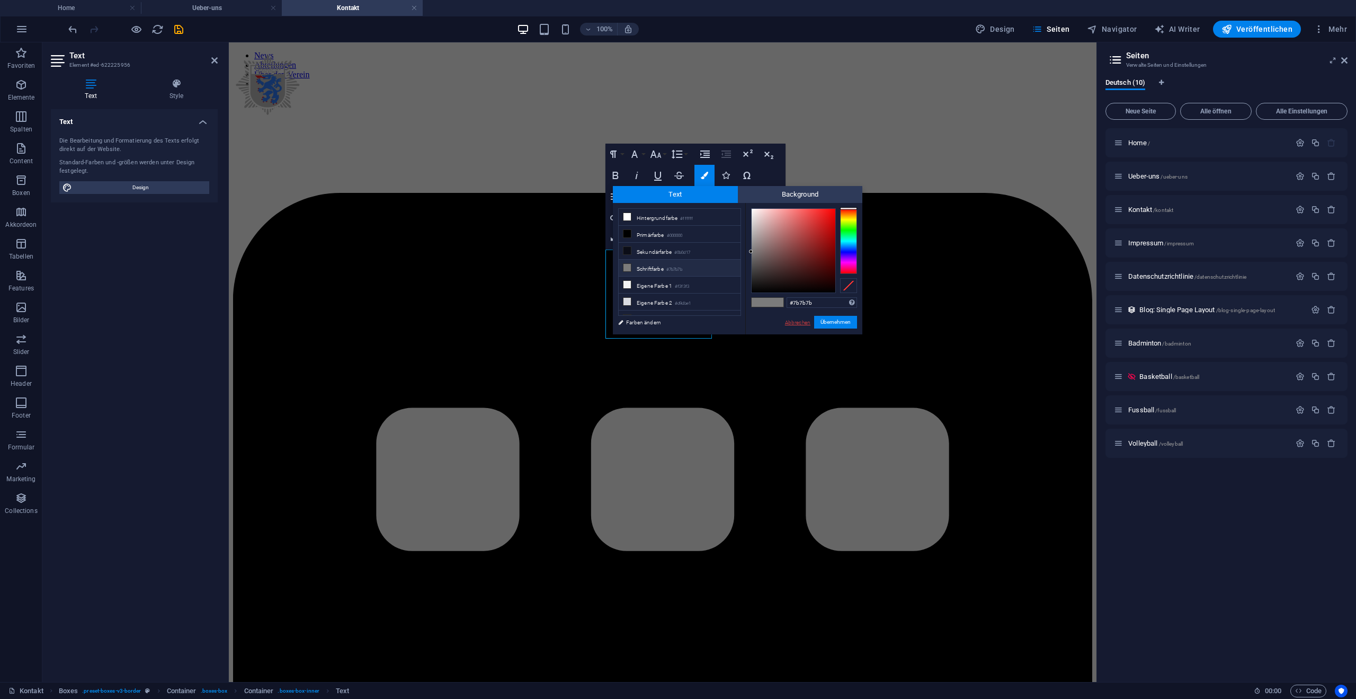
click at [798, 318] on link "Abbrechen" at bounding box center [798, 322] width 28 height 8
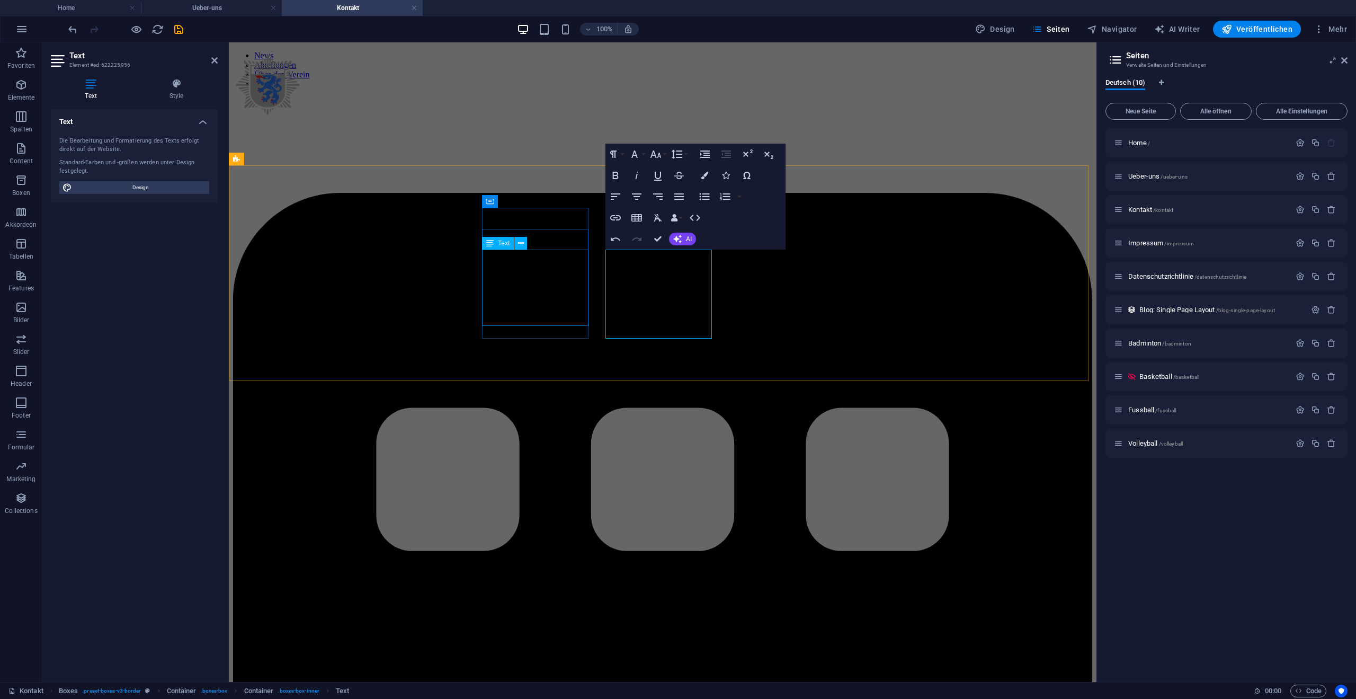
drag, startPoint x: 687, startPoint y: 323, endPoint x: 587, endPoint y: 307, distance: 101.4
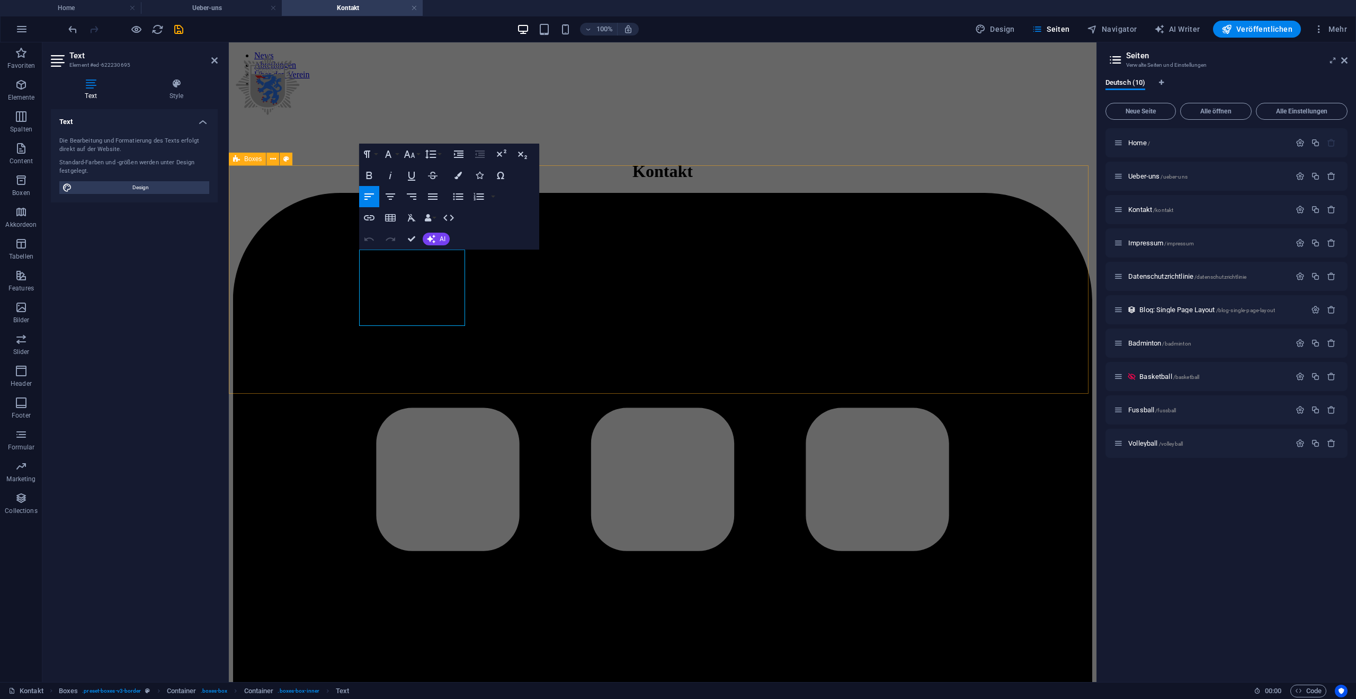
drag, startPoint x: 454, startPoint y: 307, endPoint x: 357, endPoint y: 308, distance: 96.9
click at [386, 158] on icon "button" at bounding box center [388, 153] width 6 height 7
click at [405, 155] on icon "button" at bounding box center [409, 153] width 11 height 7
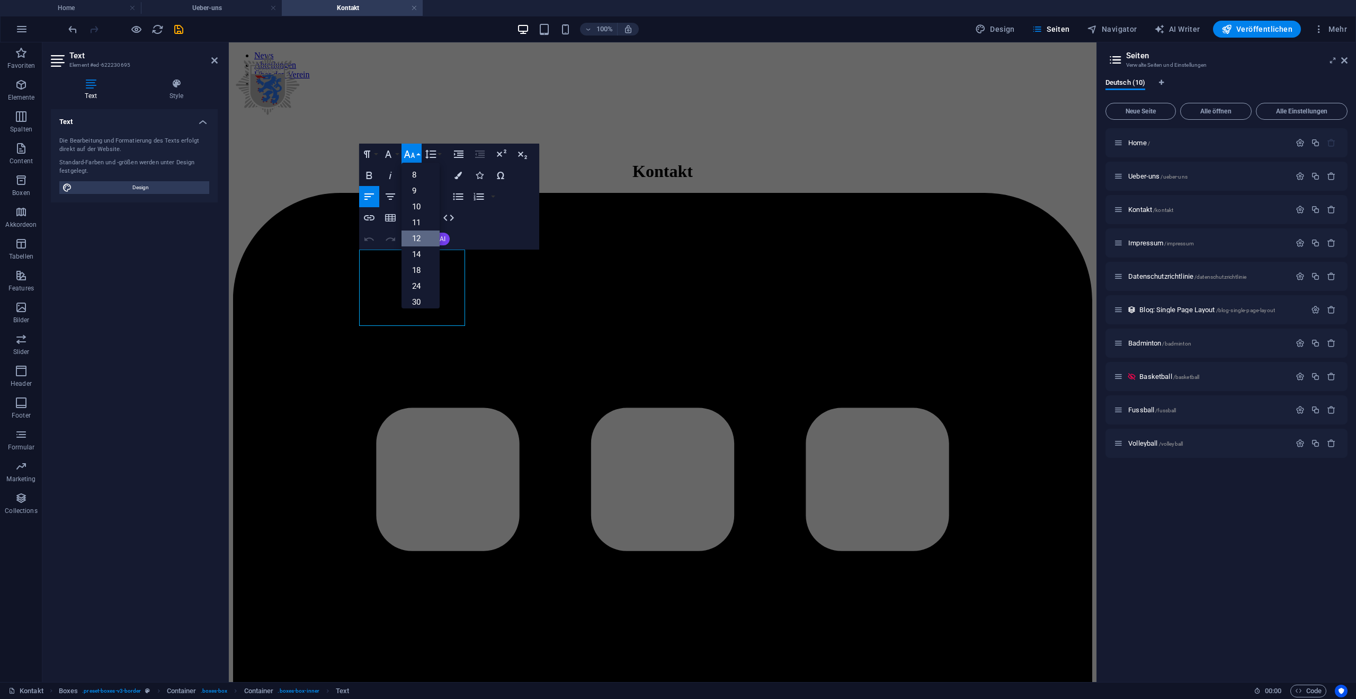
scroll to position [76, 0]
click at [405, 155] on icon "button" at bounding box center [409, 153] width 11 height 7
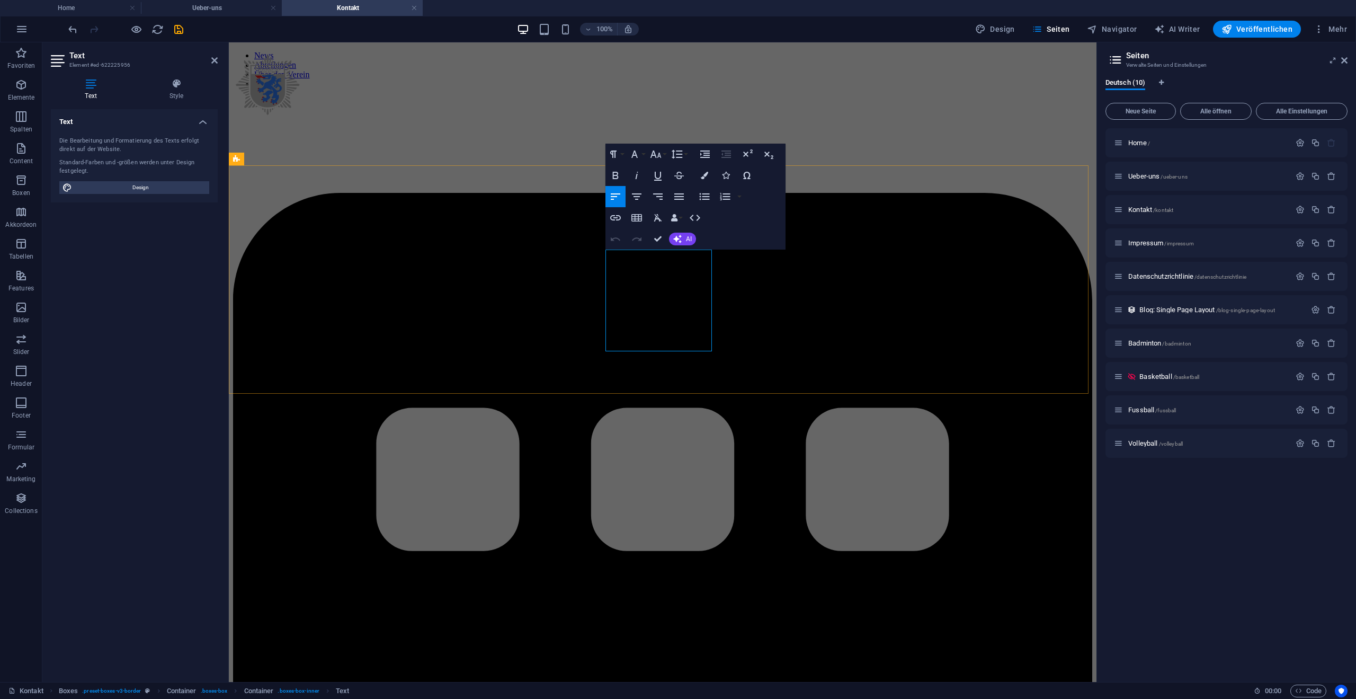
click at [660, 155] on icon "button" at bounding box center [655, 153] width 11 height 7
click at [668, 236] on link "12" at bounding box center [667, 238] width 38 height 16
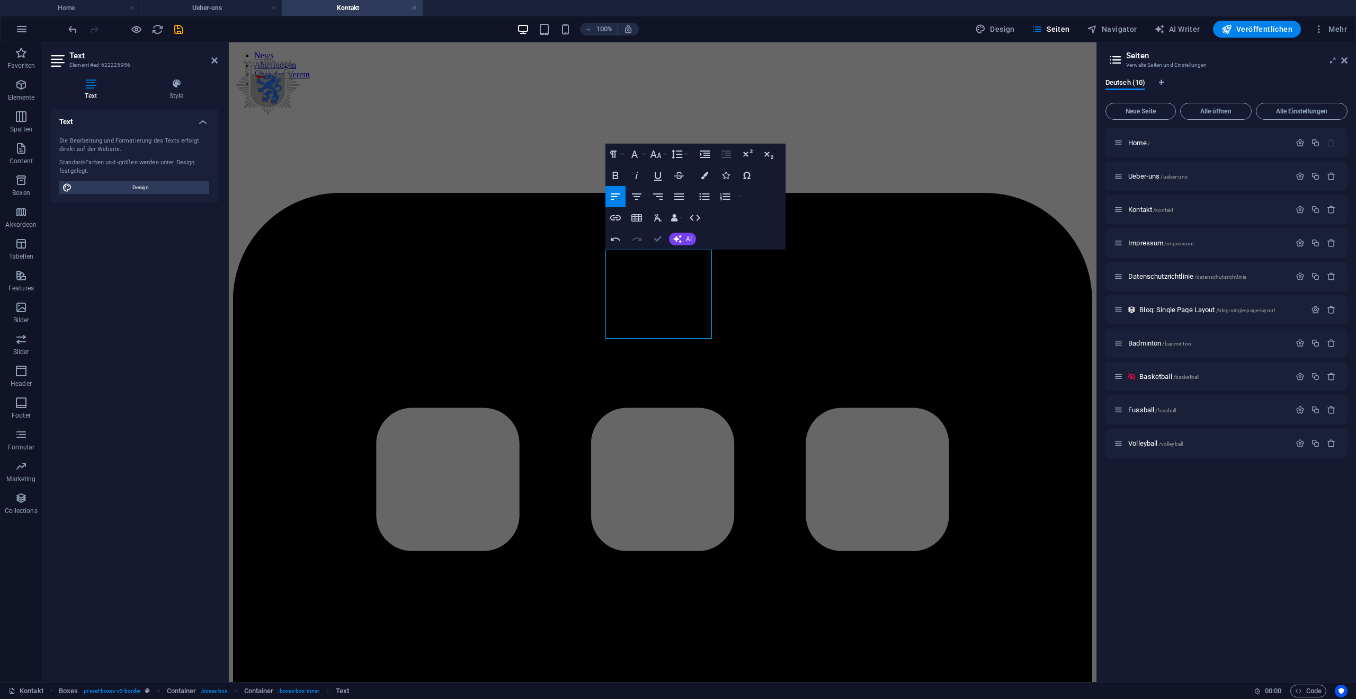
drag, startPoint x: 657, startPoint y: 240, endPoint x: 738, endPoint y: 273, distance: 88.1
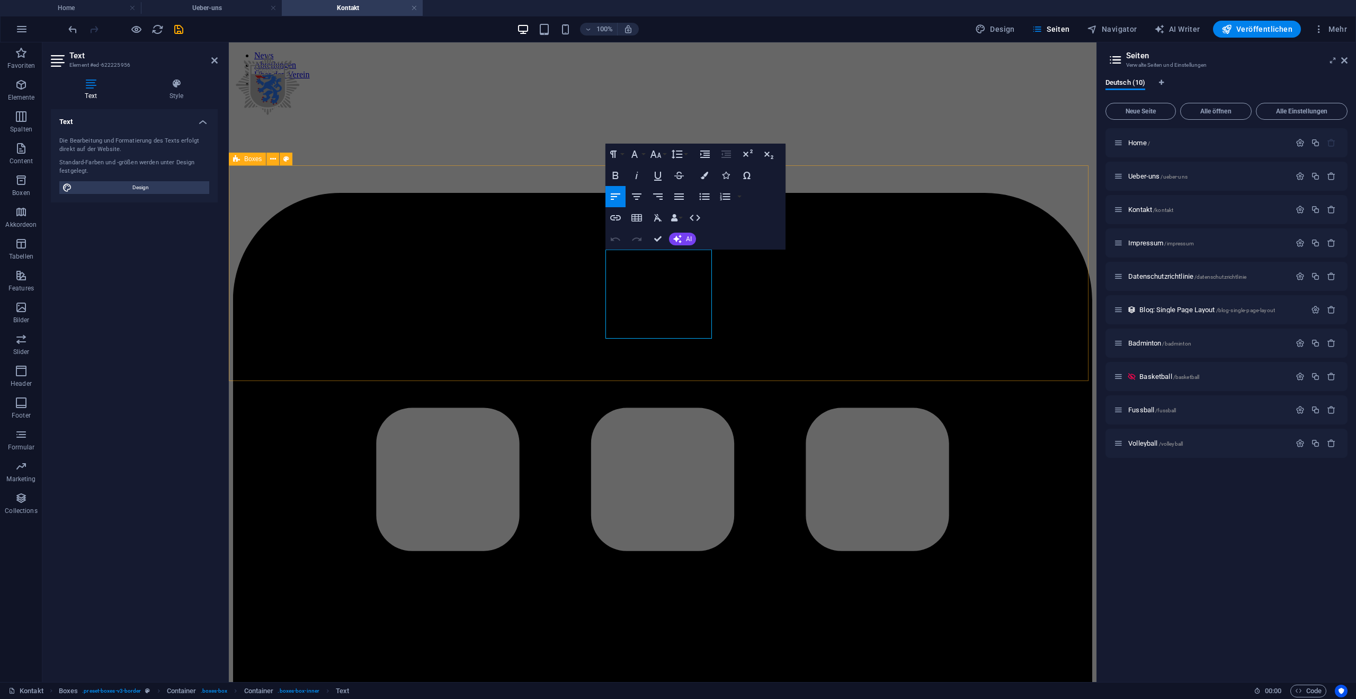
drag, startPoint x: 686, startPoint y: 310, endPoint x: 605, endPoint y: 304, distance: 81.8
copy span "psvbaskets@gmail.com"
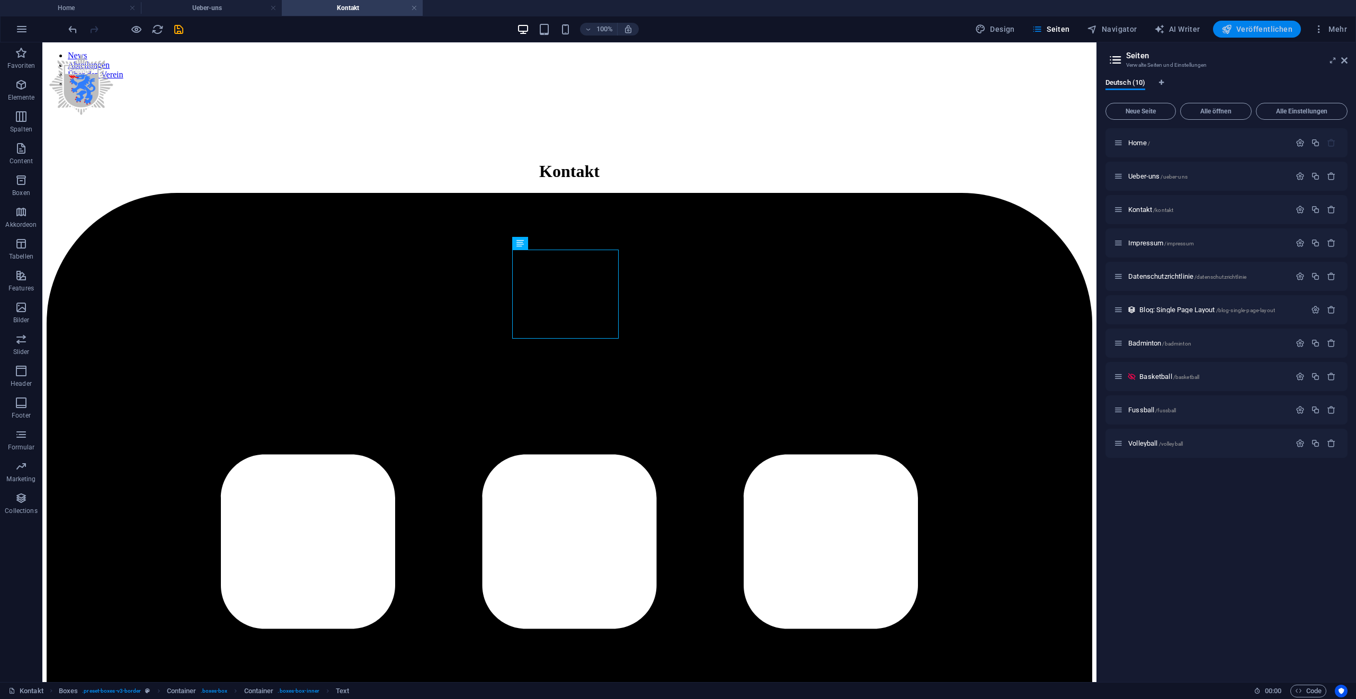
click at [1265, 33] on span "Veröffentlichen" at bounding box center [1256, 29] width 71 height 11
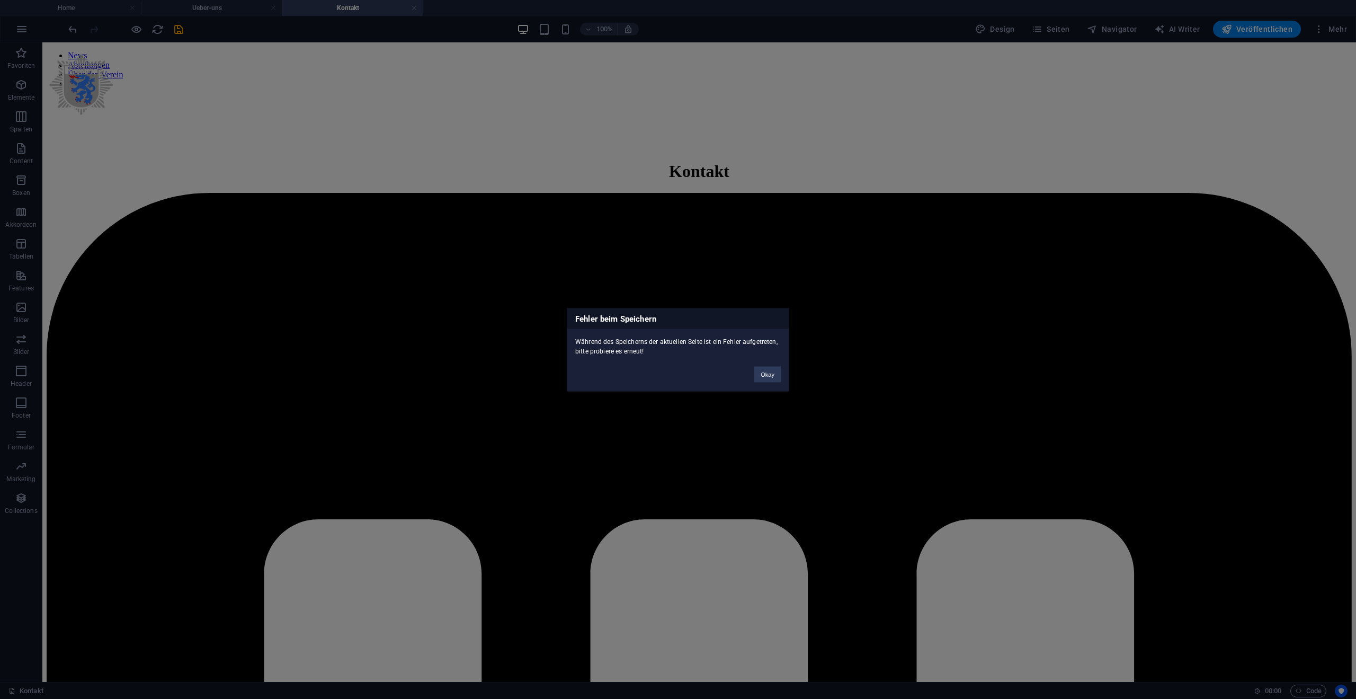
drag, startPoint x: 766, startPoint y: 380, endPoint x: 765, endPoint y: 397, distance: 17.5
click at [765, 397] on div "Fehler beim Speichern Während des Speicherns der aktuellen Seite ist ein Fehler…" at bounding box center [678, 349] width 1356 height 699
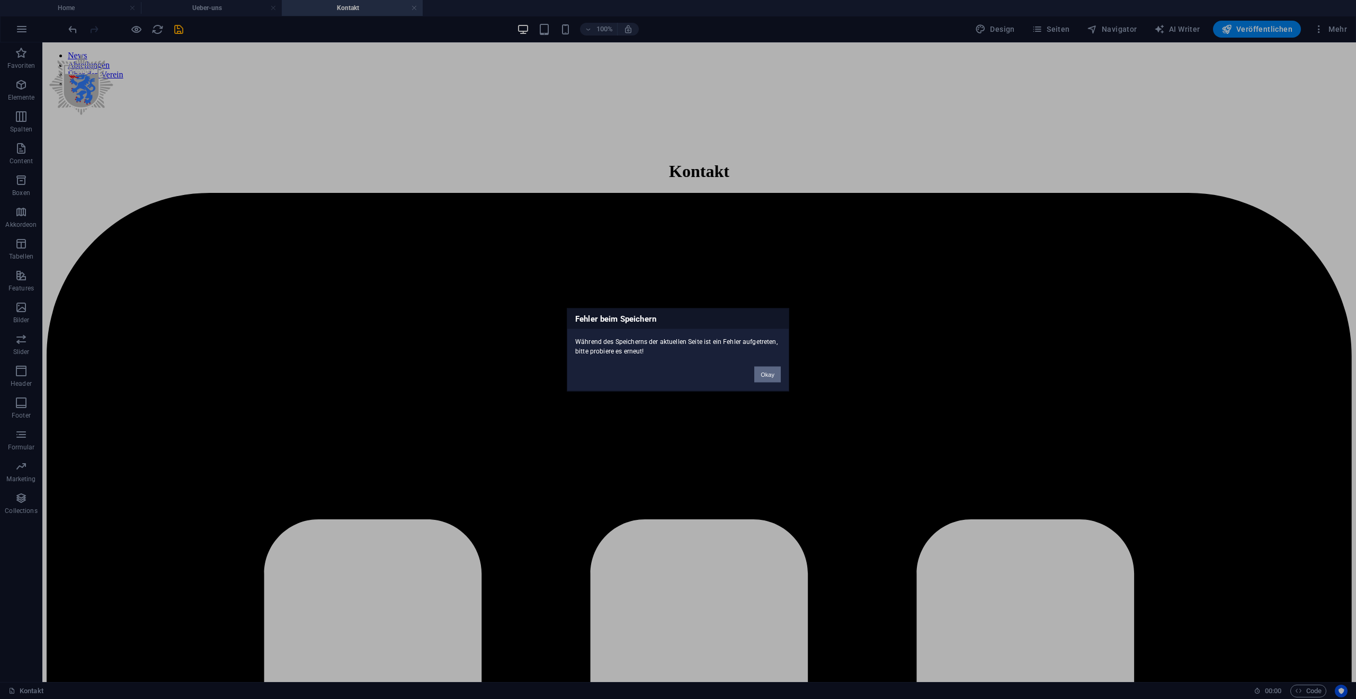
click at [770, 379] on button "Okay" at bounding box center [767, 374] width 26 height 16
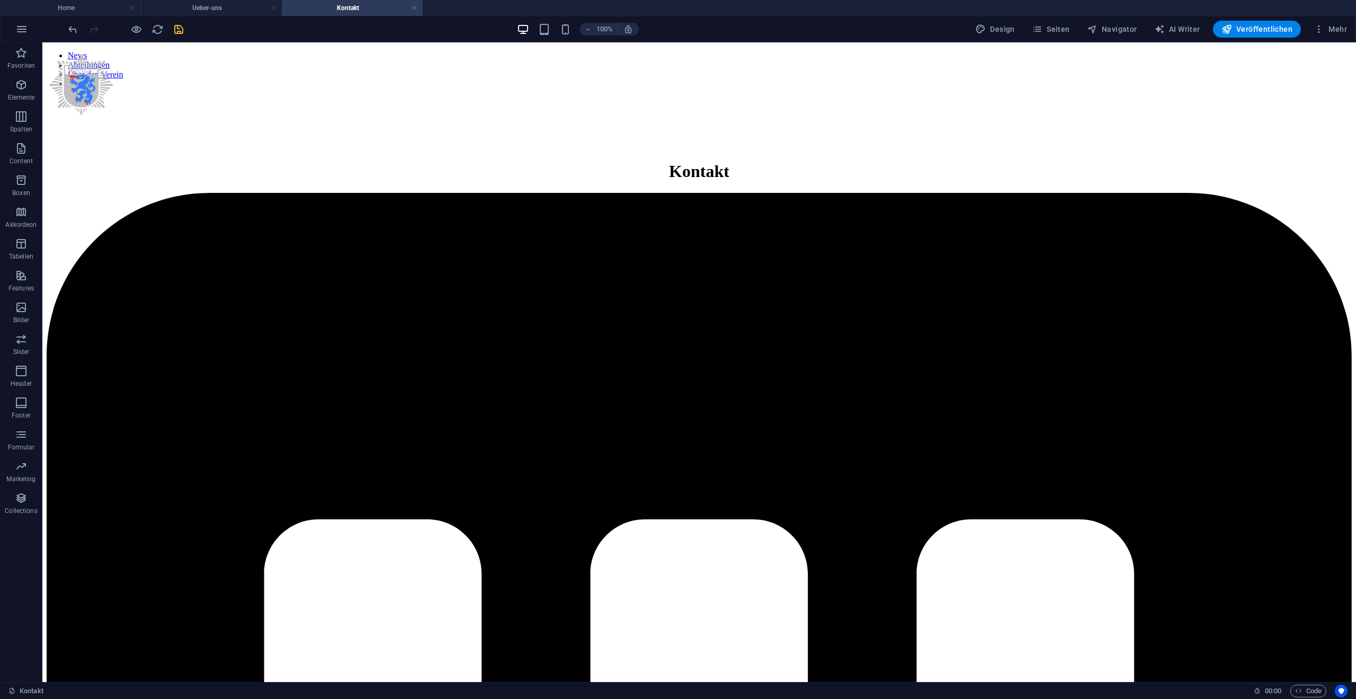
click at [181, 30] on icon "save" at bounding box center [179, 29] width 12 height 12
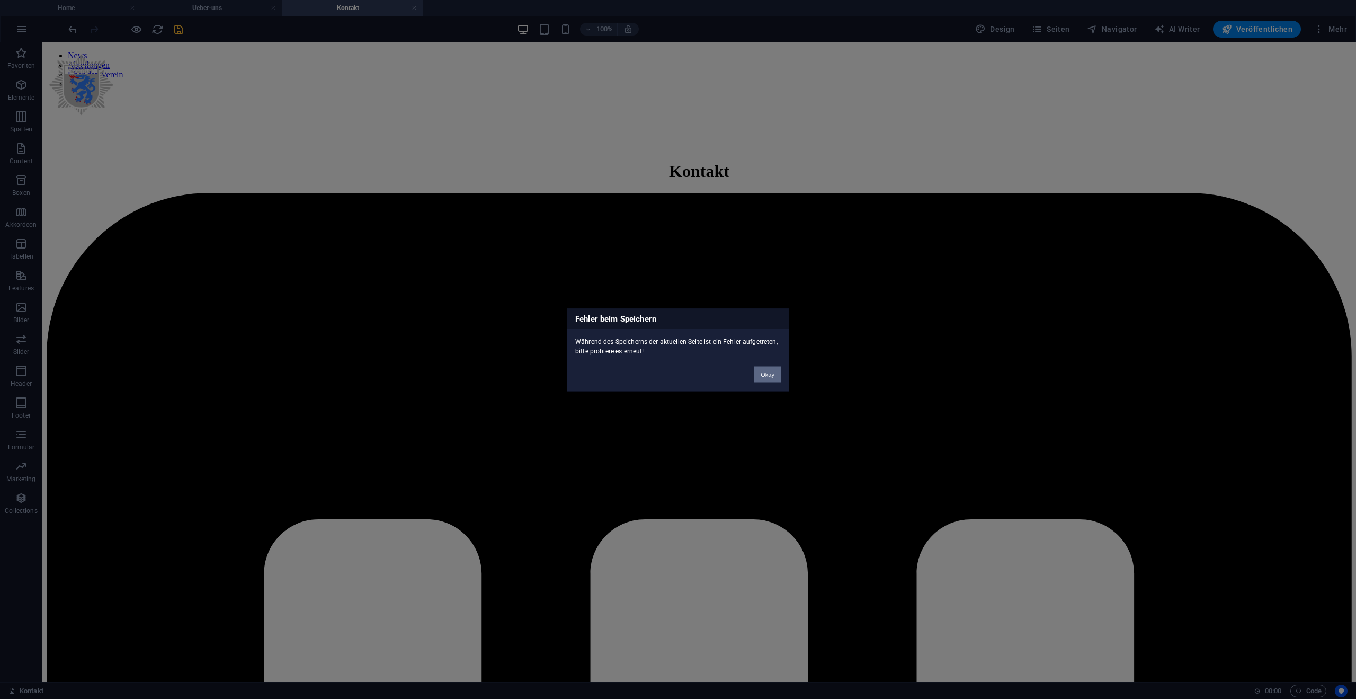
click at [770, 379] on button "Okay" at bounding box center [767, 374] width 26 height 16
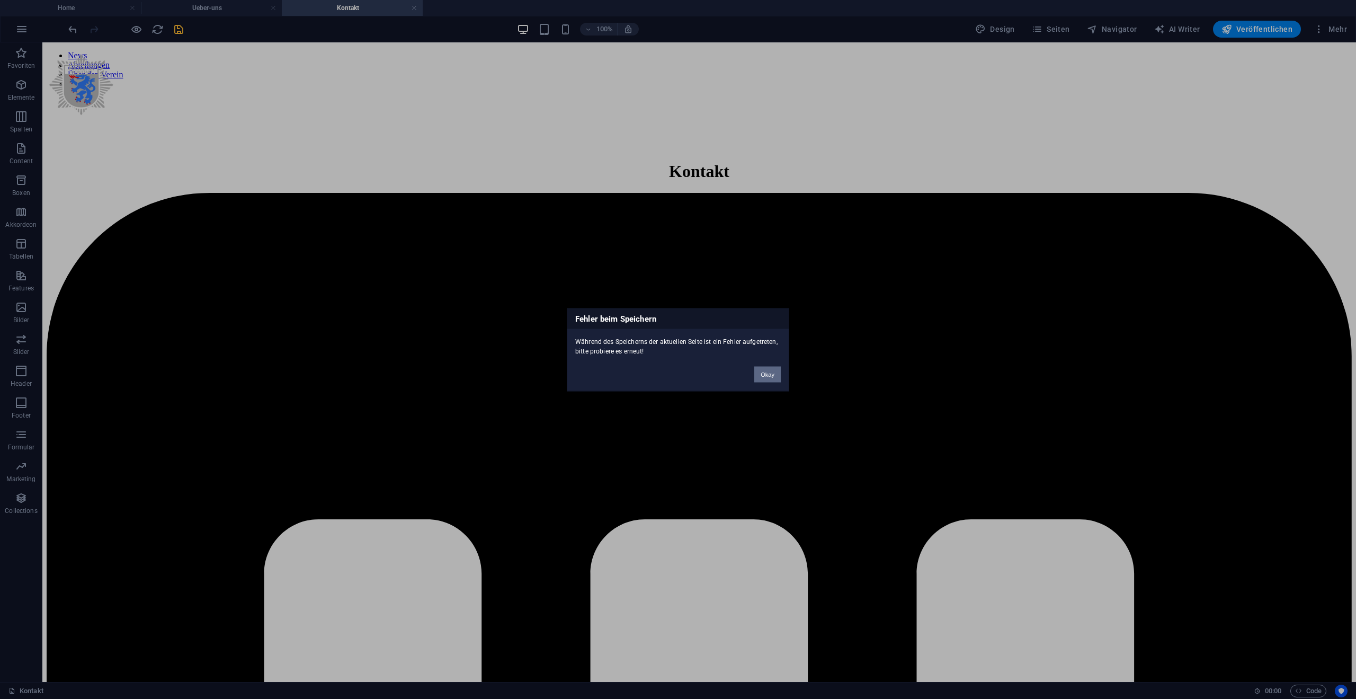
click at [778, 375] on button "Okay" at bounding box center [767, 374] width 26 height 16
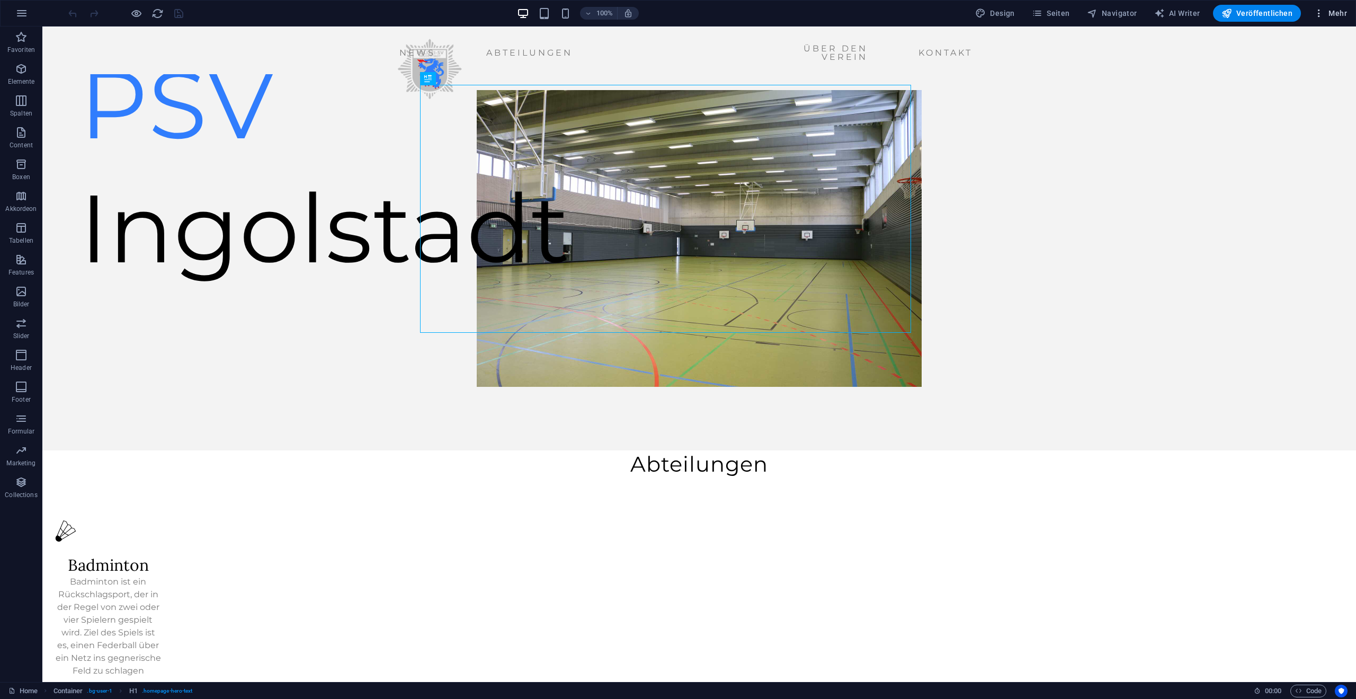
click at [1318, 14] on icon "button" at bounding box center [1319, 13] width 11 height 11
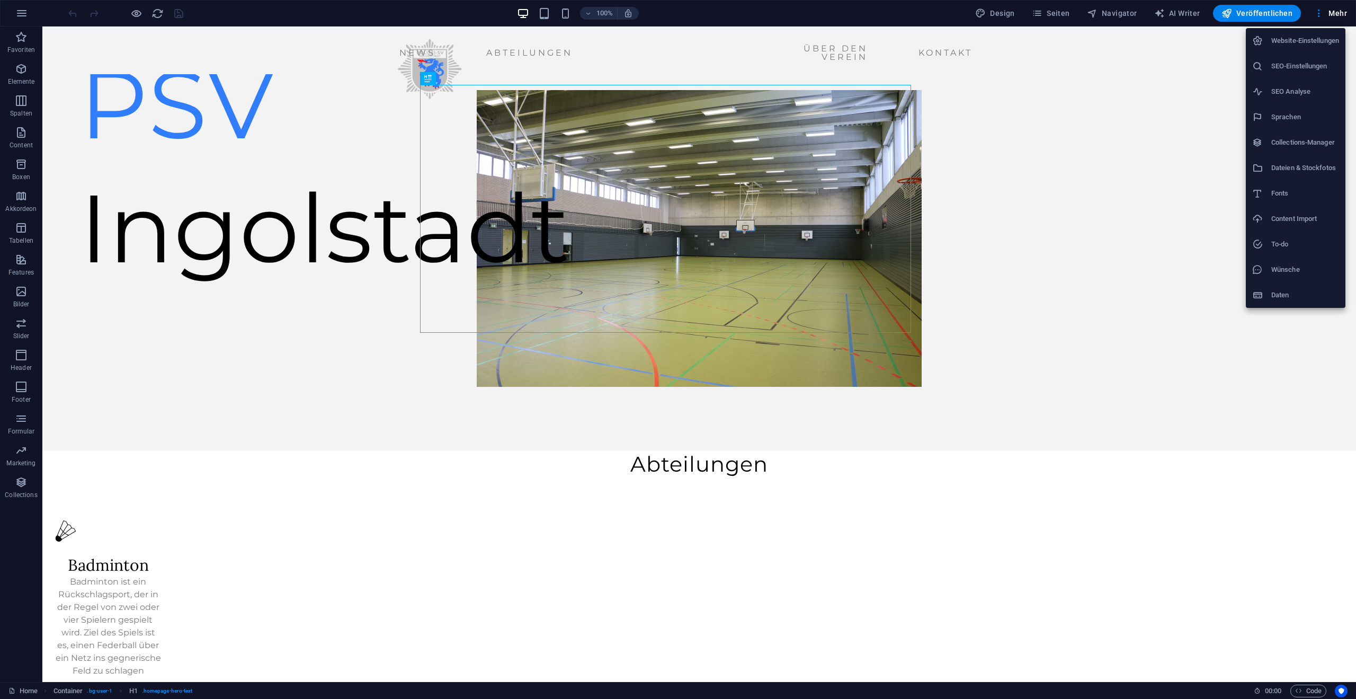
click at [1043, 13] on div at bounding box center [678, 349] width 1356 height 699
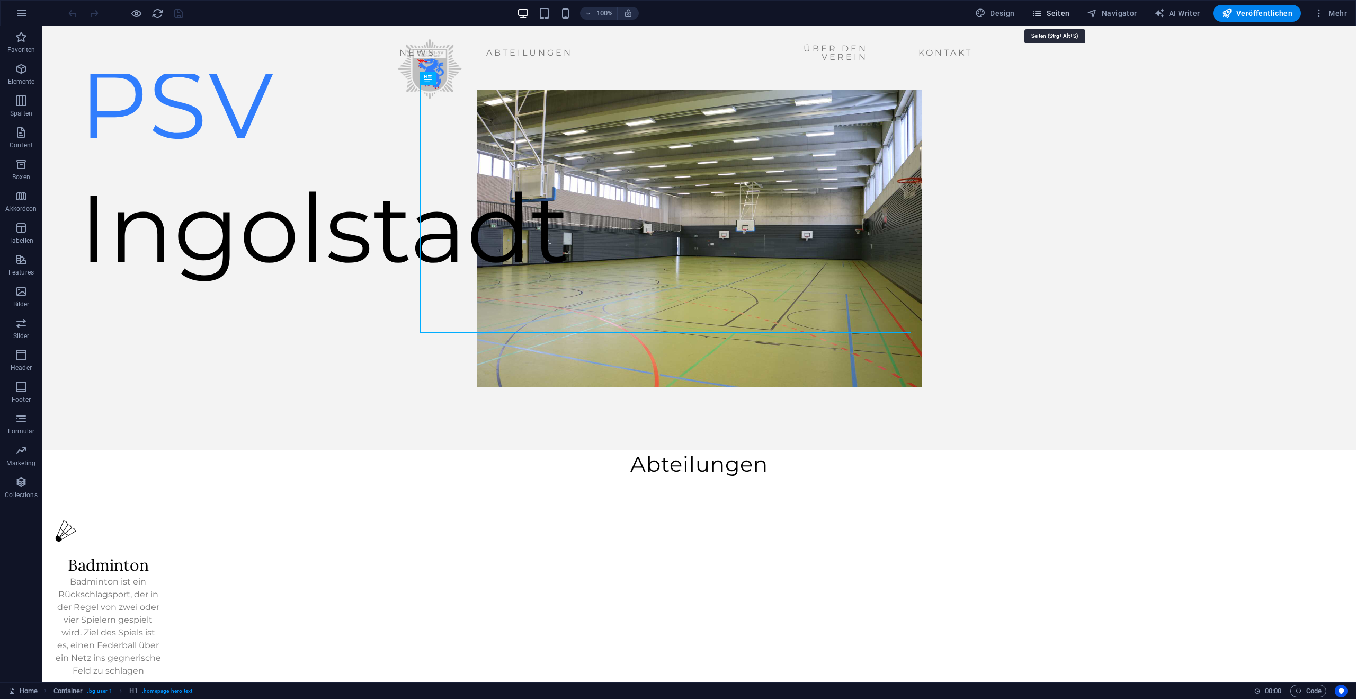
click at [1059, 13] on span "Seiten" at bounding box center [1051, 13] width 38 height 11
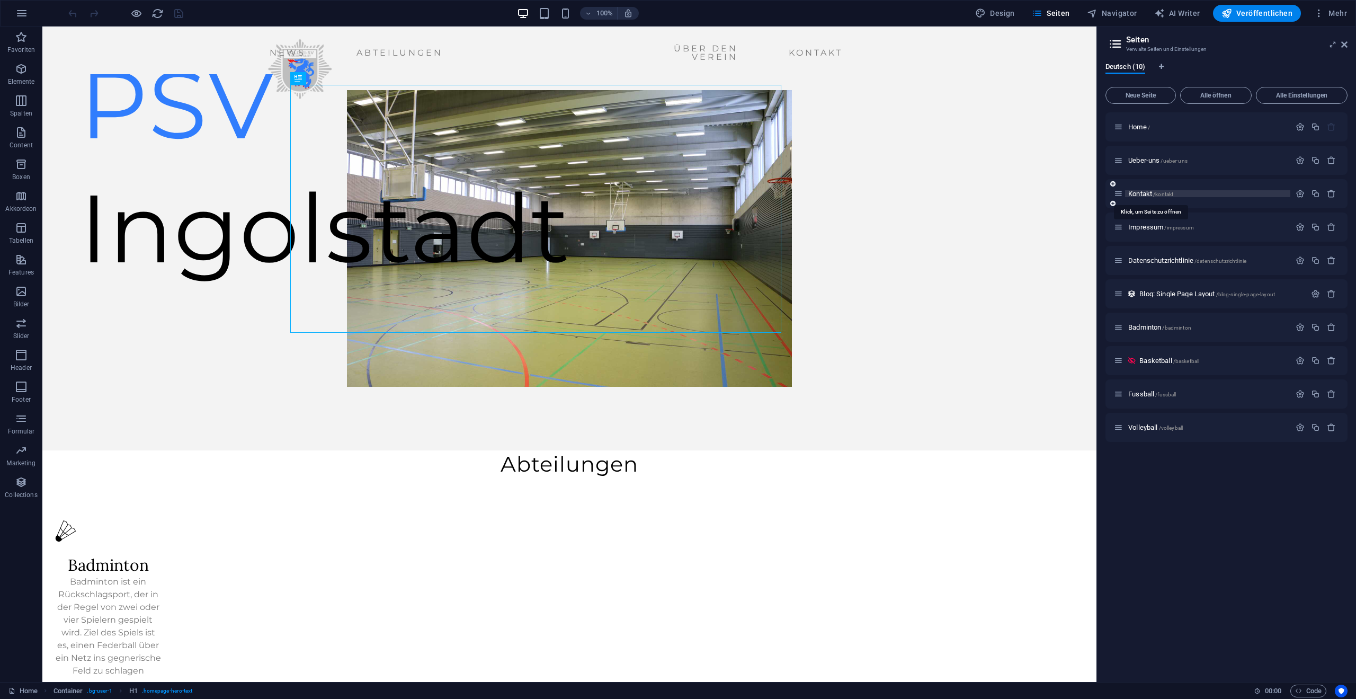
click at [1129, 191] on span "Kontakt /kontakt" at bounding box center [1150, 194] width 45 height 8
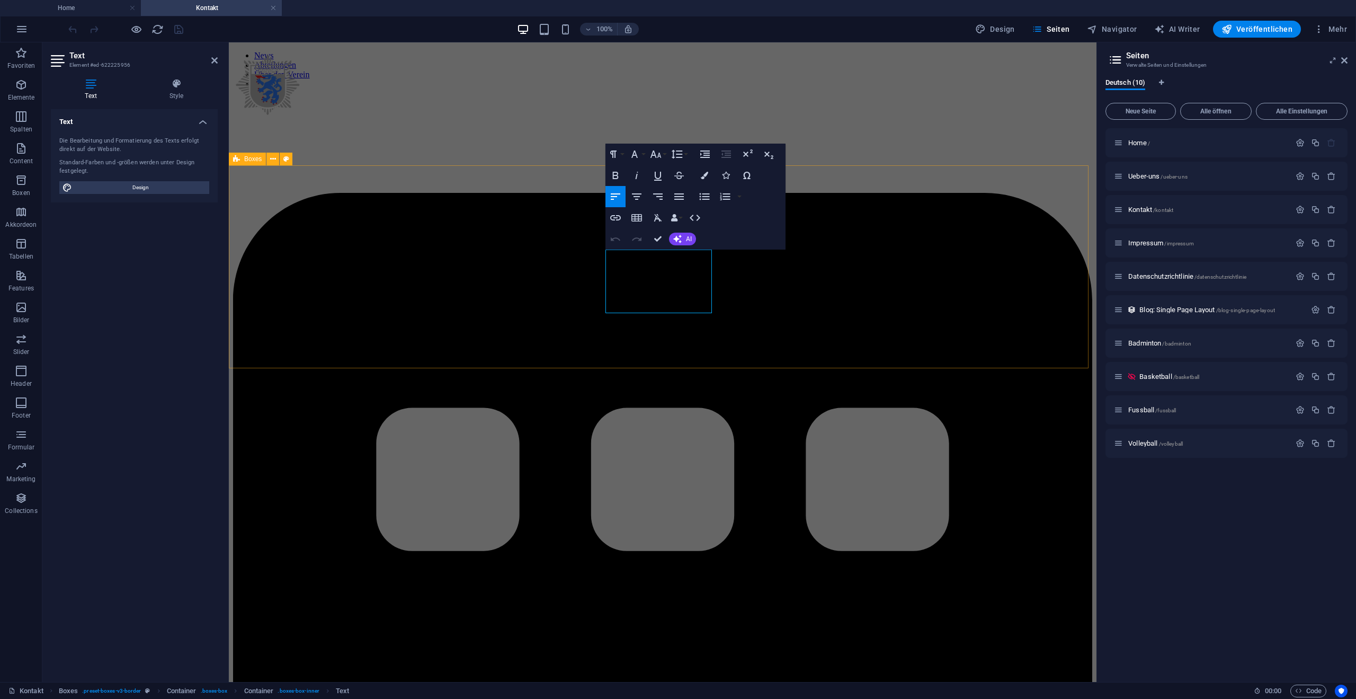
drag, startPoint x: 671, startPoint y: 271, endPoint x: 589, endPoint y: 270, distance: 82.1
drag, startPoint x: 684, startPoint y: 324, endPoint x: 596, endPoint y: 317, distance: 88.2
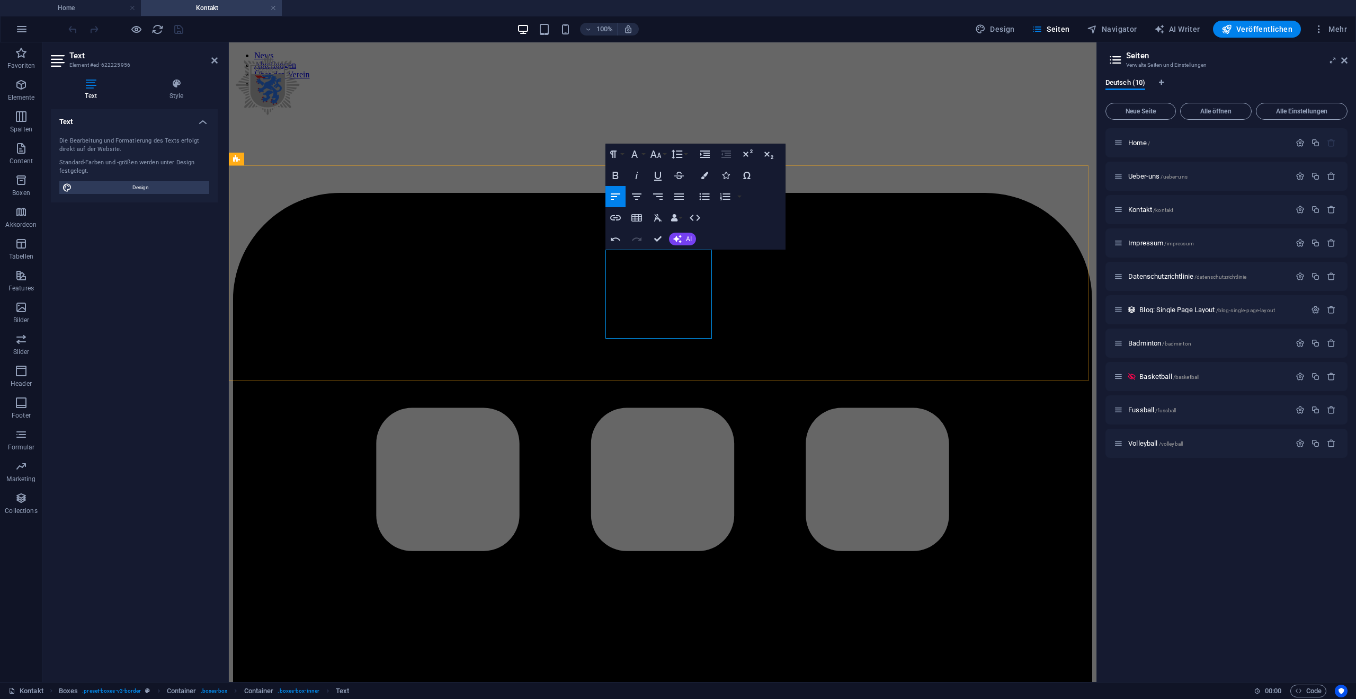
drag, startPoint x: 700, startPoint y: 332, endPoint x: 602, endPoint y: 331, distance: 98.5
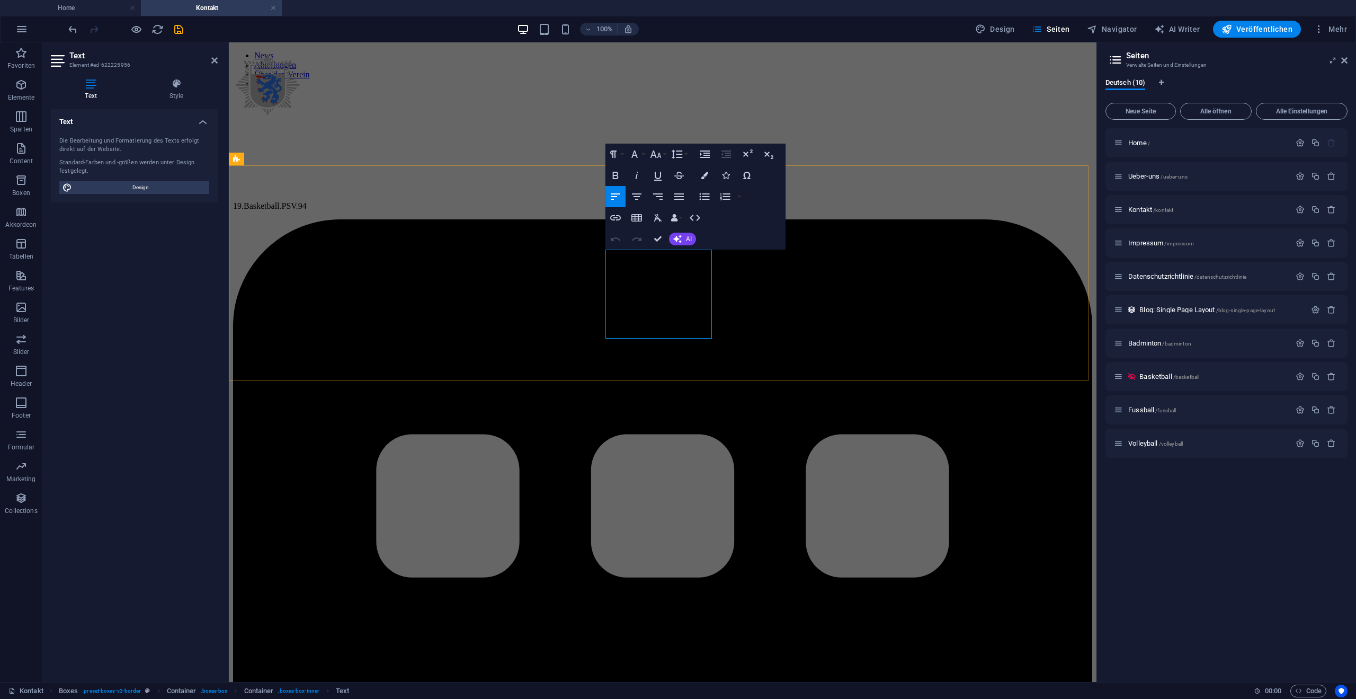
scroll to position [0, 5]
drag, startPoint x: 695, startPoint y: 328, endPoint x: 558, endPoint y: 327, distance: 137.2
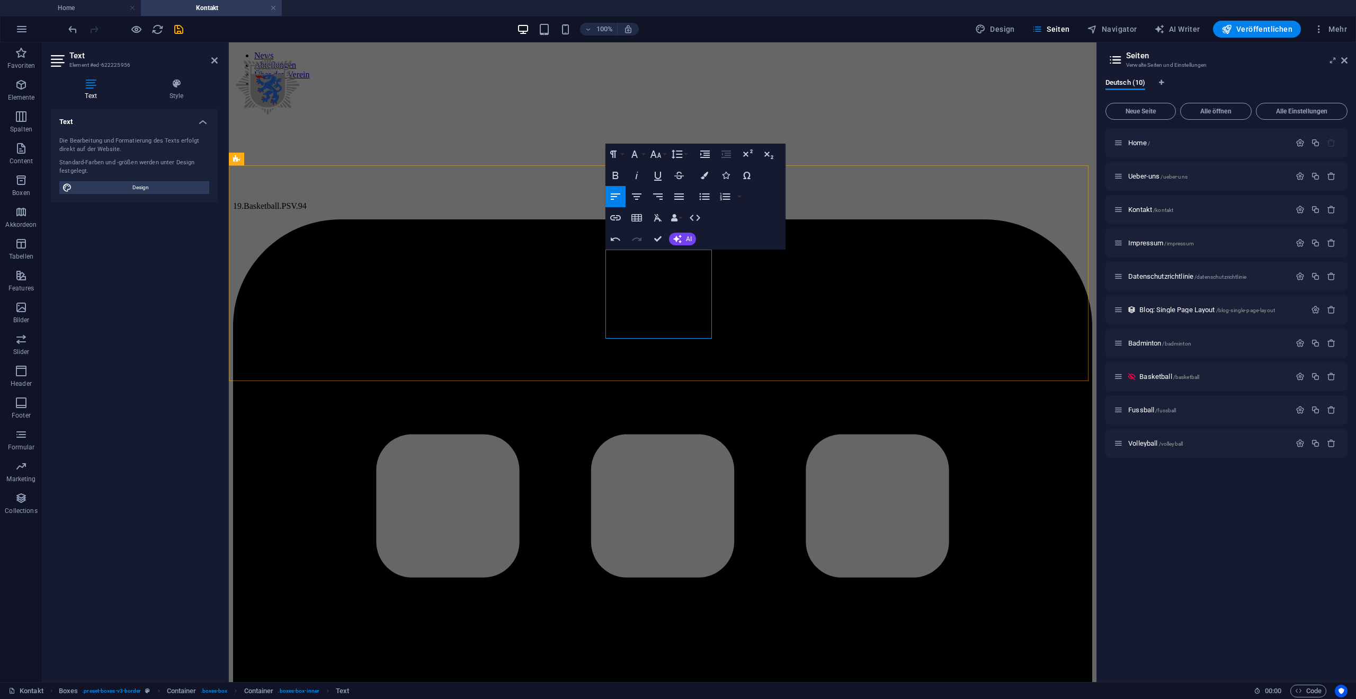
drag, startPoint x: 709, startPoint y: 334, endPoint x: 602, endPoint y: 320, distance: 107.9
click at [664, 155] on button "Font Size" at bounding box center [658, 154] width 20 height 21
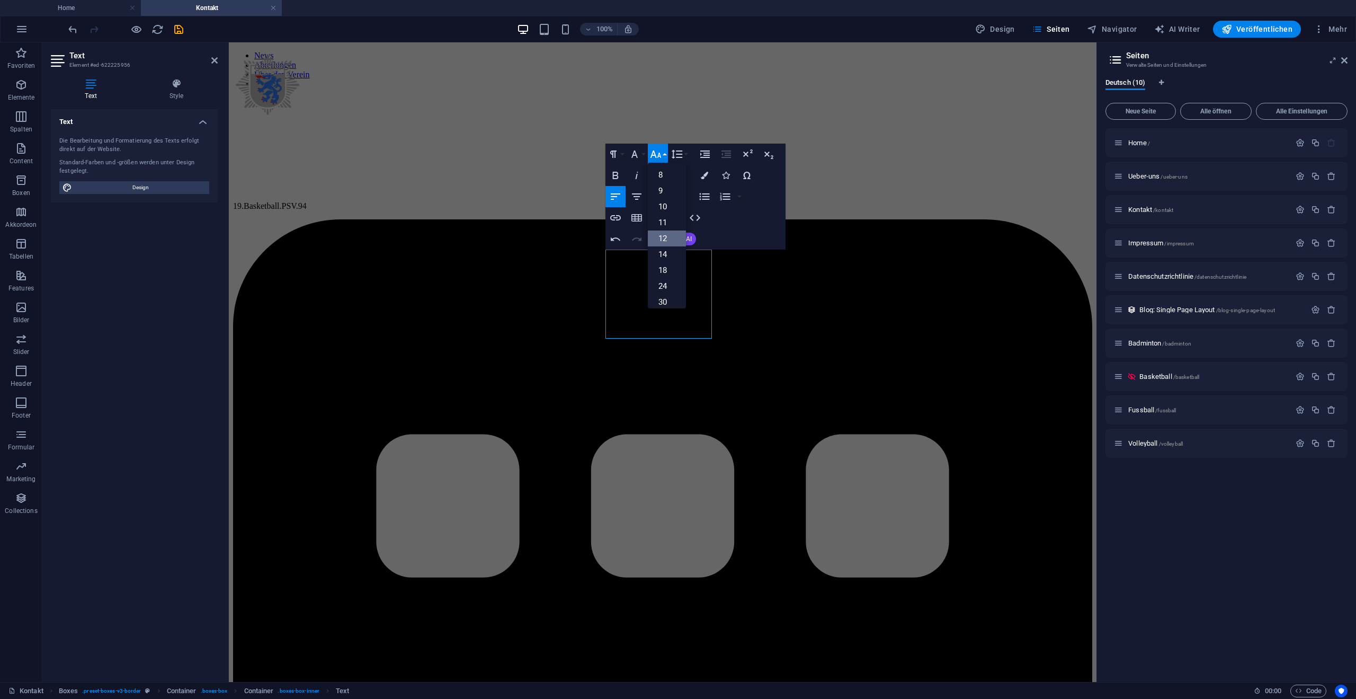
click at [671, 231] on link "12" at bounding box center [667, 238] width 38 height 16
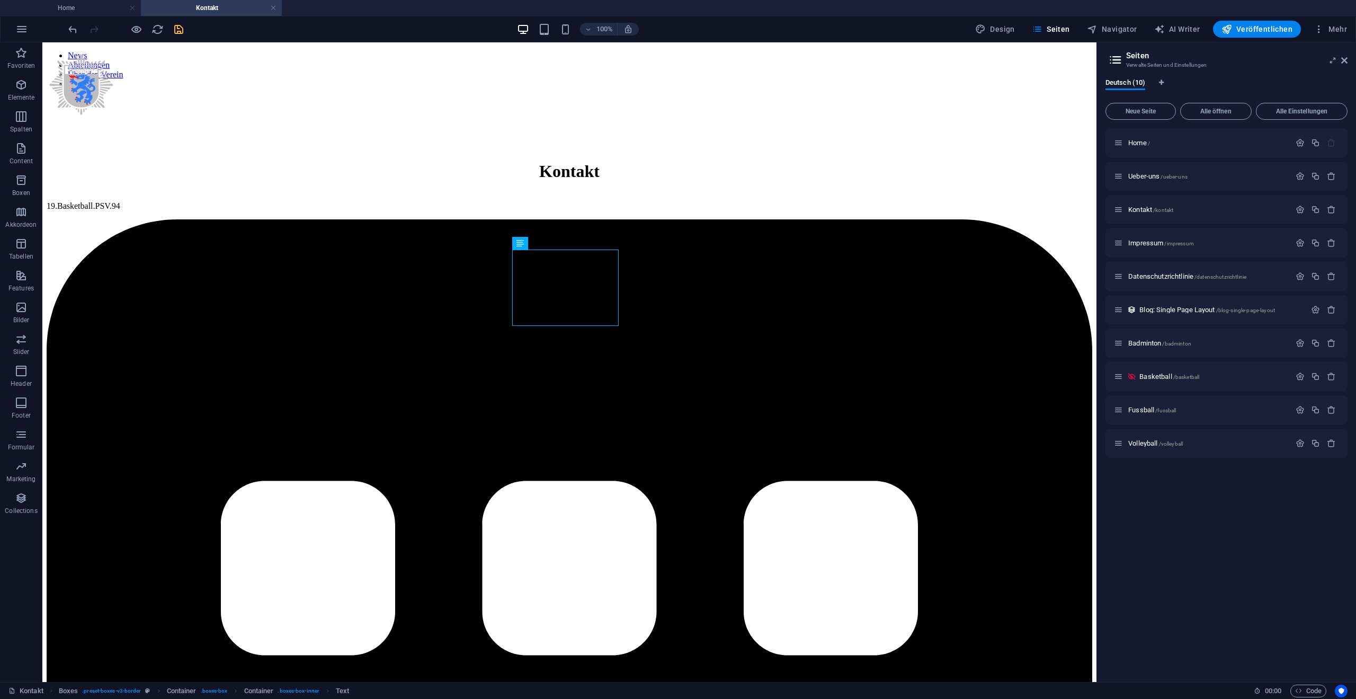
click at [174, 31] on icon "save" at bounding box center [179, 29] width 12 height 12
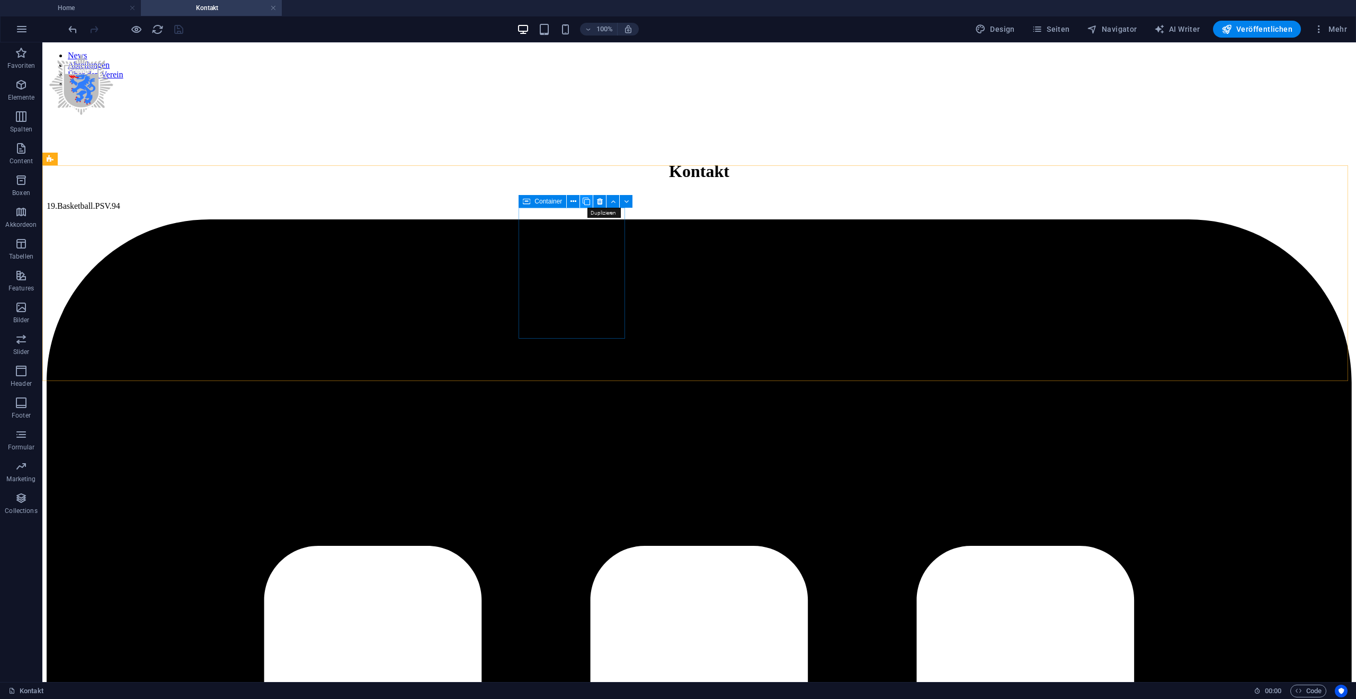
click at [591, 204] on button at bounding box center [586, 201] width 13 height 13
click at [75, 31] on icon "undo" at bounding box center [73, 29] width 12 height 12
click at [575, 225] on icon at bounding box center [573, 222] width 6 height 11
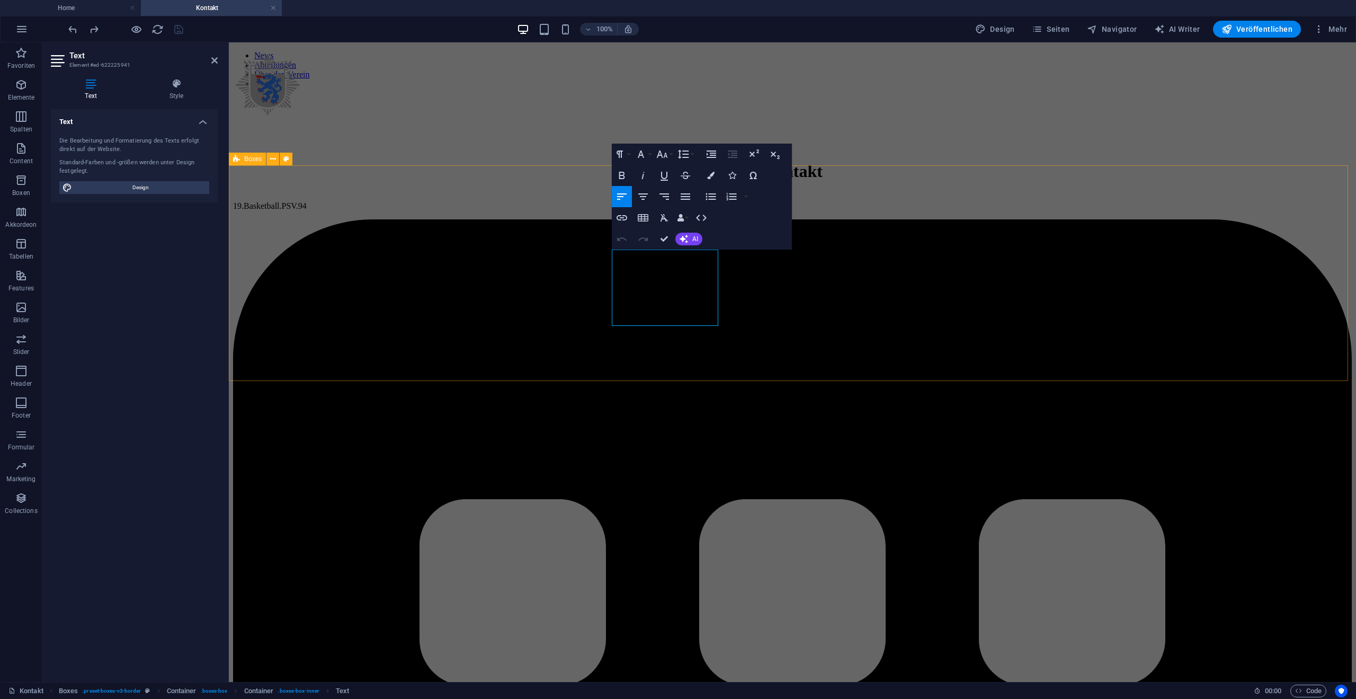
drag, startPoint x: 671, startPoint y: 305, endPoint x: 600, endPoint y: 256, distance: 85.8
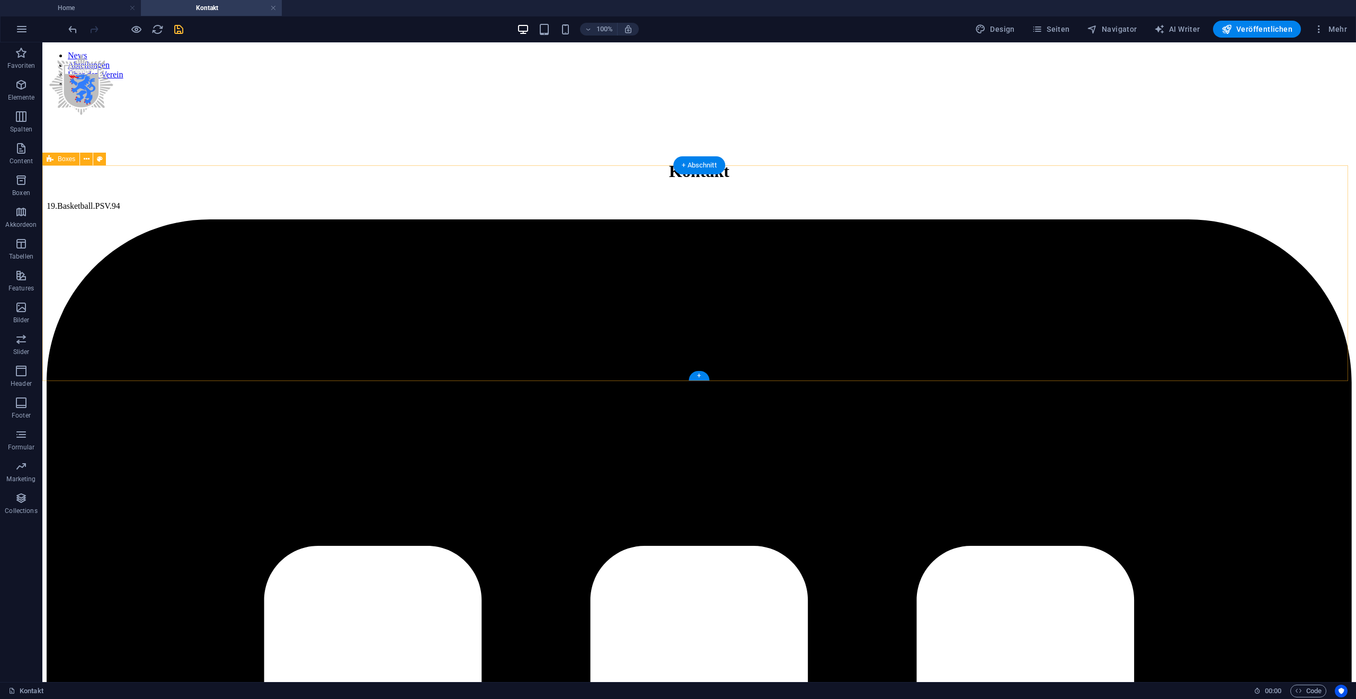
click at [445, 210] on div "19.Basketball.PSV.94" at bounding box center [699, 206] width 1305 height 10
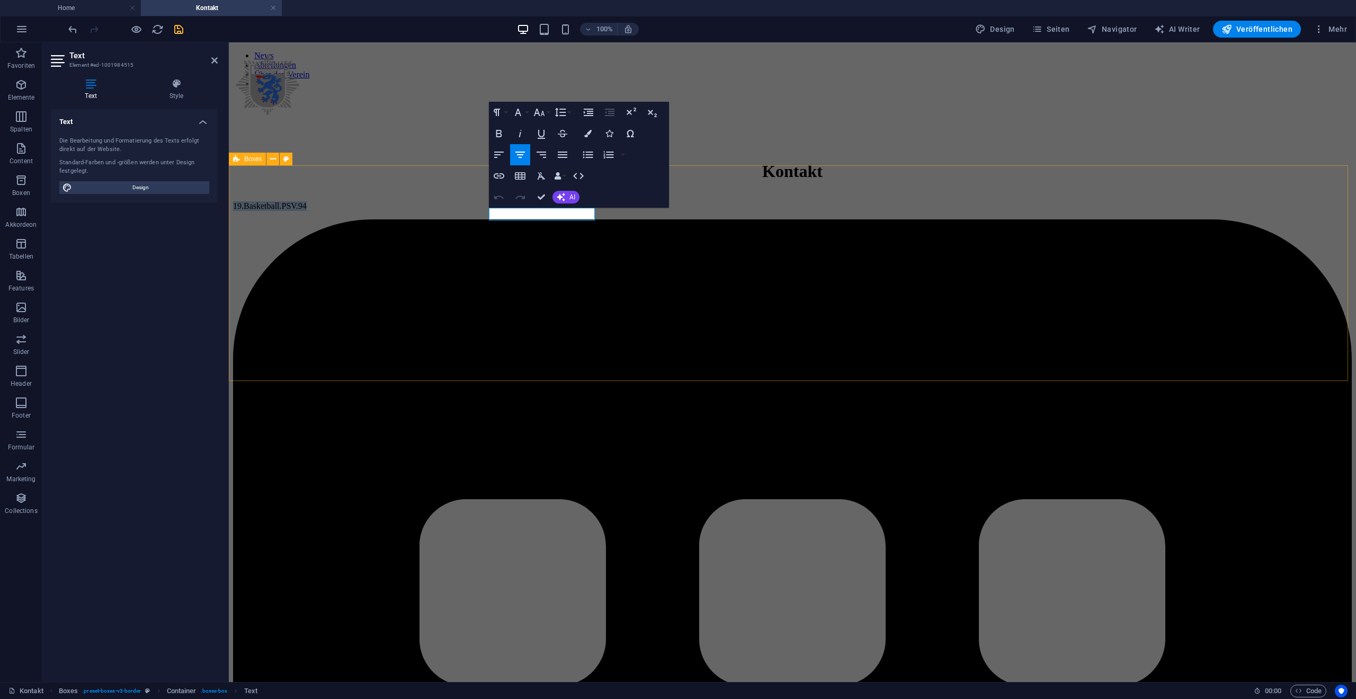
drag, startPoint x: 585, startPoint y: 214, endPoint x: 480, endPoint y: 212, distance: 104.9
click at [502, 199] on icon "button" at bounding box center [499, 197] width 13 height 13
drag, startPoint x: 447, startPoint y: 207, endPoint x: 632, endPoint y: 209, distance: 185.9
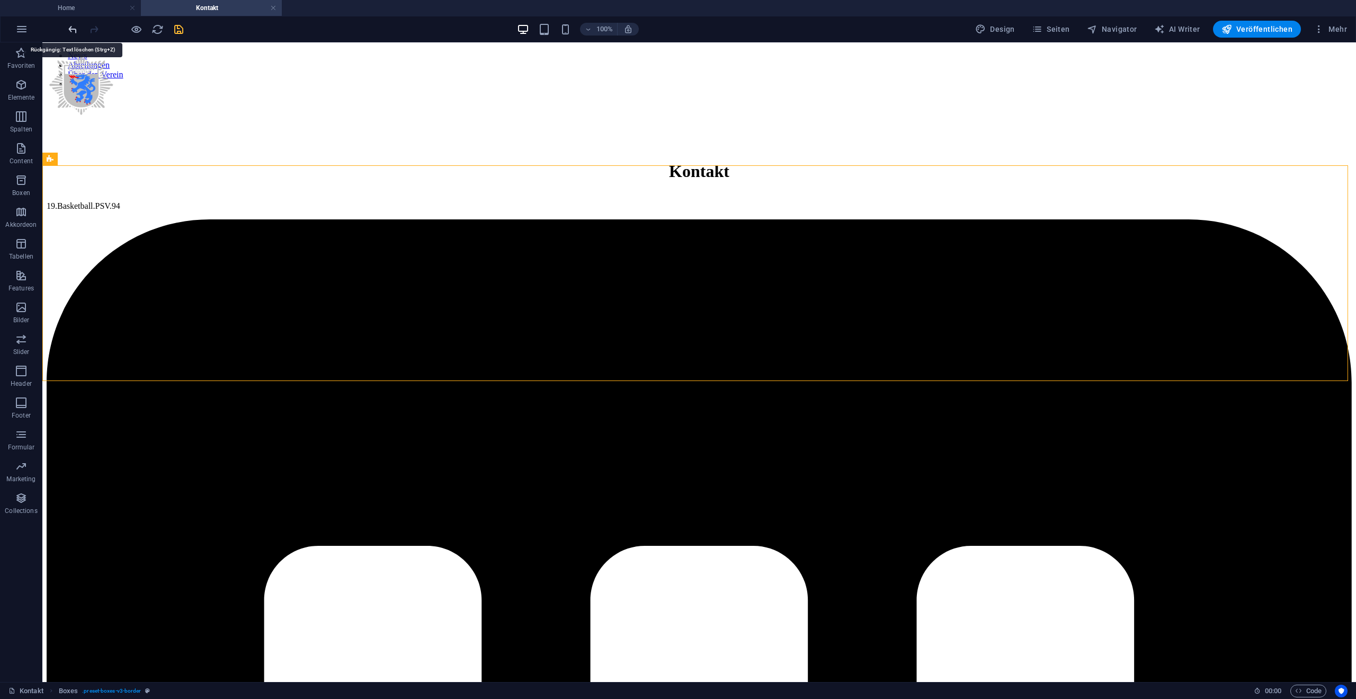
click at [69, 31] on icon "undo" at bounding box center [73, 29] width 12 height 12
click at [73, 31] on icon "undo" at bounding box center [73, 29] width 12 height 12
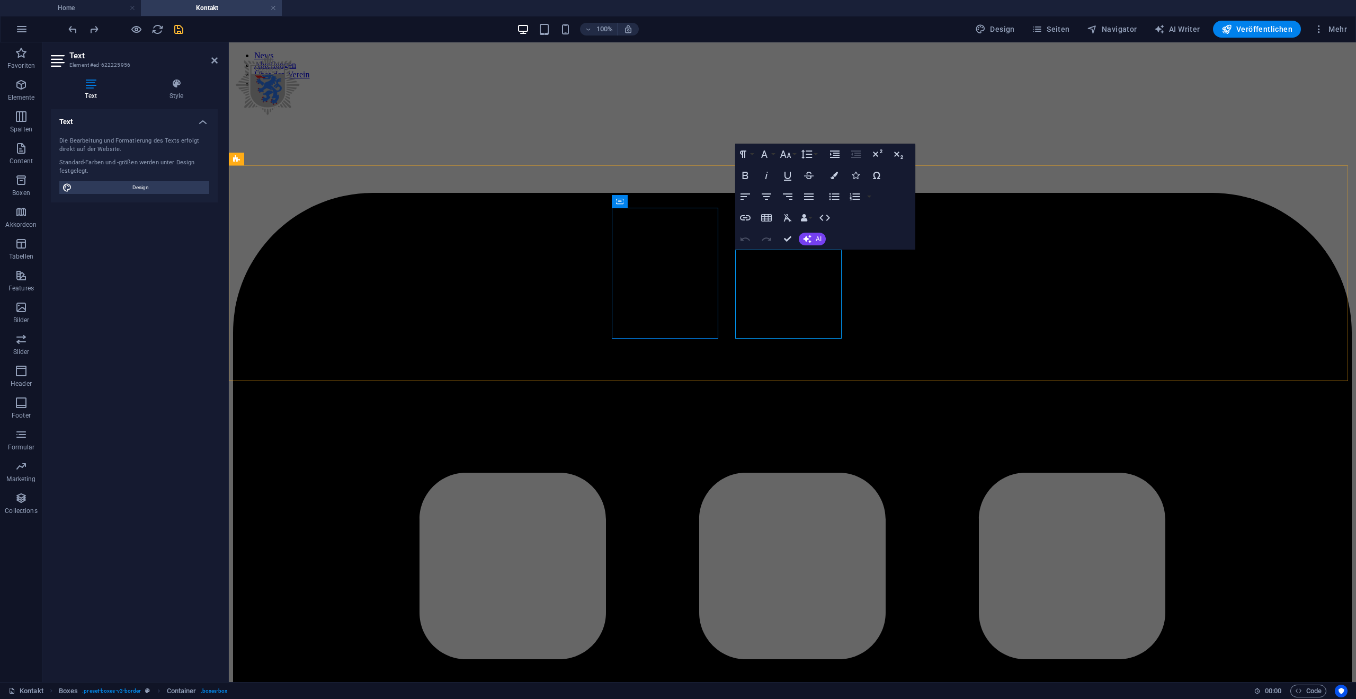
drag, startPoint x: 998, startPoint y: 337, endPoint x: 1013, endPoint y: 336, distance: 15.4
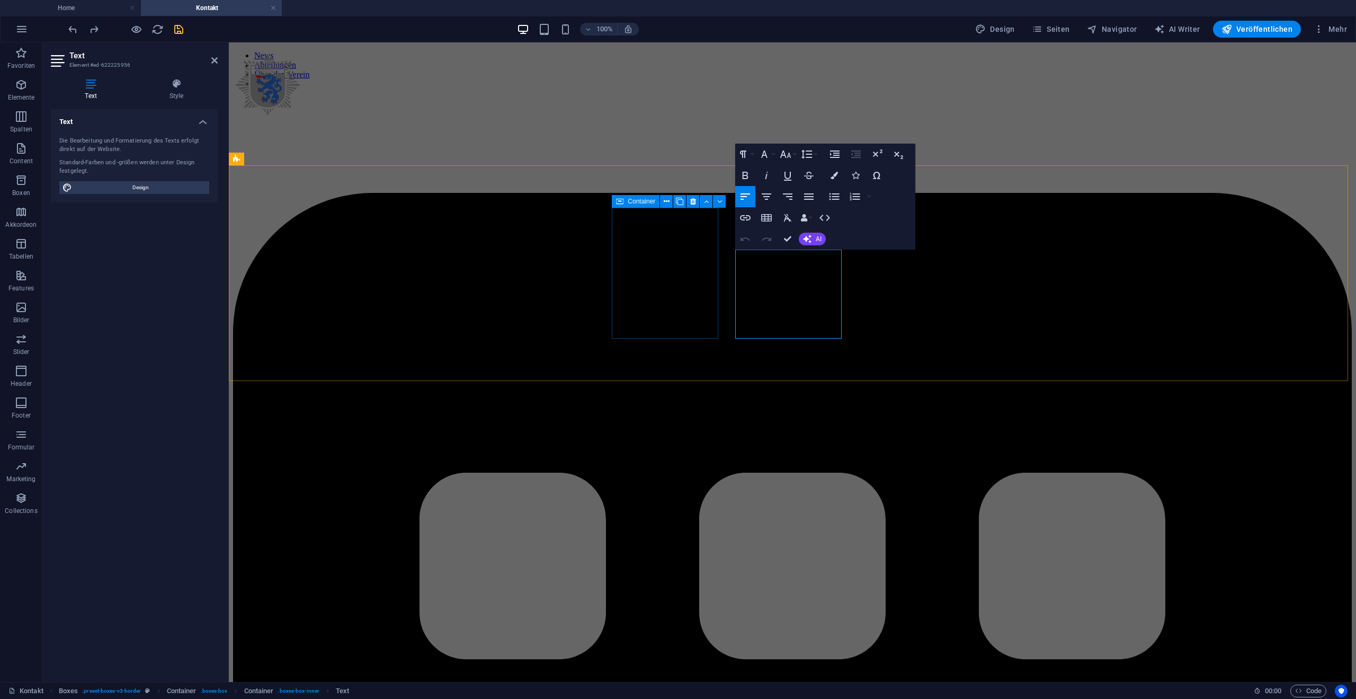
drag, startPoint x: 826, startPoint y: 334, endPoint x: 715, endPoint y: 325, distance: 111.0
drag, startPoint x: 786, startPoint y: 337, endPoint x: 732, endPoint y: 323, distance: 55.8
click at [791, 155] on icon "button" at bounding box center [785, 154] width 13 height 13
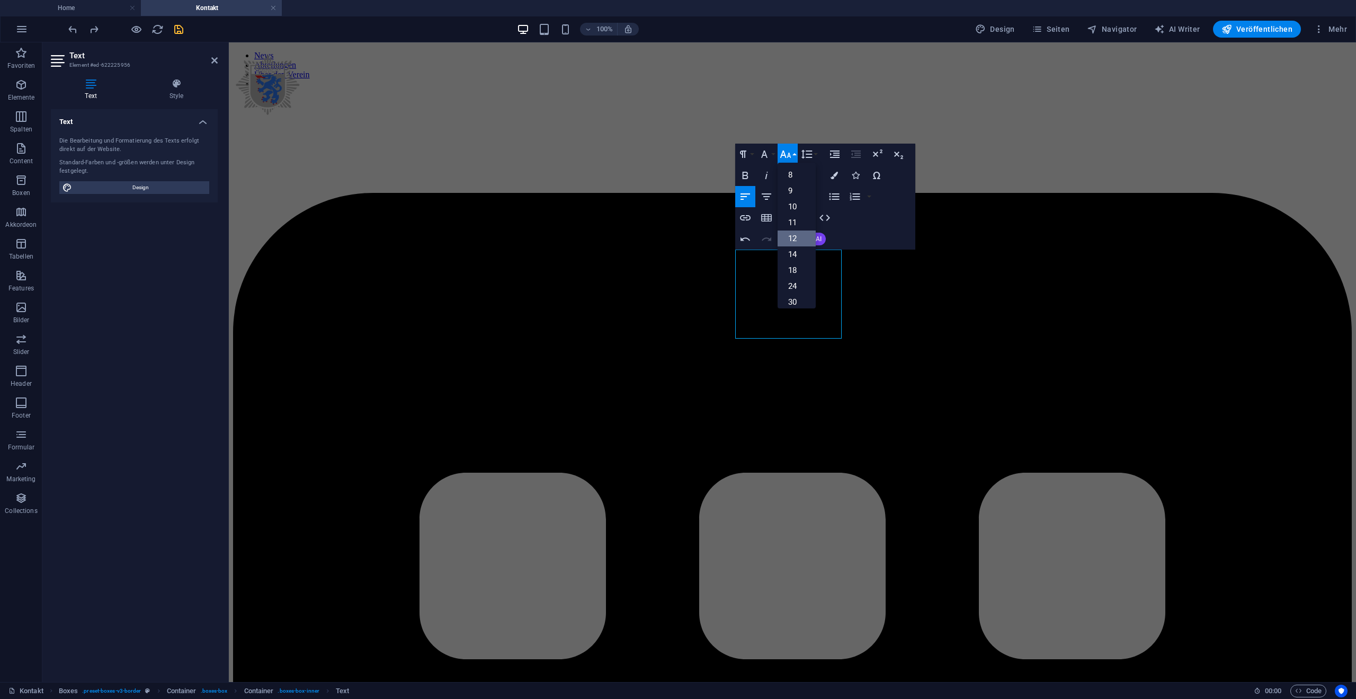
click at [795, 236] on link "12" at bounding box center [797, 238] width 38 height 16
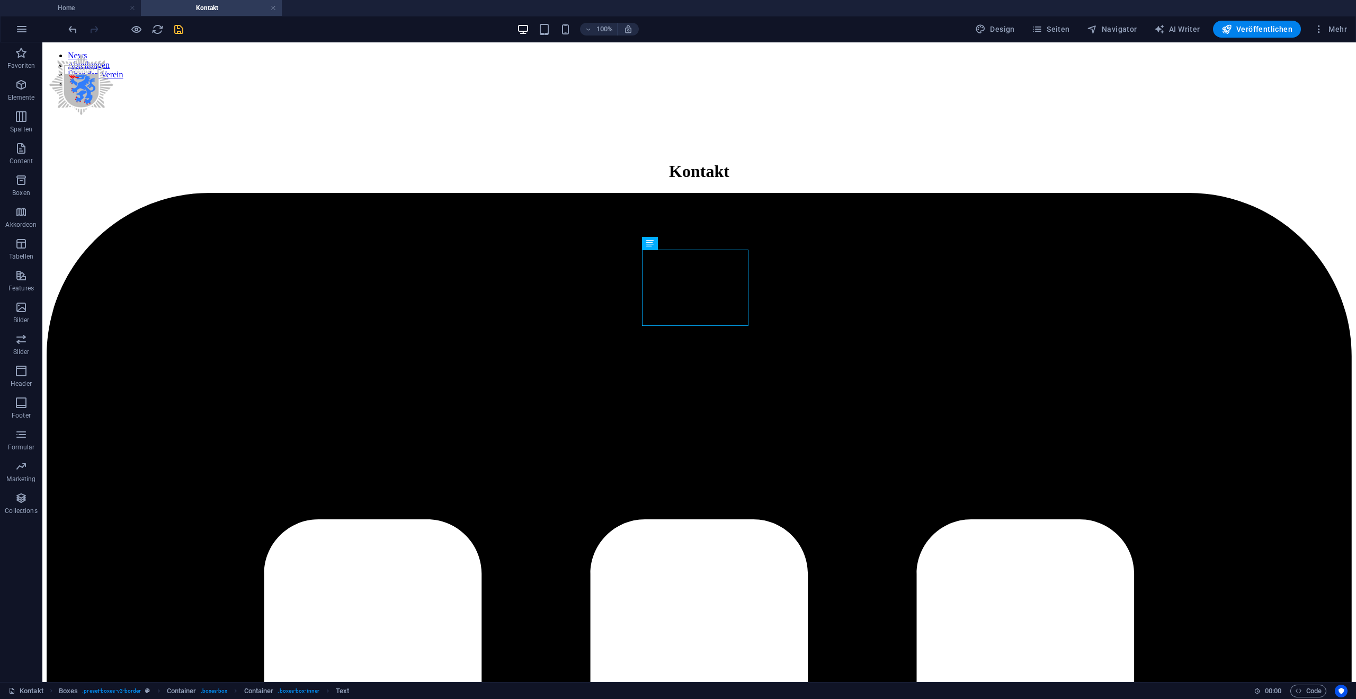
click at [183, 29] on icon "save" at bounding box center [179, 29] width 12 height 12
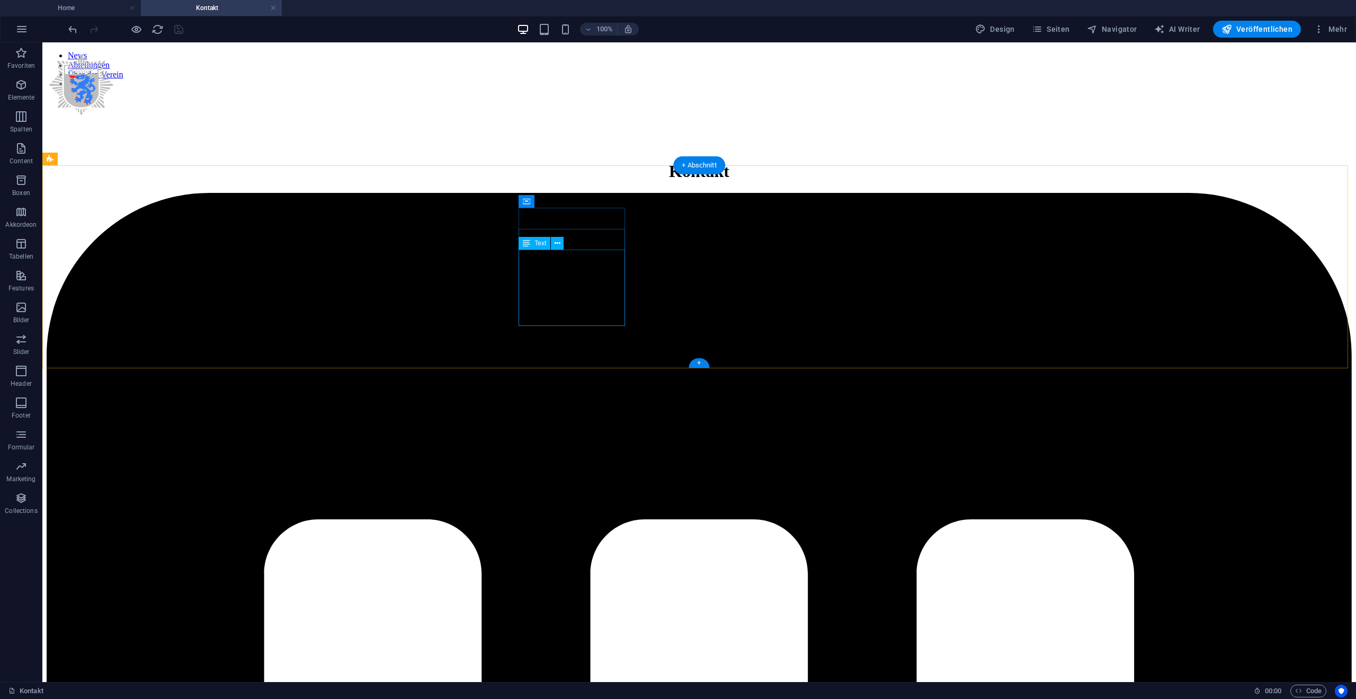
drag, startPoint x: 563, startPoint y: 281, endPoint x: 376, endPoint y: 281, distance: 187.0
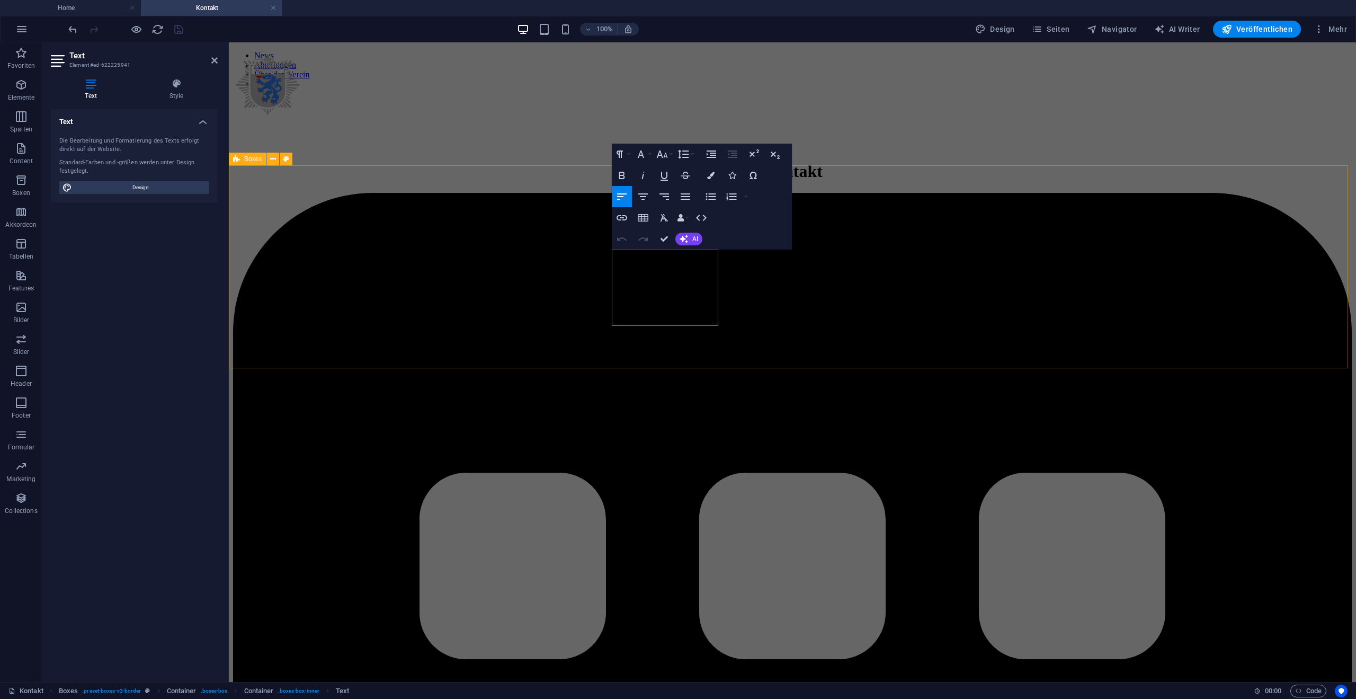
drag, startPoint x: 670, startPoint y: 309, endPoint x: 597, endPoint y: 258, distance: 88.2
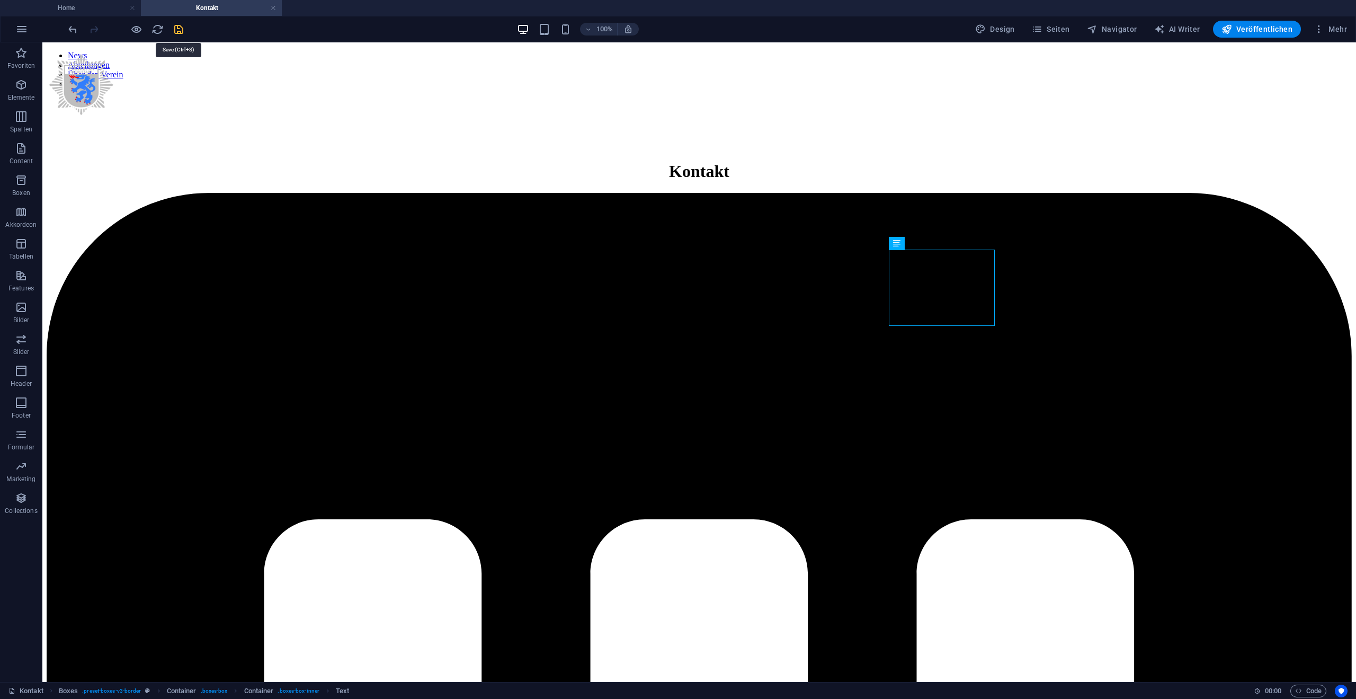
click at [180, 29] on icon "save" at bounding box center [179, 29] width 12 height 12
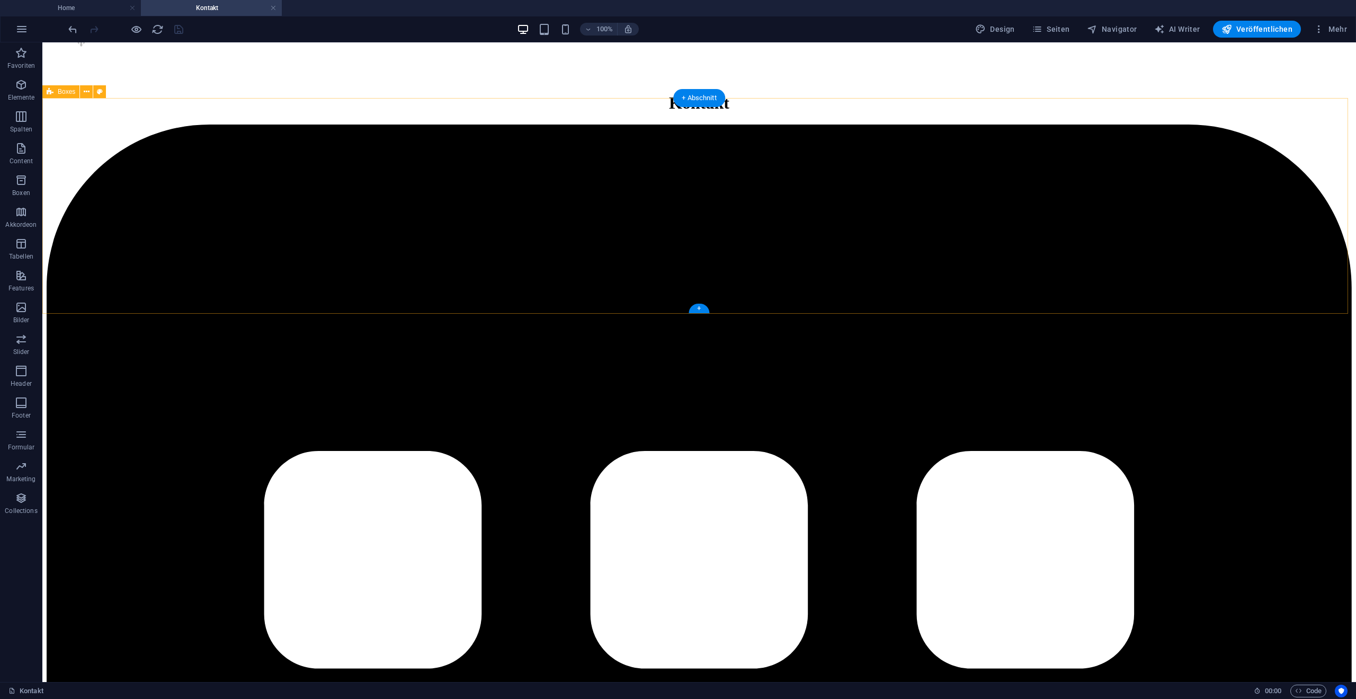
scroll to position [69, 0]
click at [1258, 32] on span "Veröffentlichen" at bounding box center [1256, 29] width 71 height 11
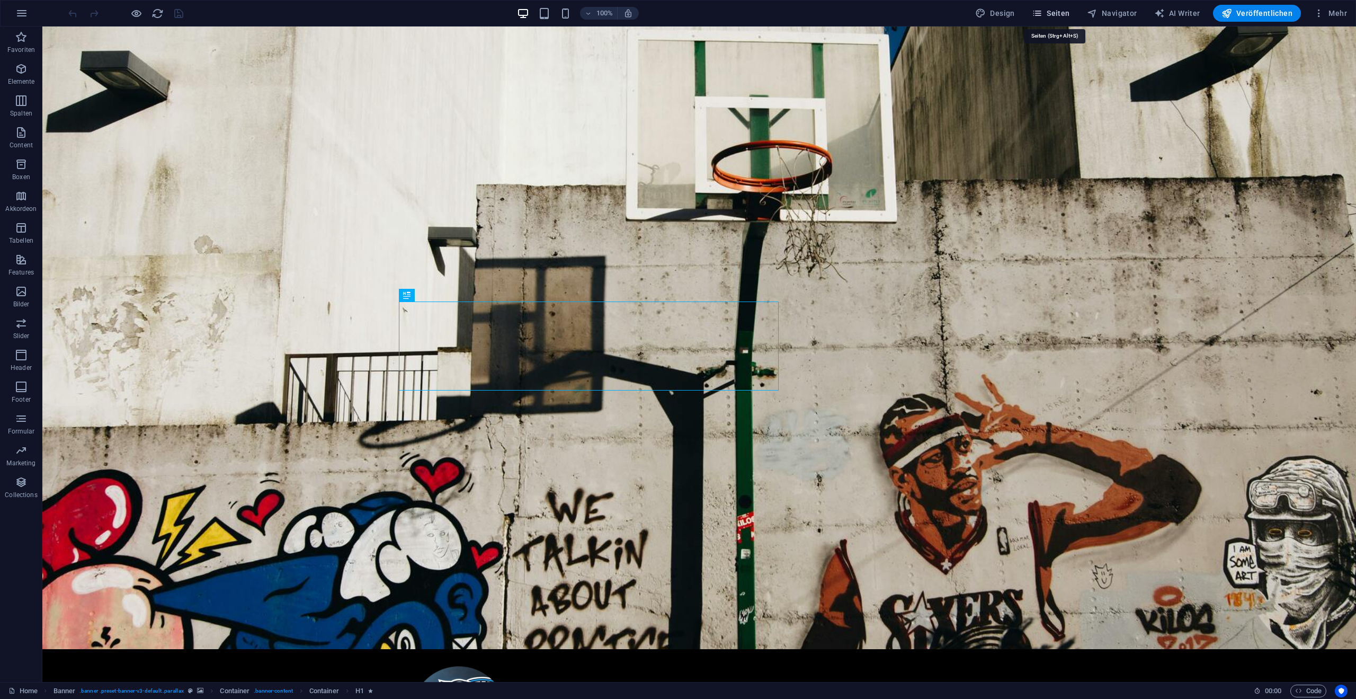
click at [1050, 16] on span "Seiten" at bounding box center [1051, 13] width 38 height 11
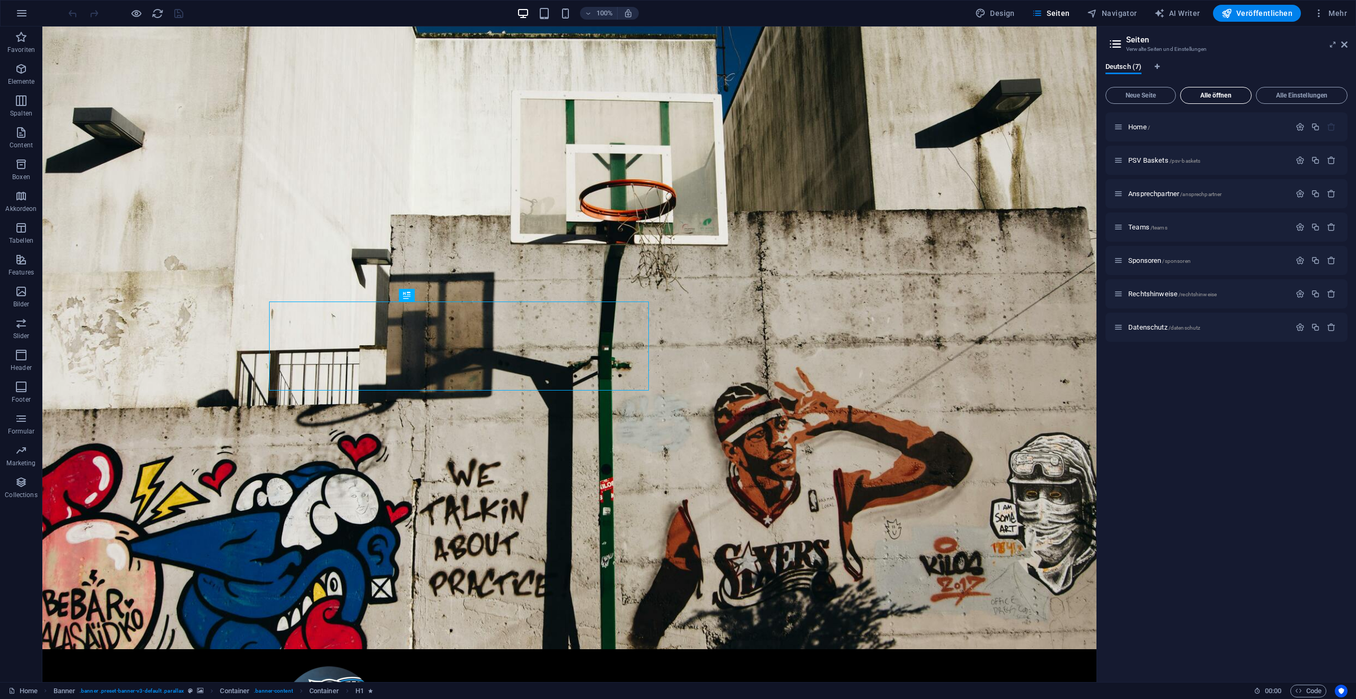
click at [1239, 98] on span "Alle öffnen" at bounding box center [1216, 95] width 62 height 6
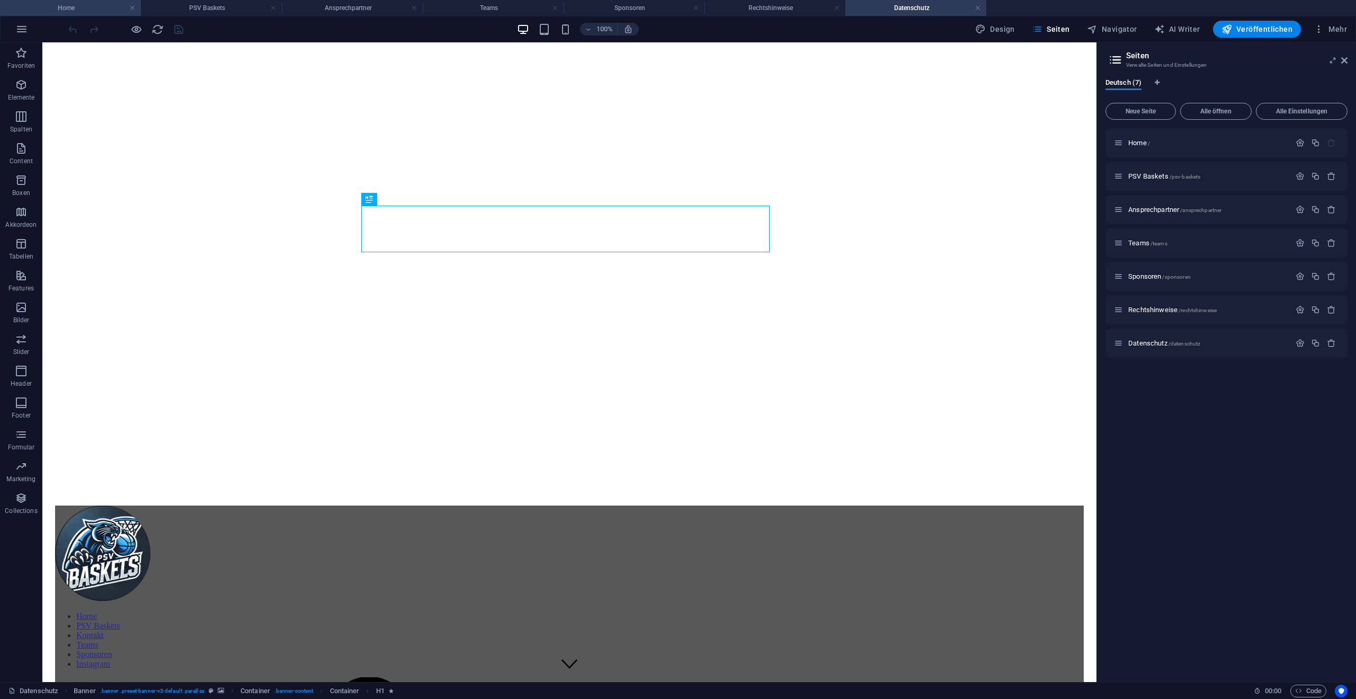
click at [88, 6] on h4 "Home" at bounding box center [70, 8] width 141 height 12
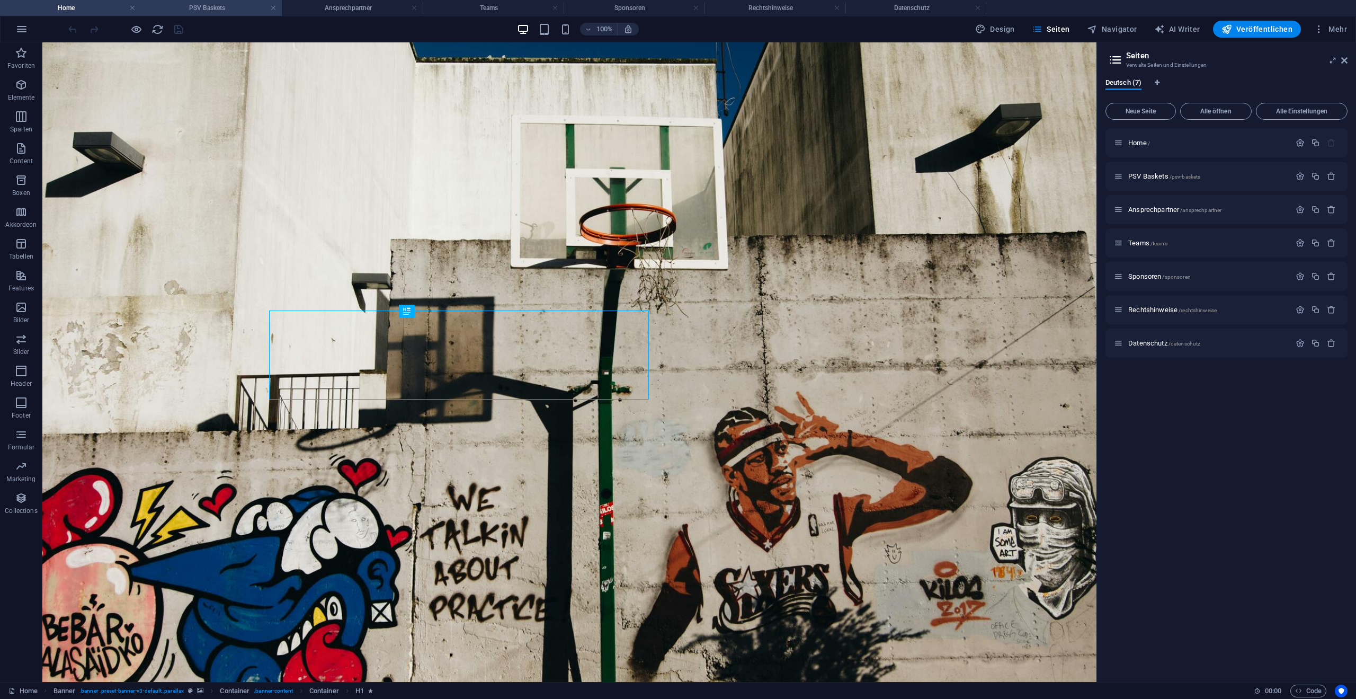
click at [200, 11] on h4 "PSV Baskets" at bounding box center [211, 8] width 141 height 12
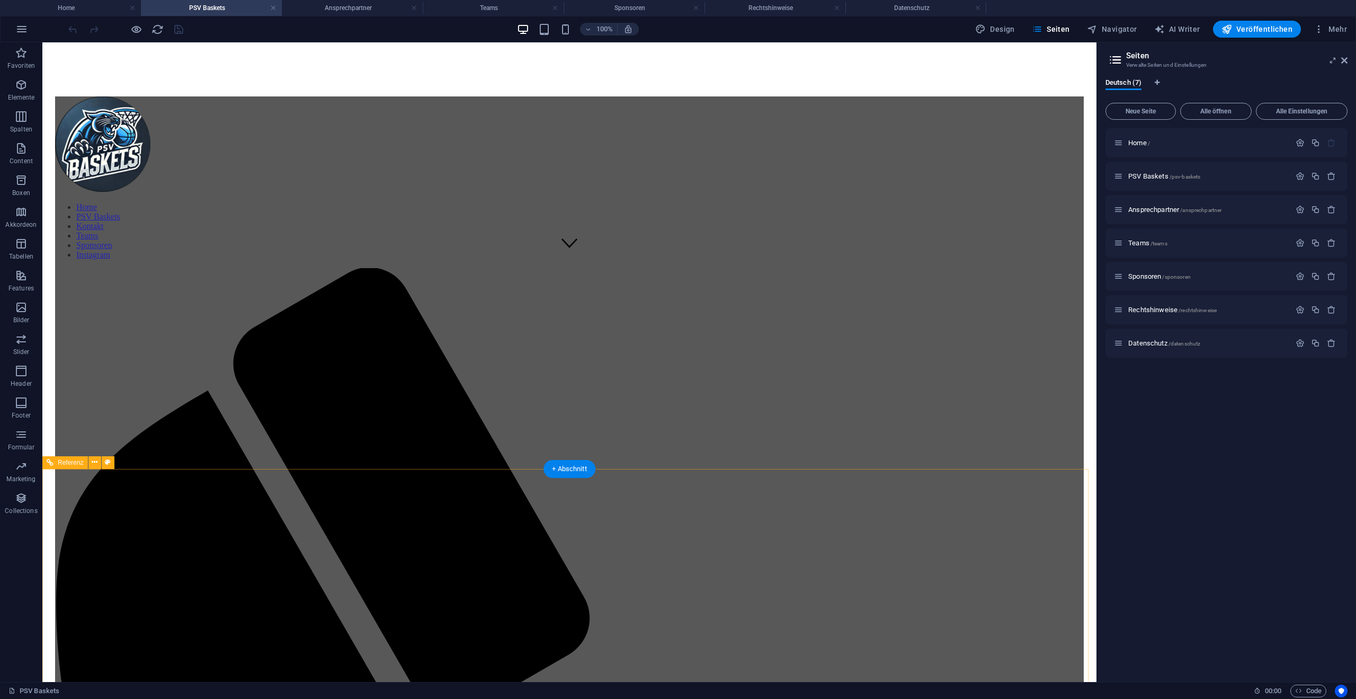
scroll to position [343, 0]
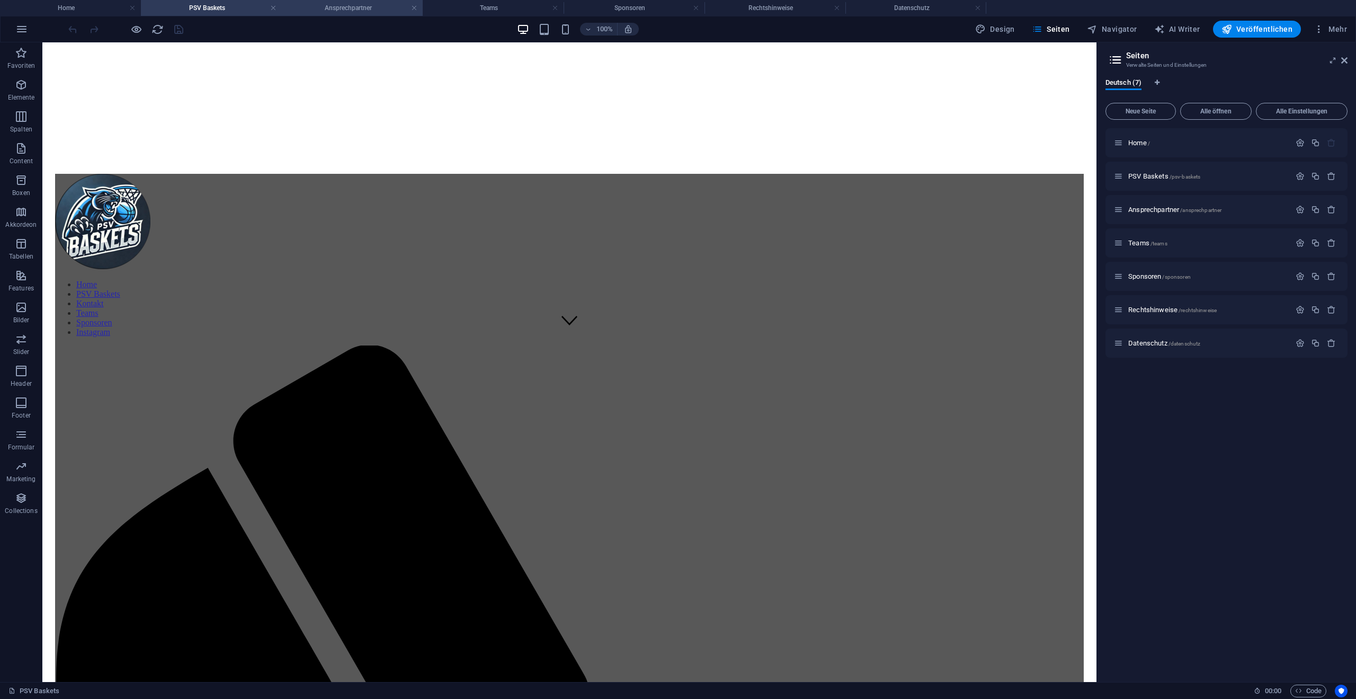
click at [336, 10] on h4 "Ansprechpartner" at bounding box center [352, 8] width 141 height 12
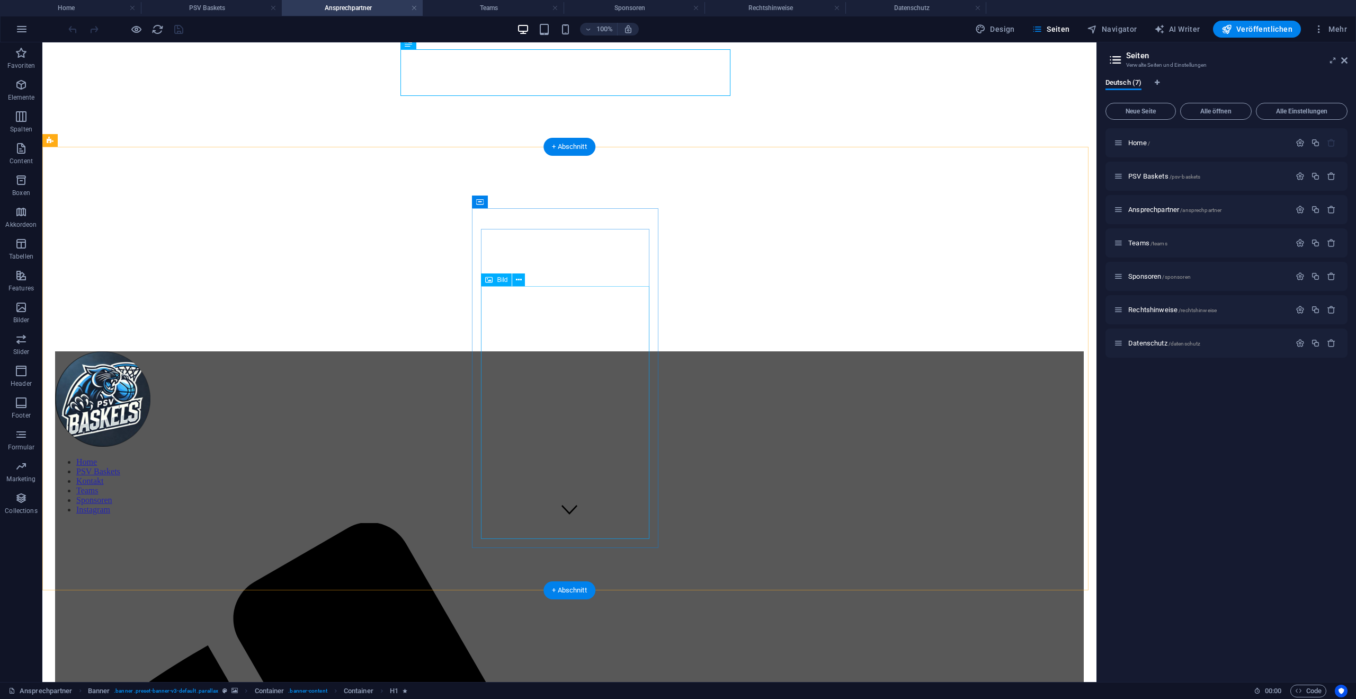
scroll to position [159, 0]
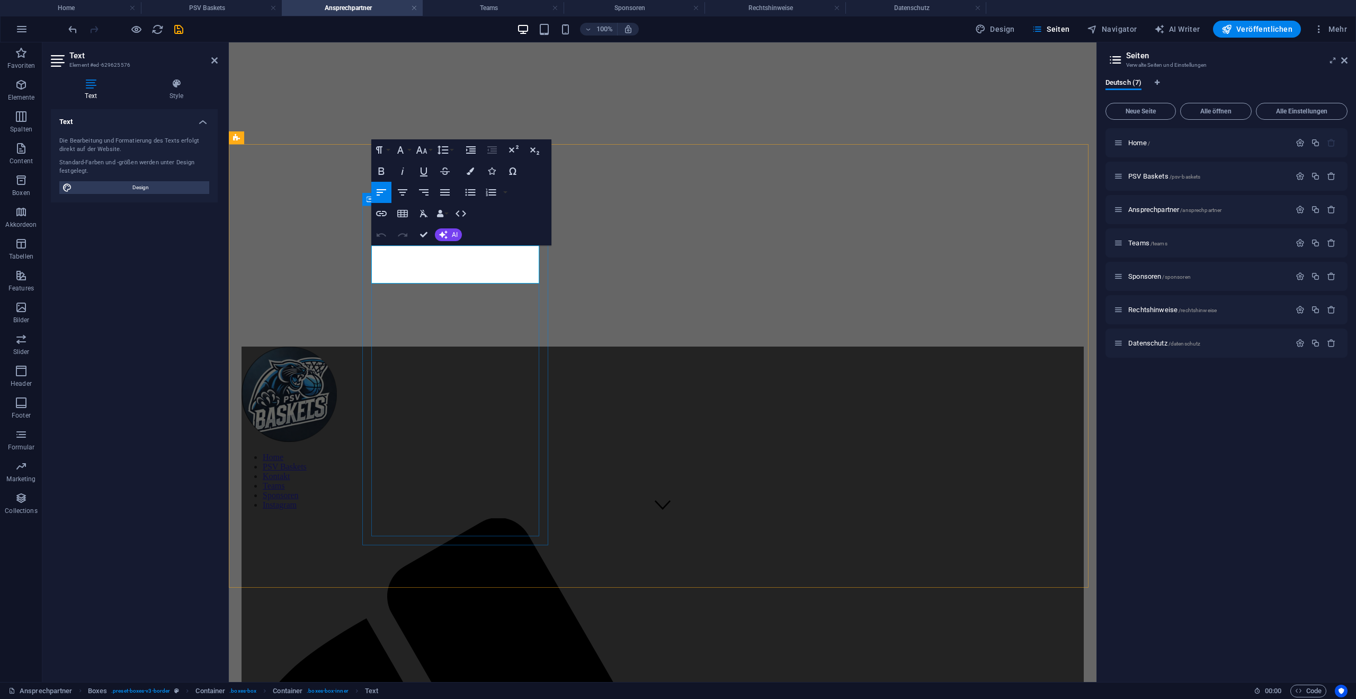
drag, startPoint x: 483, startPoint y: 279, endPoint x: 372, endPoint y: 255, distance: 113.8
drag, startPoint x: 489, startPoint y: 274, endPoint x: 401, endPoint y: 246, distance: 92.8
click at [383, 193] on icon "button" at bounding box center [381, 192] width 13 height 13
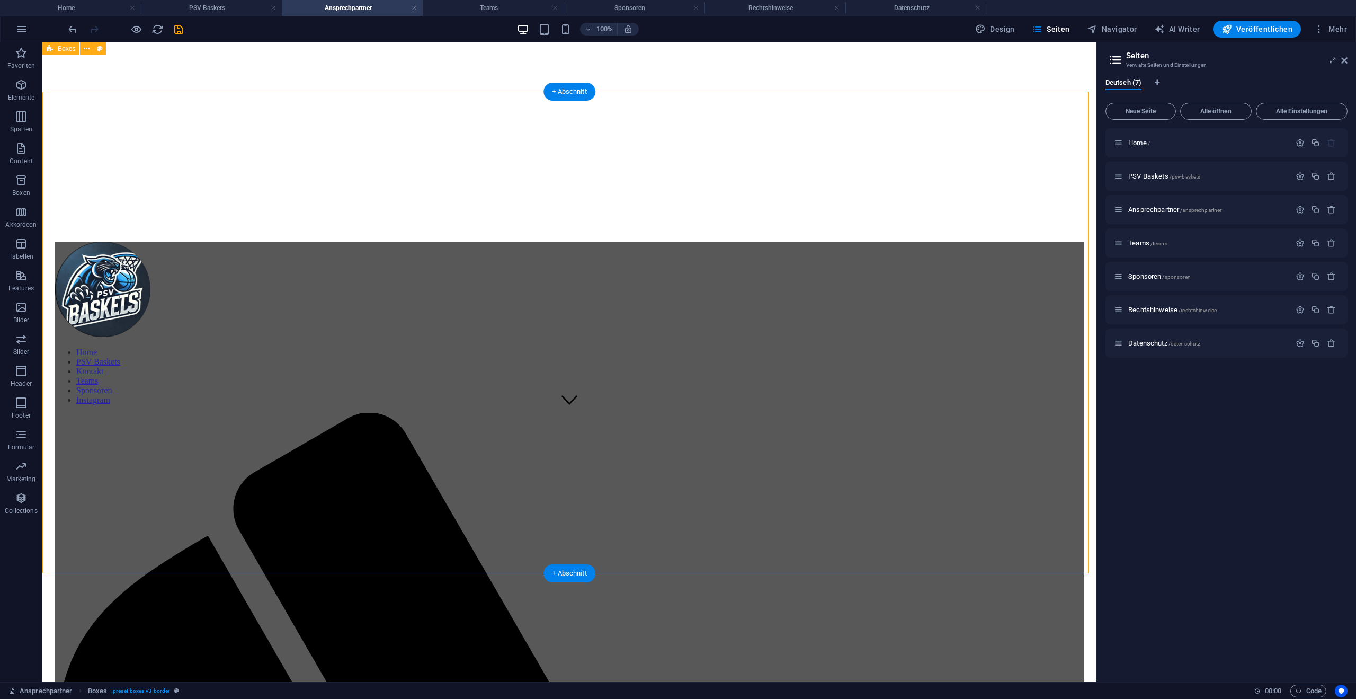
scroll to position [0, 0]
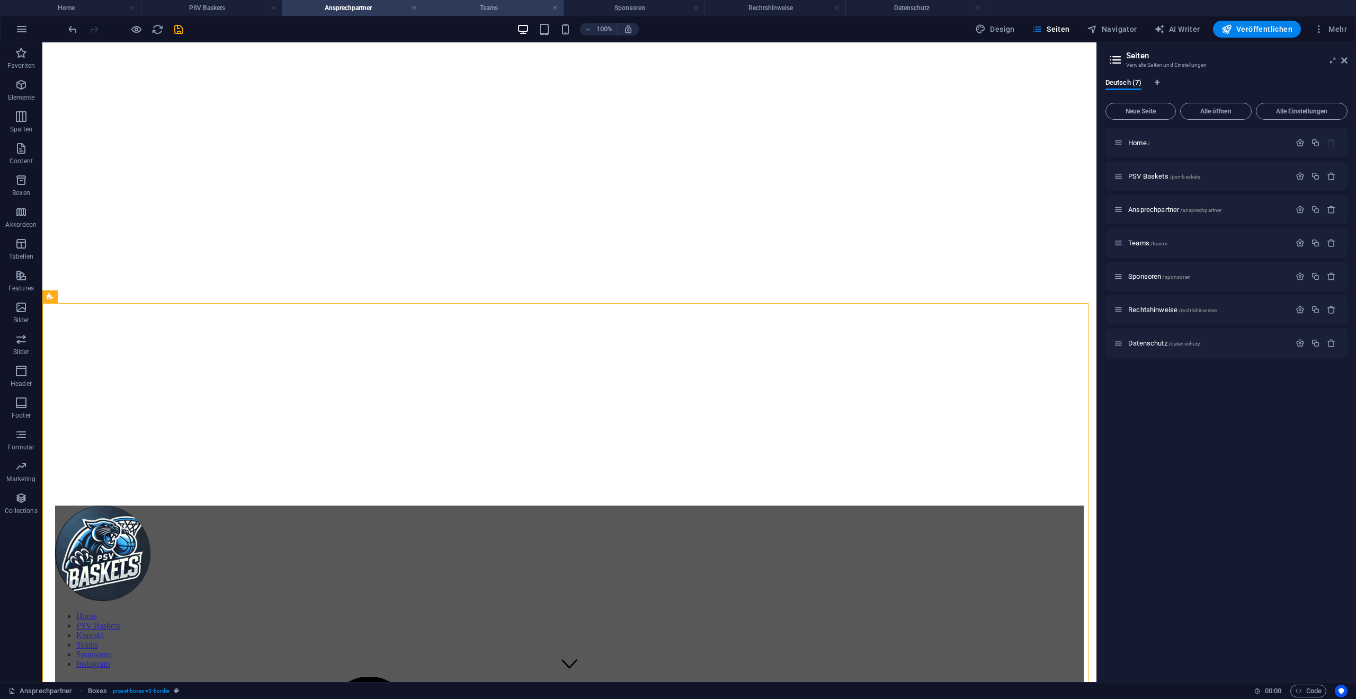
click at [513, 3] on h4 "Teams" at bounding box center [493, 8] width 141 height 12
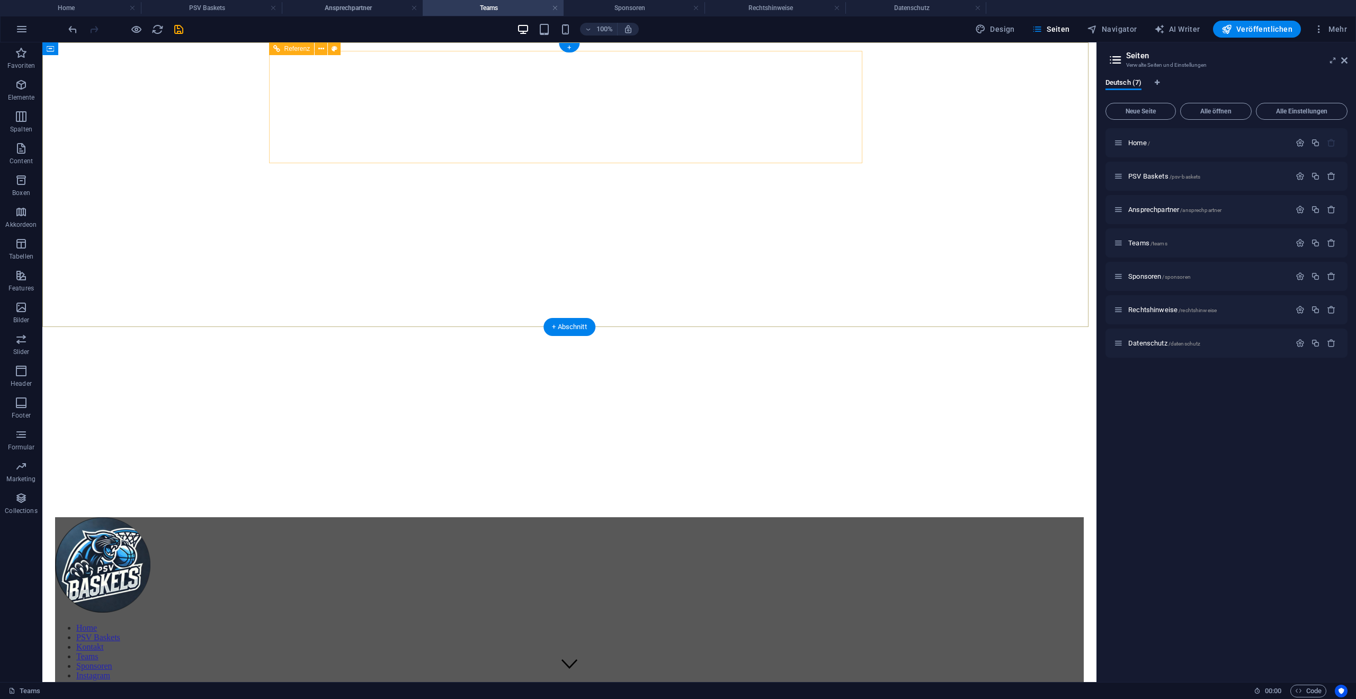
click at [745, 623] on nav "Home PSV Baskets Kontakt Teams Sponsoren Instagram" at bounding box center [569, 651] width 1029 height 57
click at [656, 8] on h4 "Sponsoren" at bounding box center [634, 8] width 141 height 12
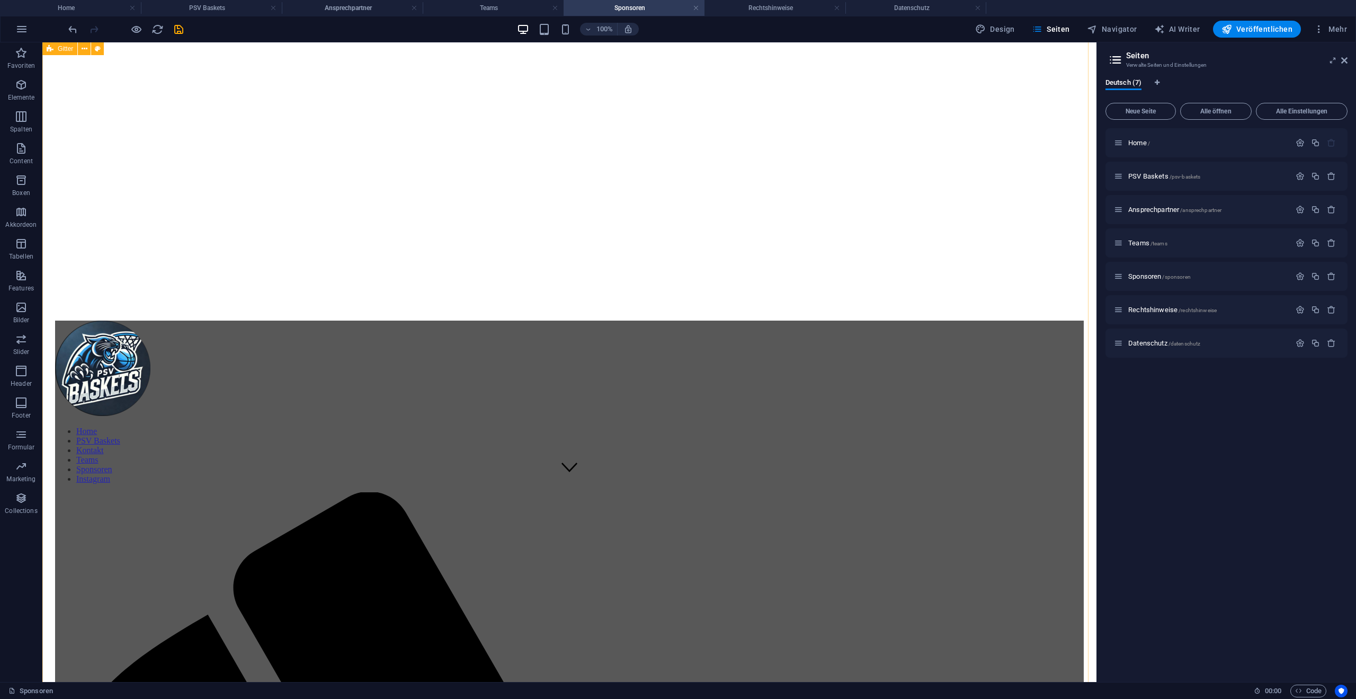
scroll to position [158, 0]
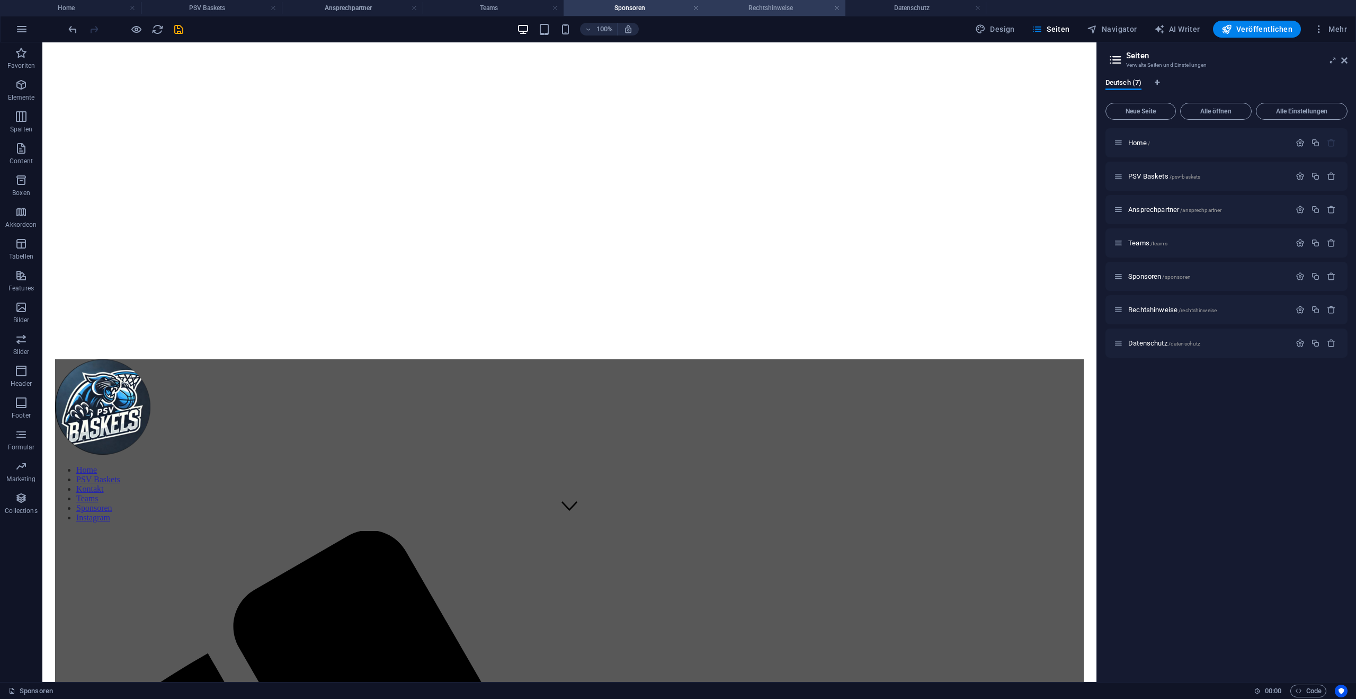
click at [774, 8] on h4 "Rechtshinweise" at bounding box center [774, 8] width 141 height 12
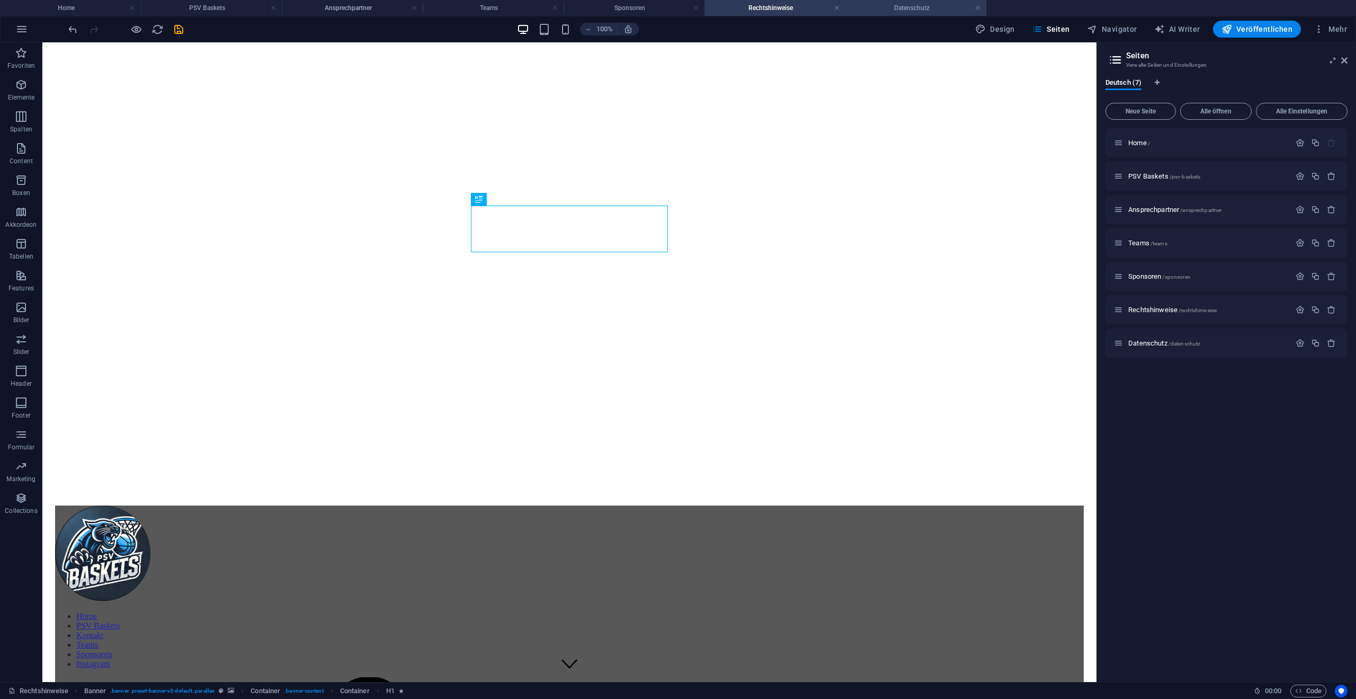
click at [893, 8] on h4 "Datenschutz" at bounding box center [915, 8] width 141 height 12
click at [211, 7] on h4 "PSV Baskets" at bounding box center [211, 8] width 141 height 12
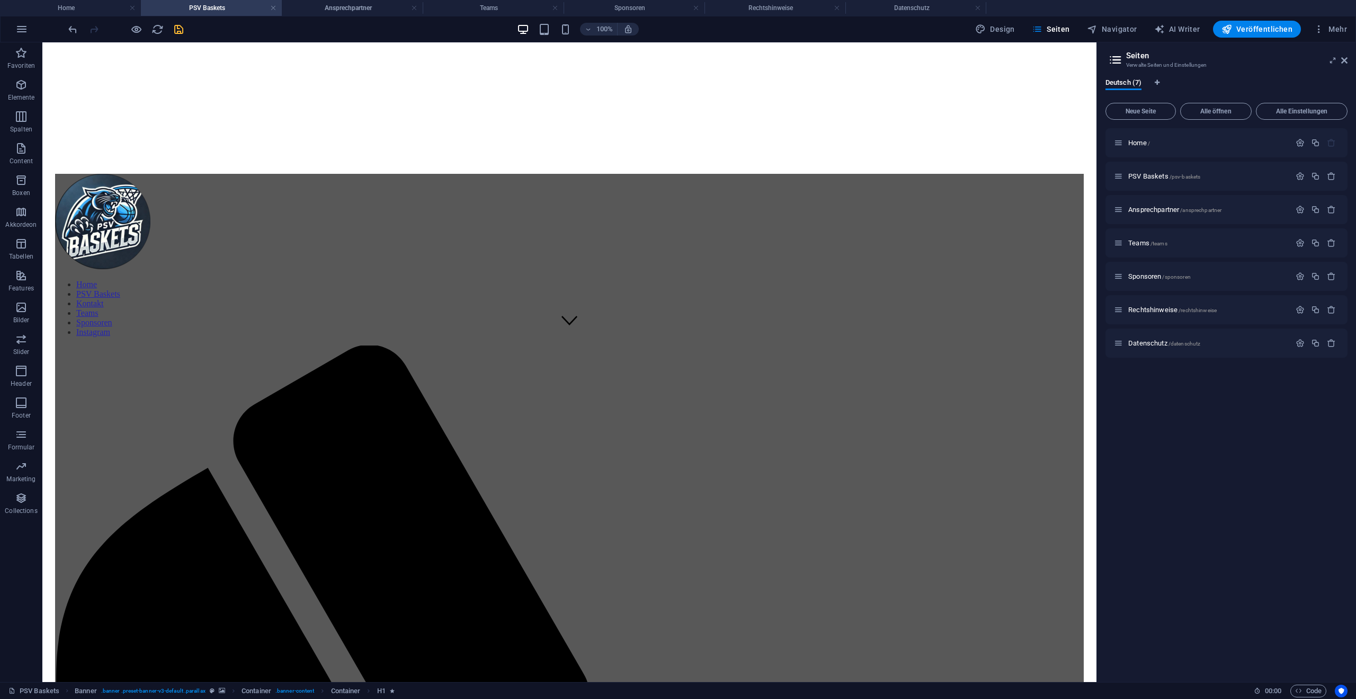
click at [181, 32] on icon "save" at bounding box center [179, 29] width 12 height 12
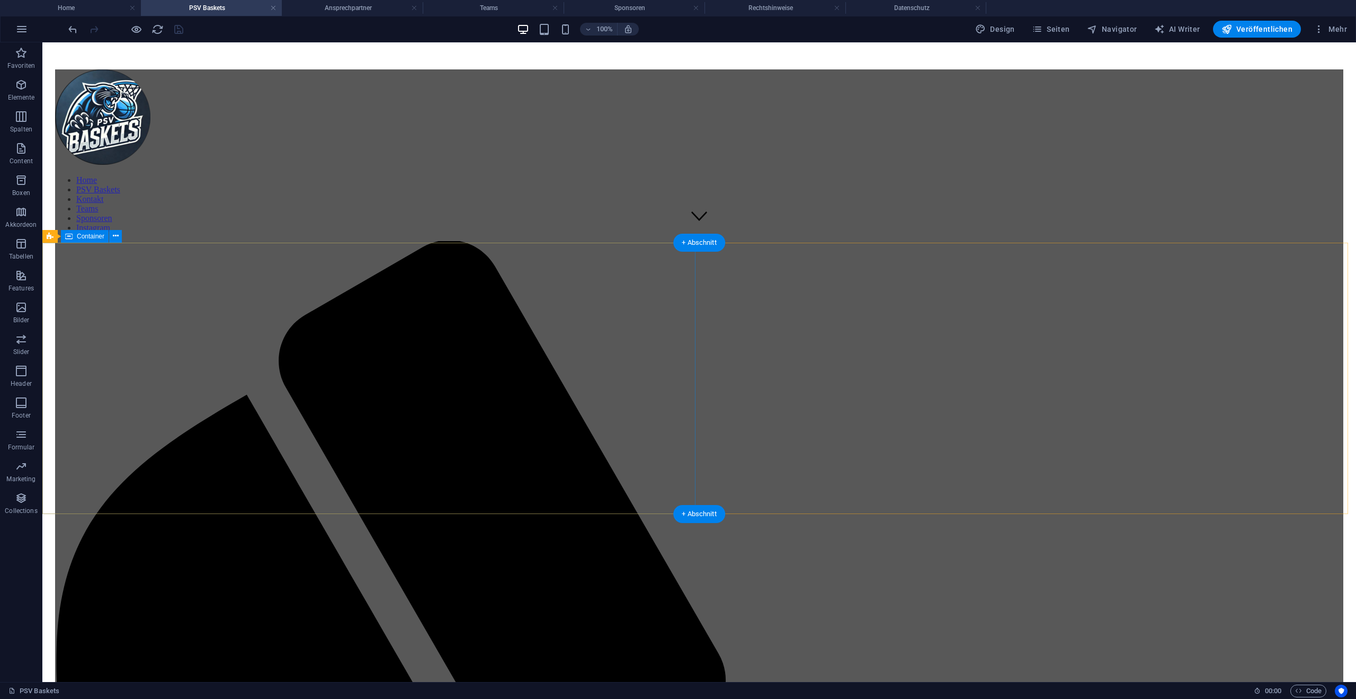
scroll to position [131, 0]
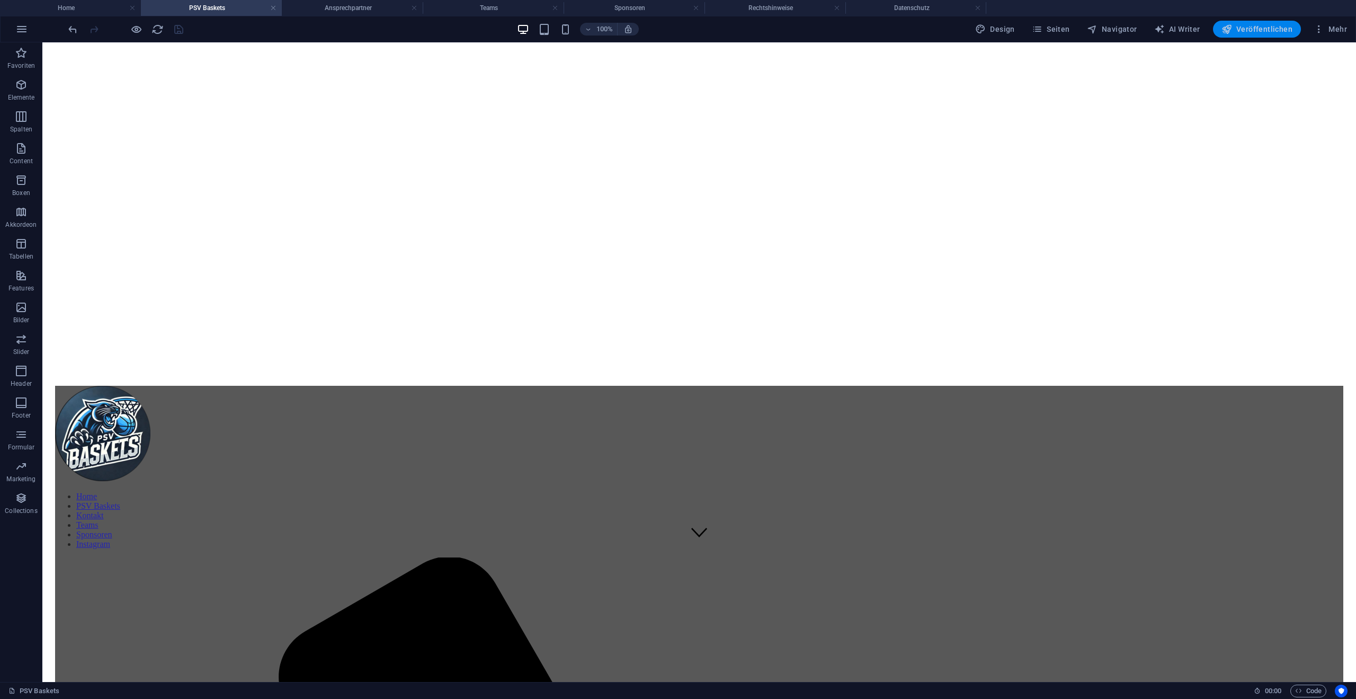
click at [1259, 29] on span "Veröffentlichen" at bounding box center [1256, 29] width 71 height 11
